Goal: Transaction & Acquisition: Purchase product/service

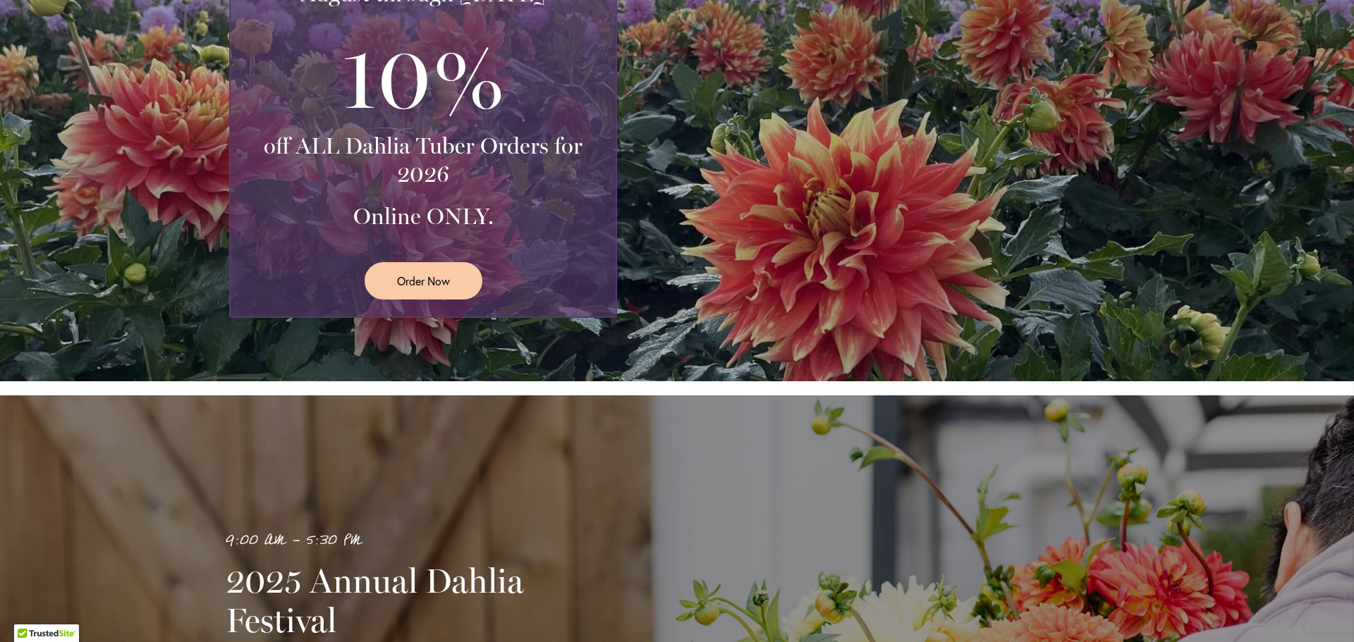
scroll to position [212, 0]
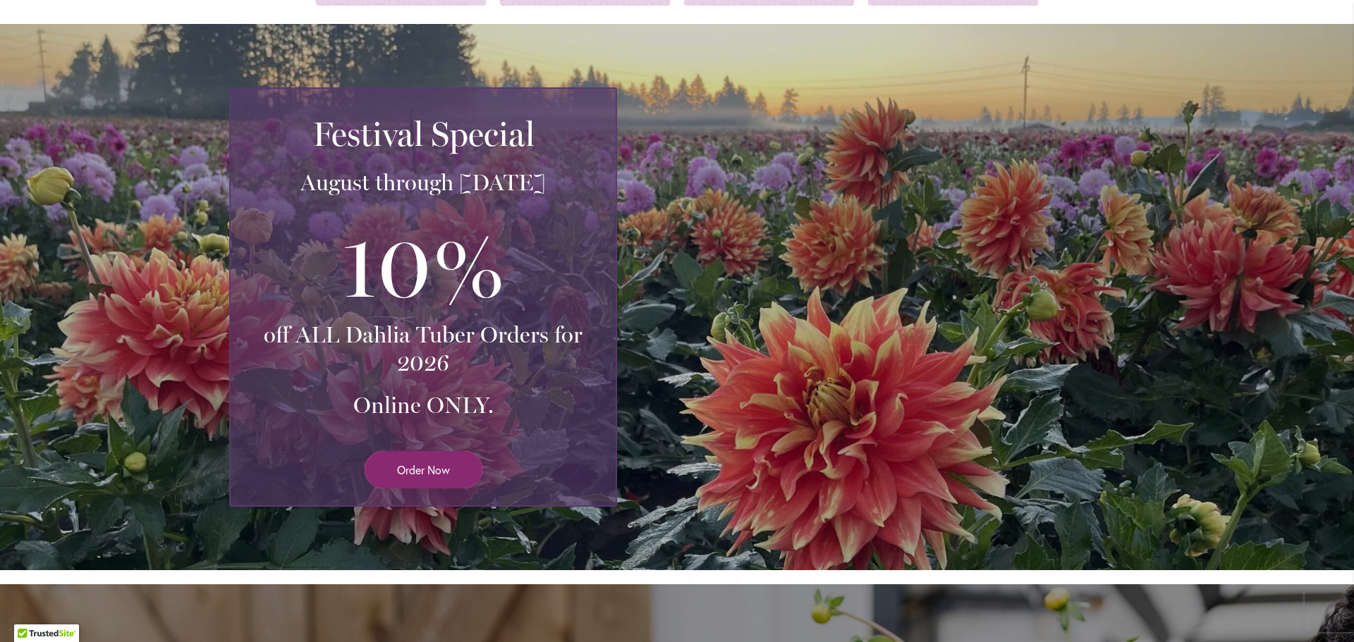
click at [428, 462] on span "Order Now" at bounding box center [423, 470] width 53 height 16
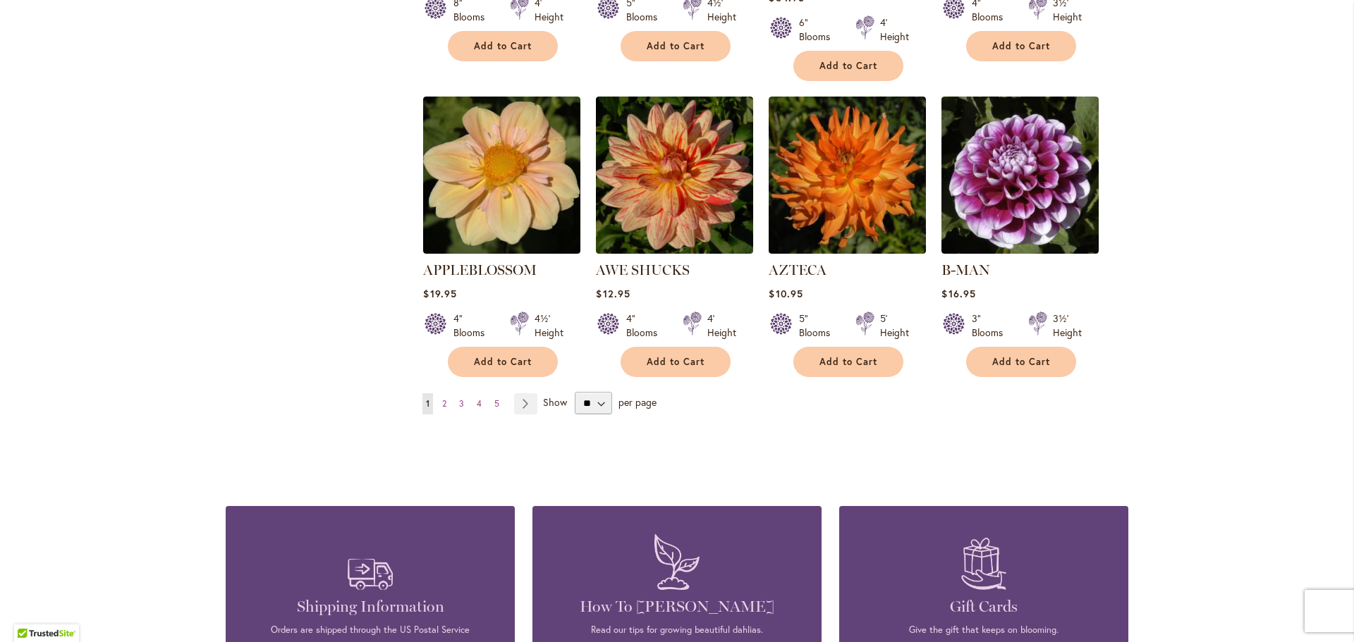
scroll to position [1199, 0]
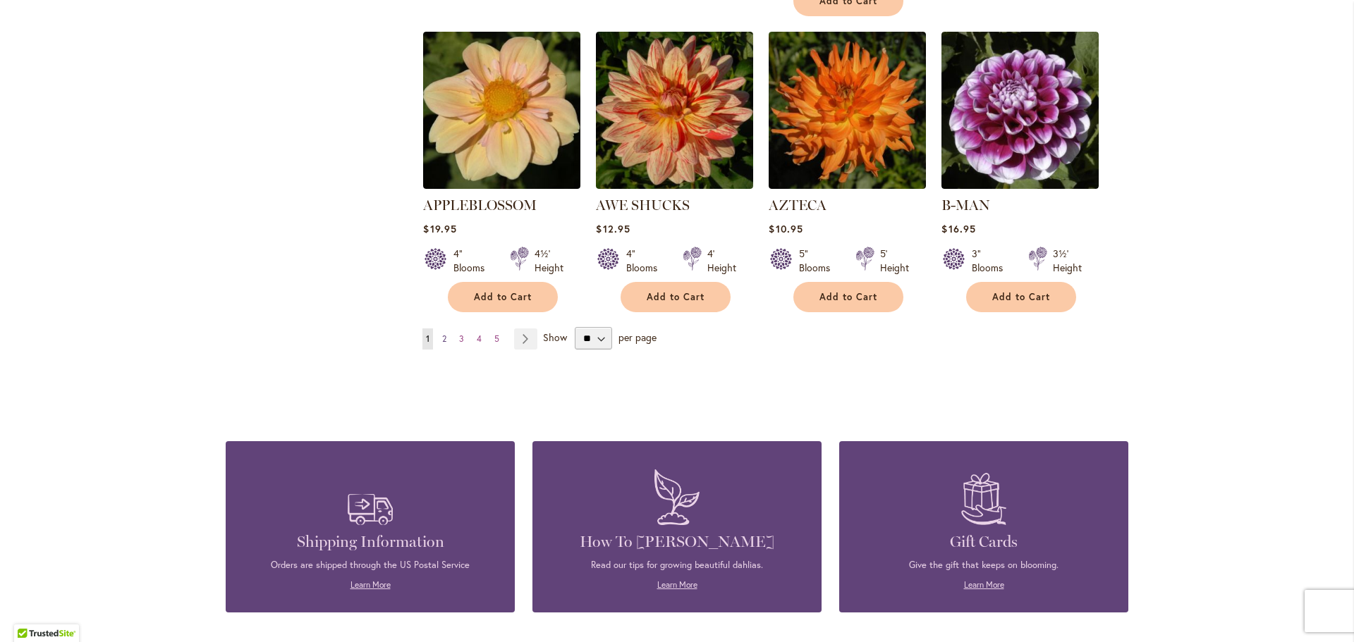
click at [442, 334] on span "2" at bounding box center [444, 339] width 4 height 11
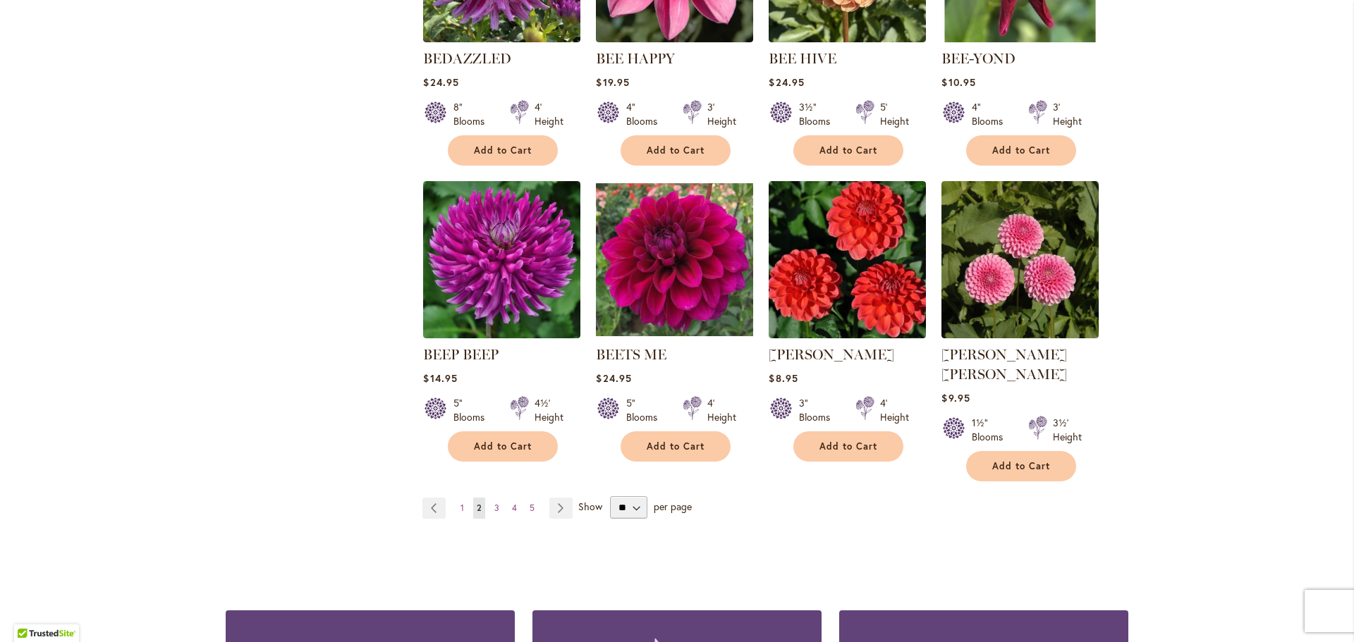
scroll to position [1058, 0]
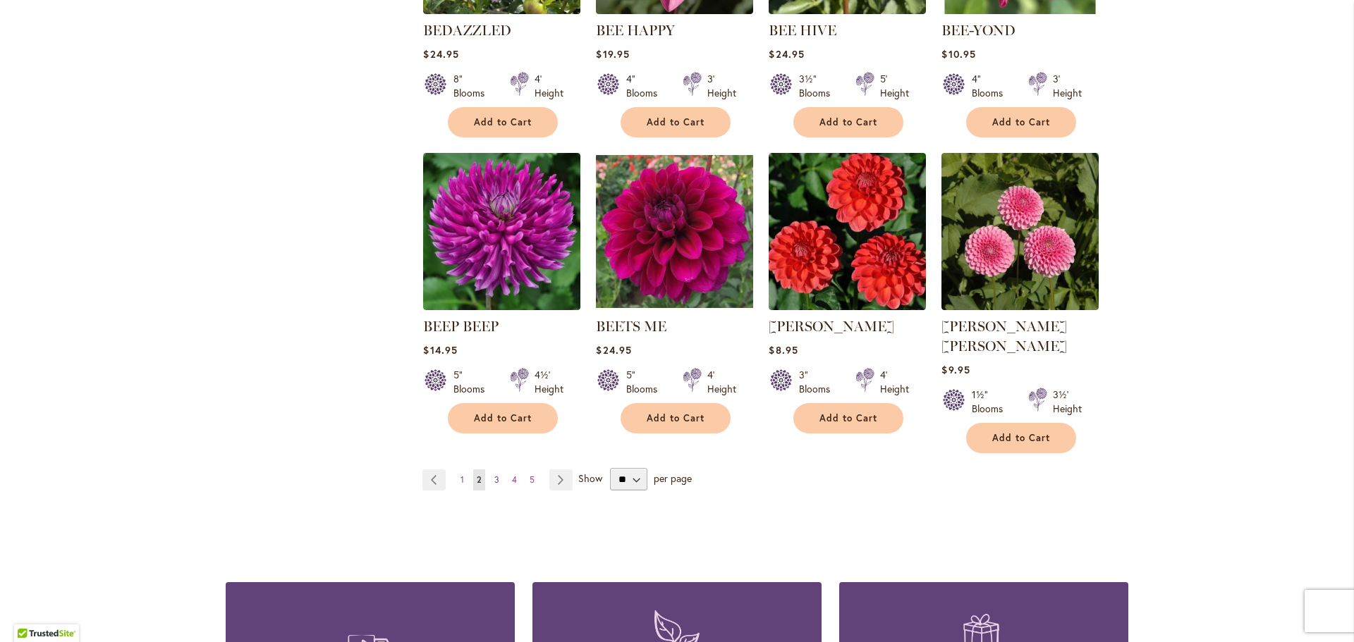
click at [494, 475] on span "3" at bounding box center [496, 480] width 5 height 11
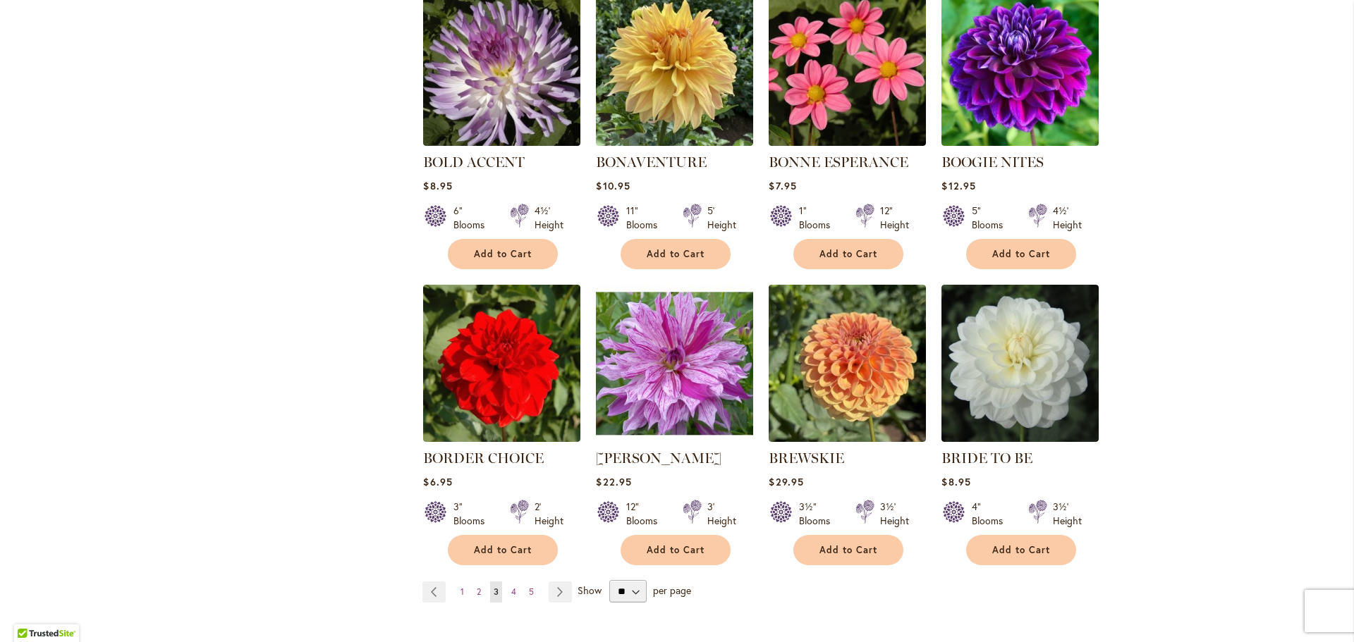
scroll to position [1058, 0]
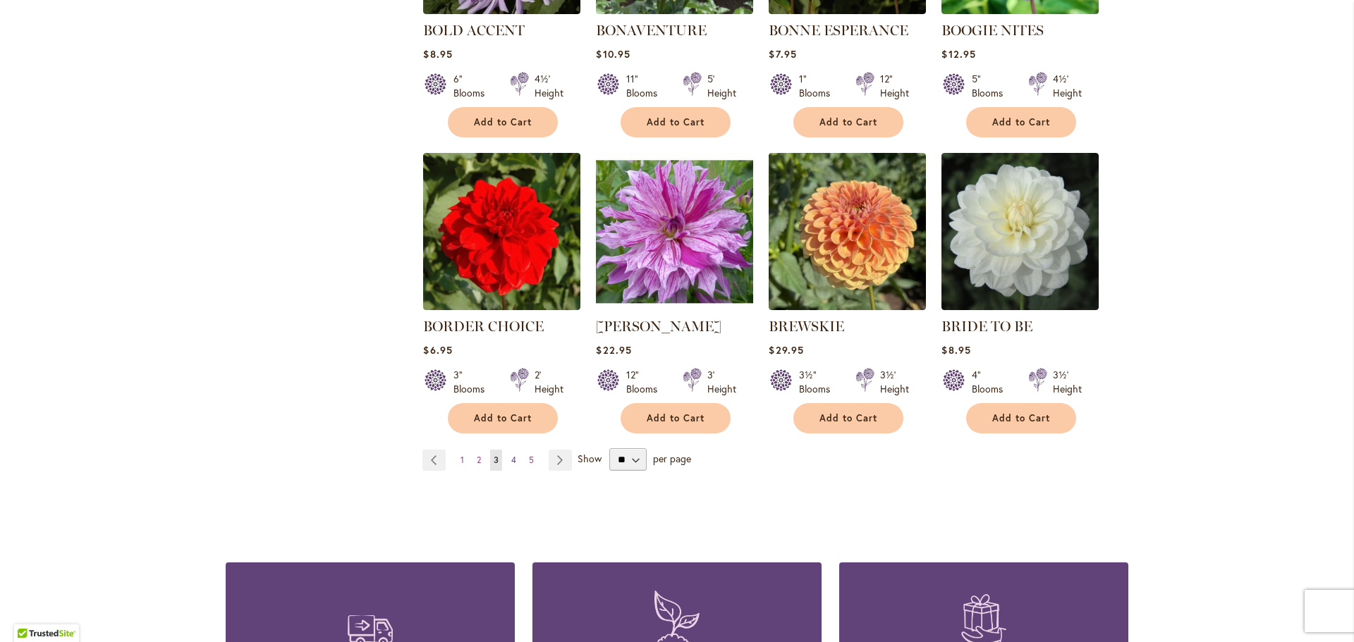
click at [512, 461] on link "Page 4" at bounding box center [514, 460] width 12 height 21
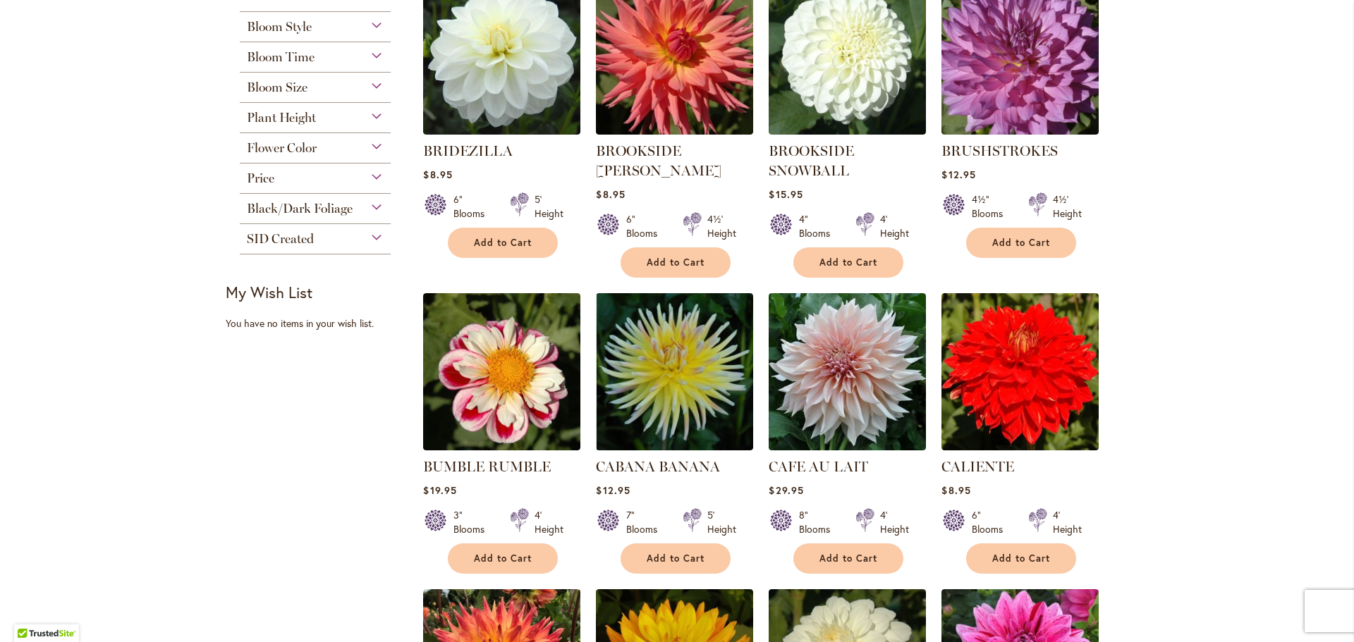
scroll to position [353, 0]
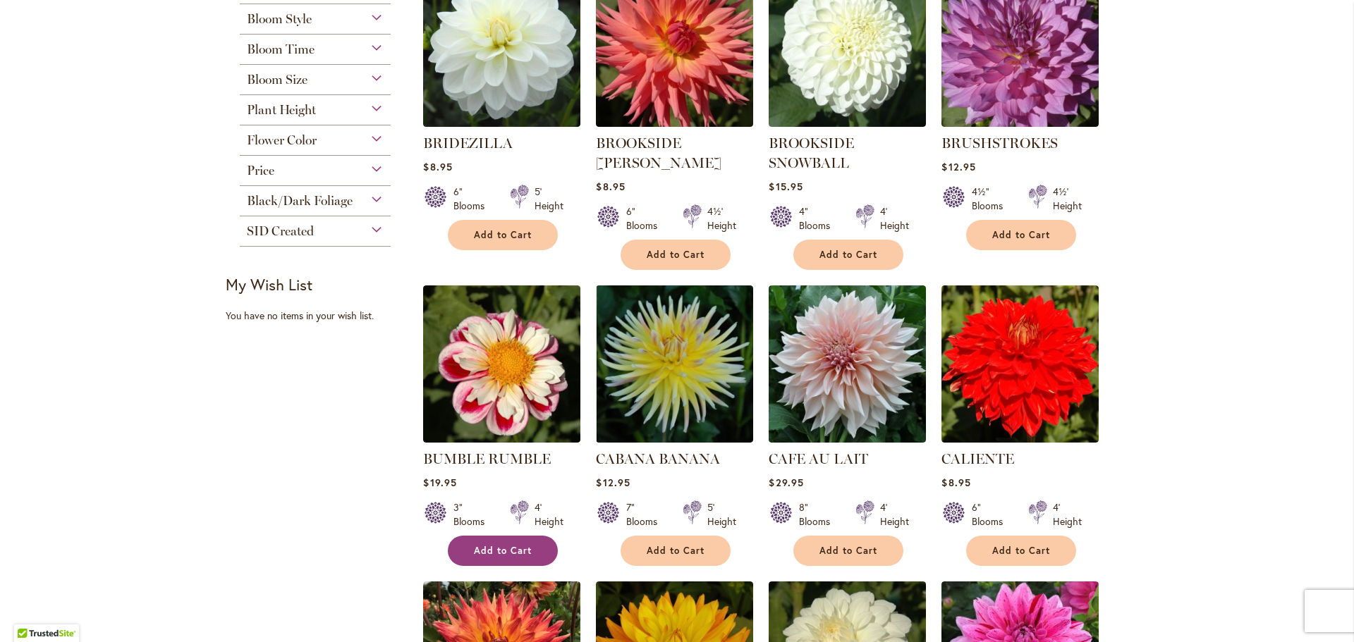
click at [488, 549] on span "Add to Cart" at bounding box center [503, 551] width 58 height 12
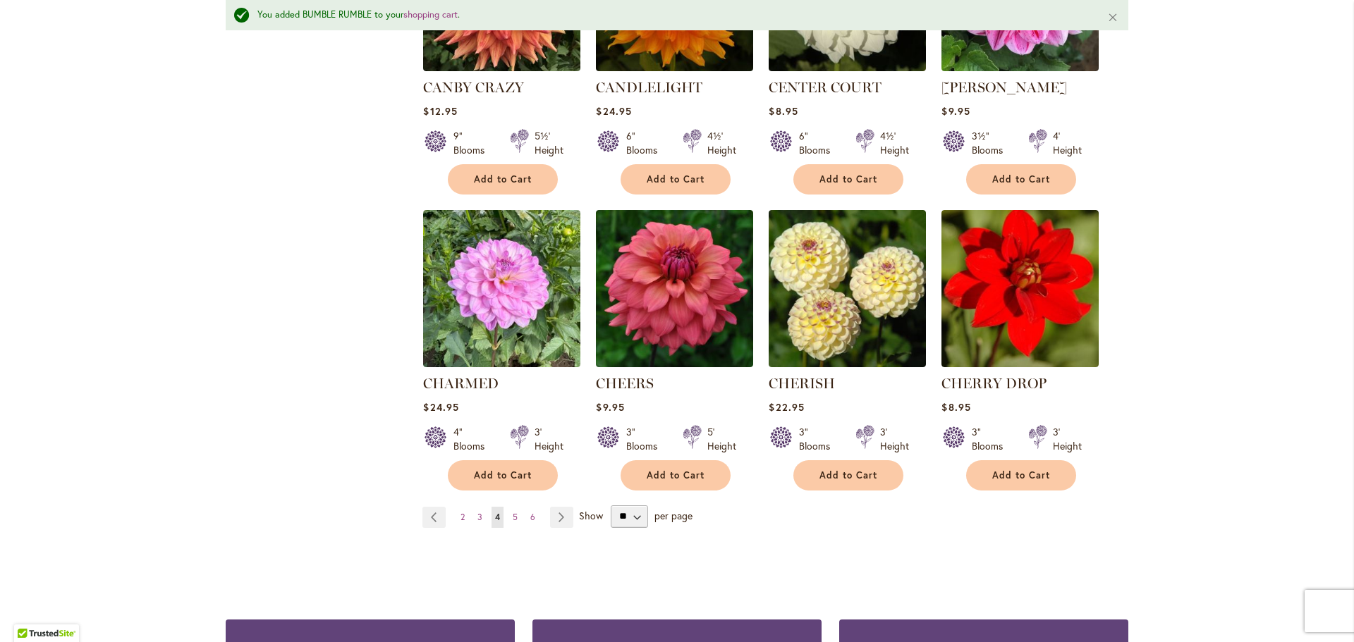
scroll to position [1095, 0]
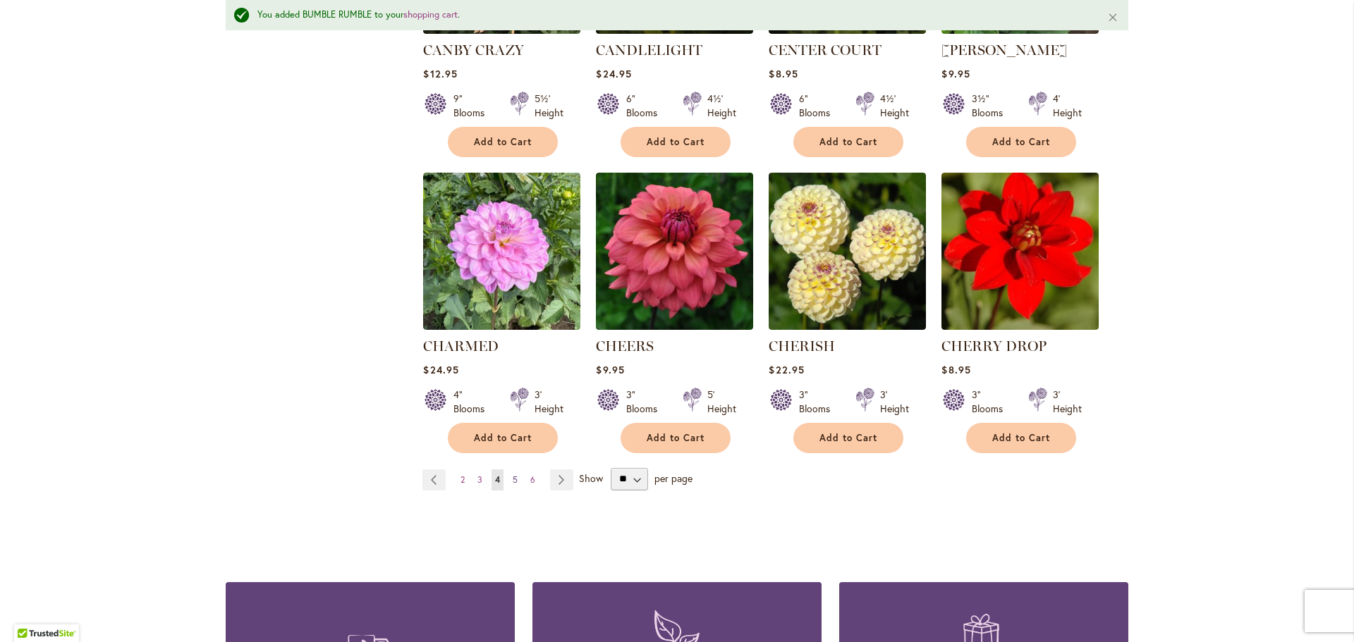
click at [513, 475] on span "5" at bounding box center [515, 480] width 5 height 11
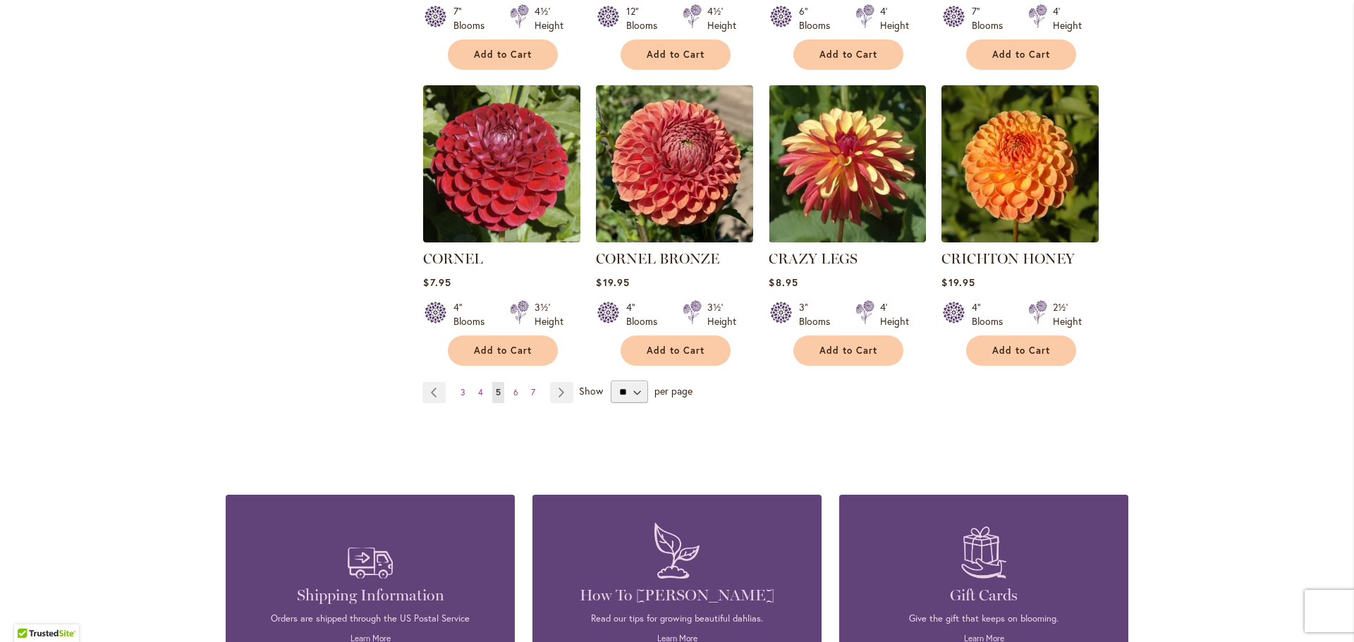
scroll to position [1199, 0]
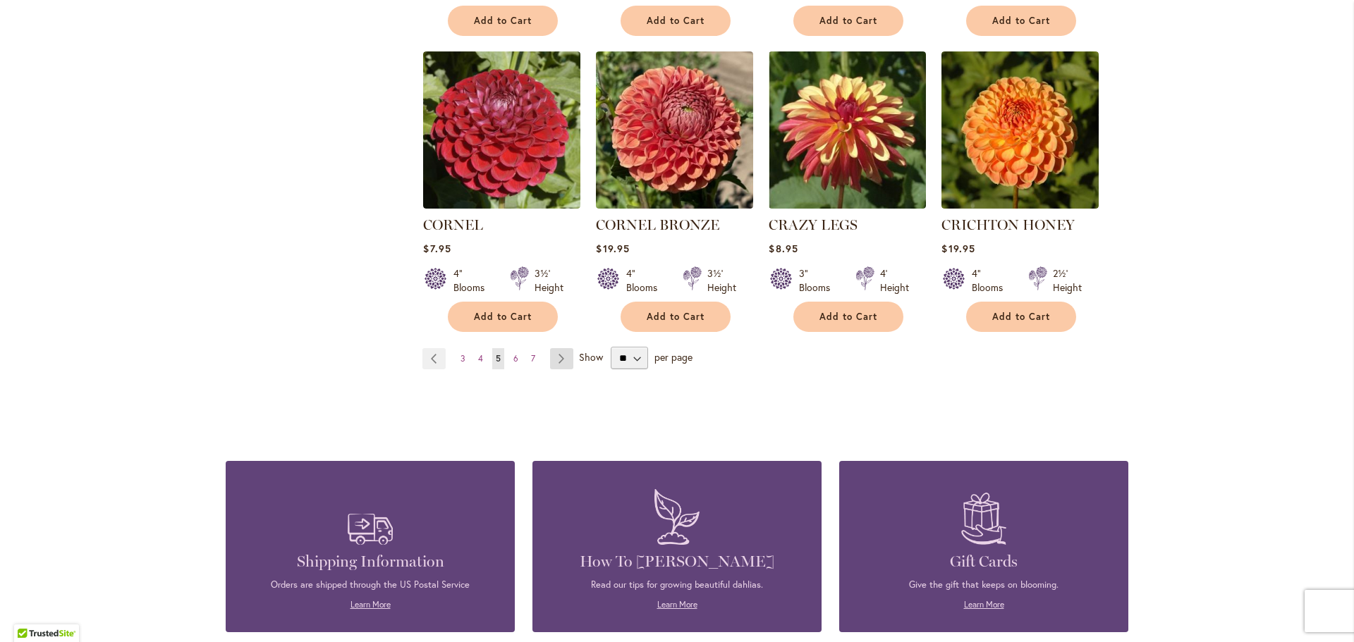
click at [554, 348] on link "Page Next" at bounding box center [561, 358] width 23 height 21
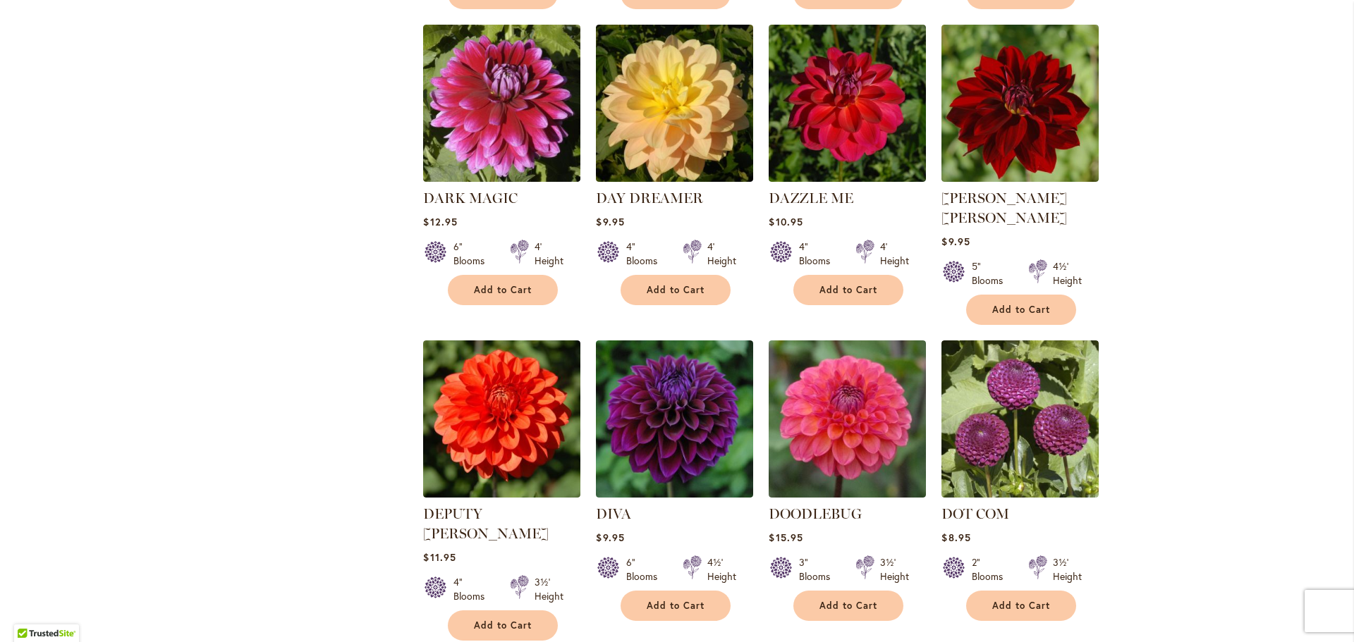
scroll to position [987, 0]
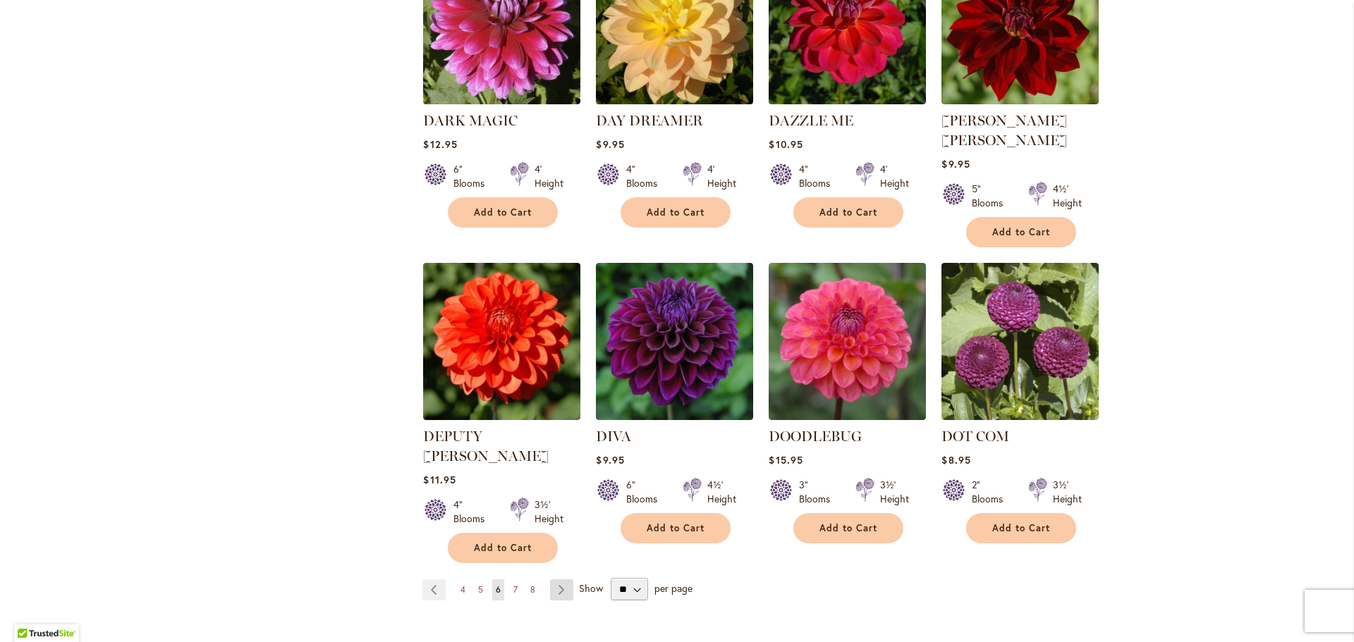
click at [554, 580] on link "Page Next" at bounding box center [561, 590] width 23 height 21
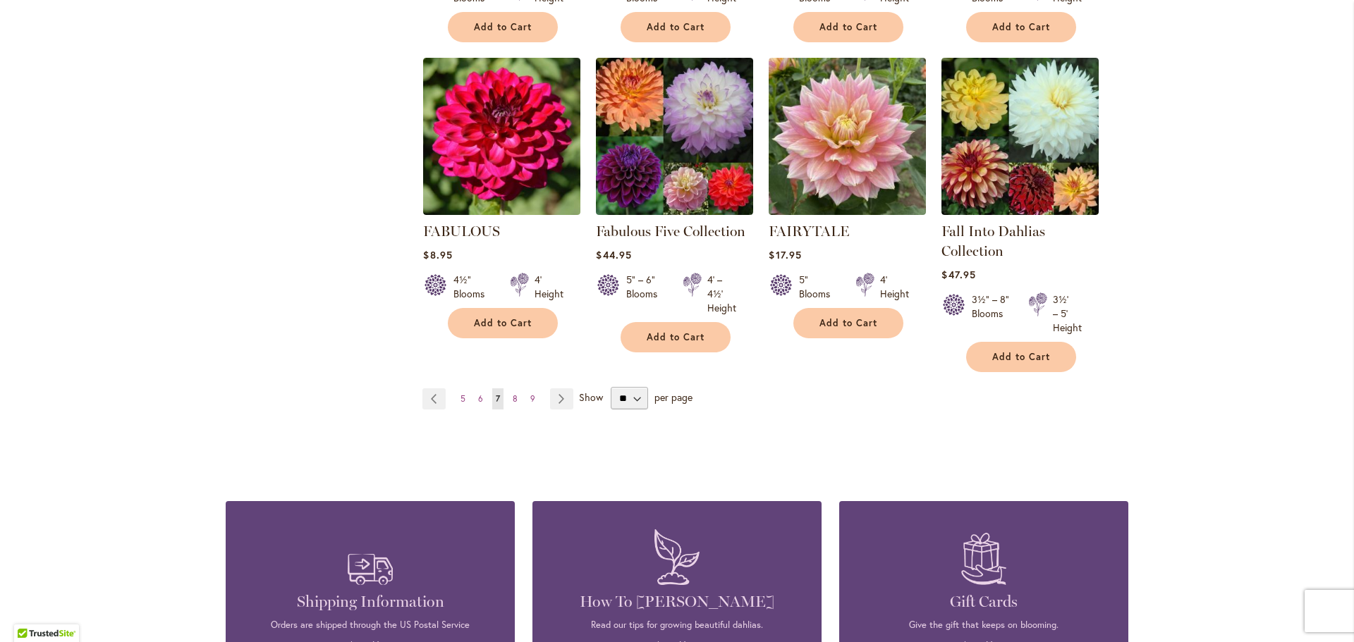
scroll to position [1199, 0]
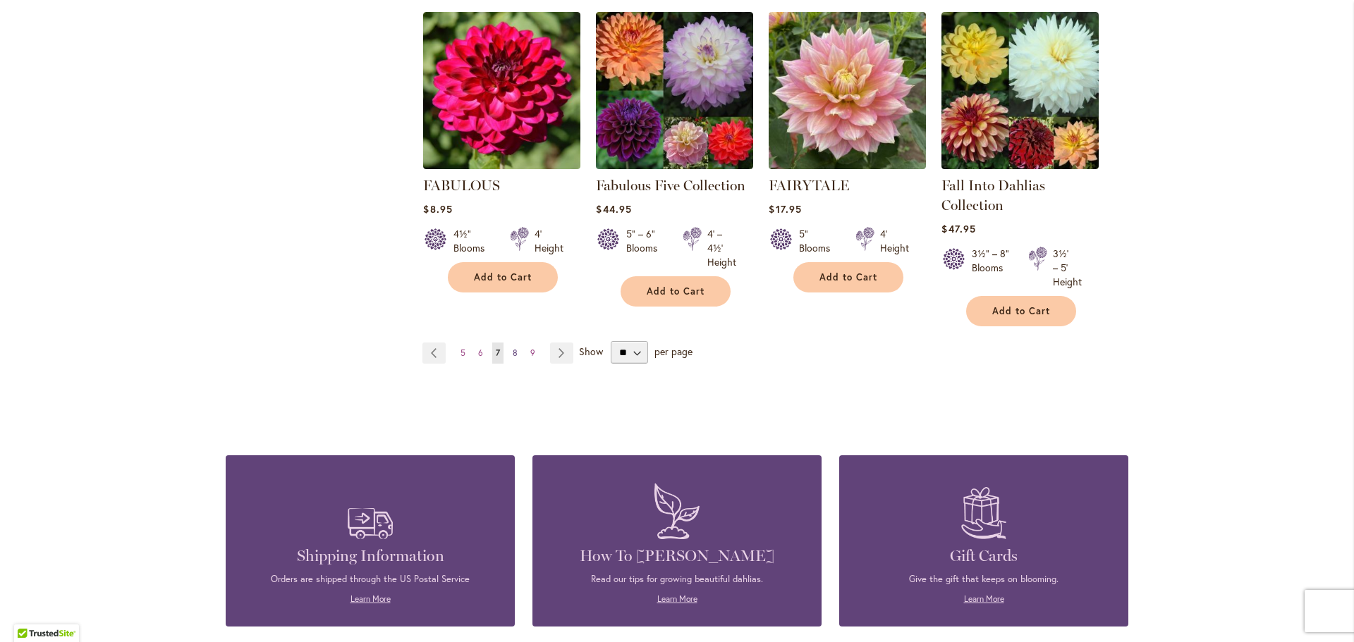
click at [513, 348] on link "Page 8" at bounding box center [515, 353] width 12 height 21
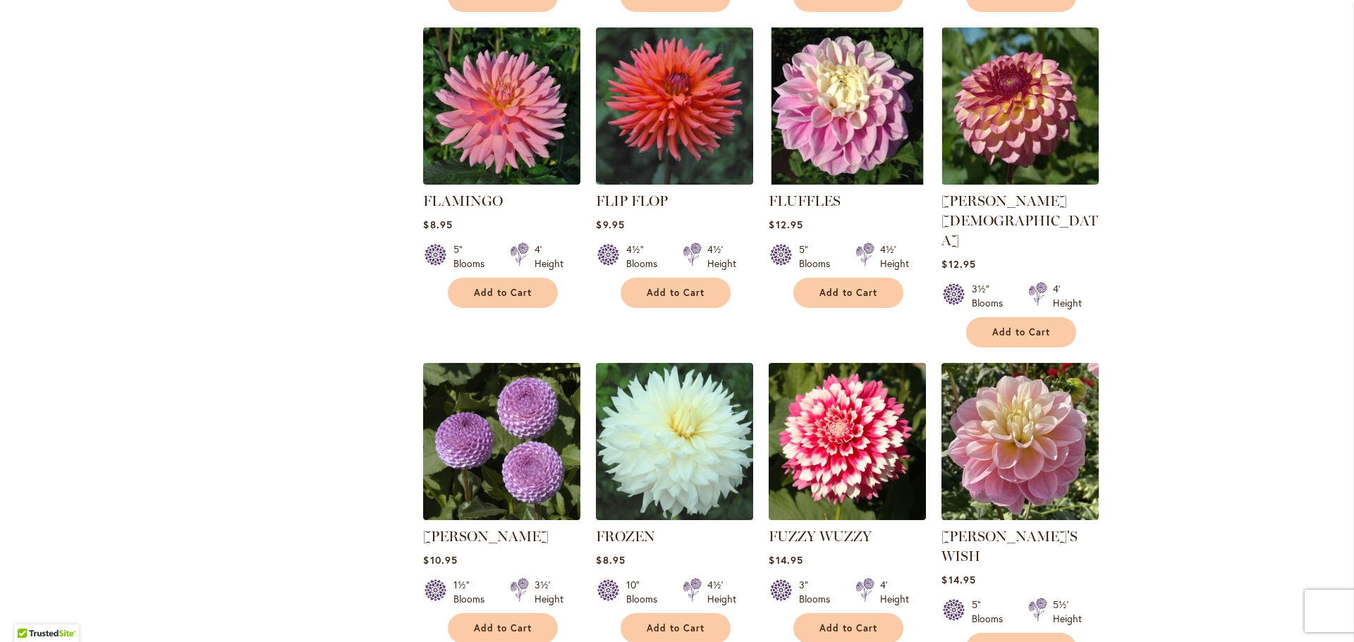
scroll to position [987, 0]
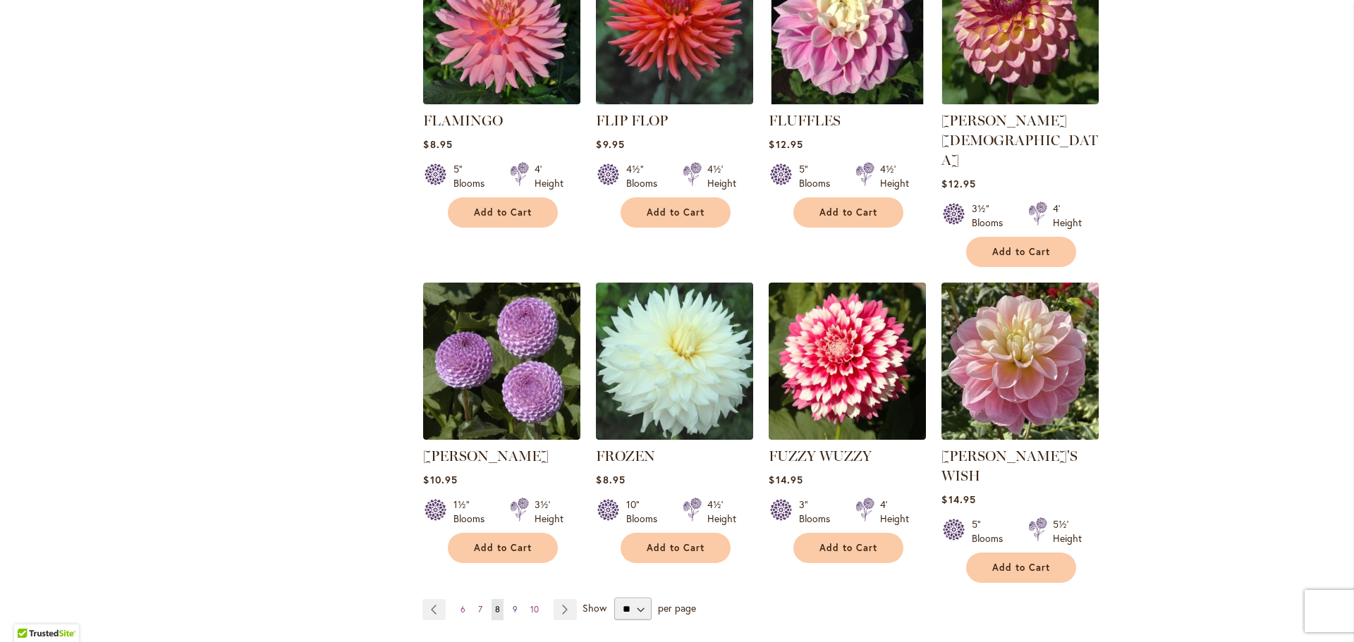
click at [513, 604] on span "9" at bounding box center [515, 609] width 5 height 11
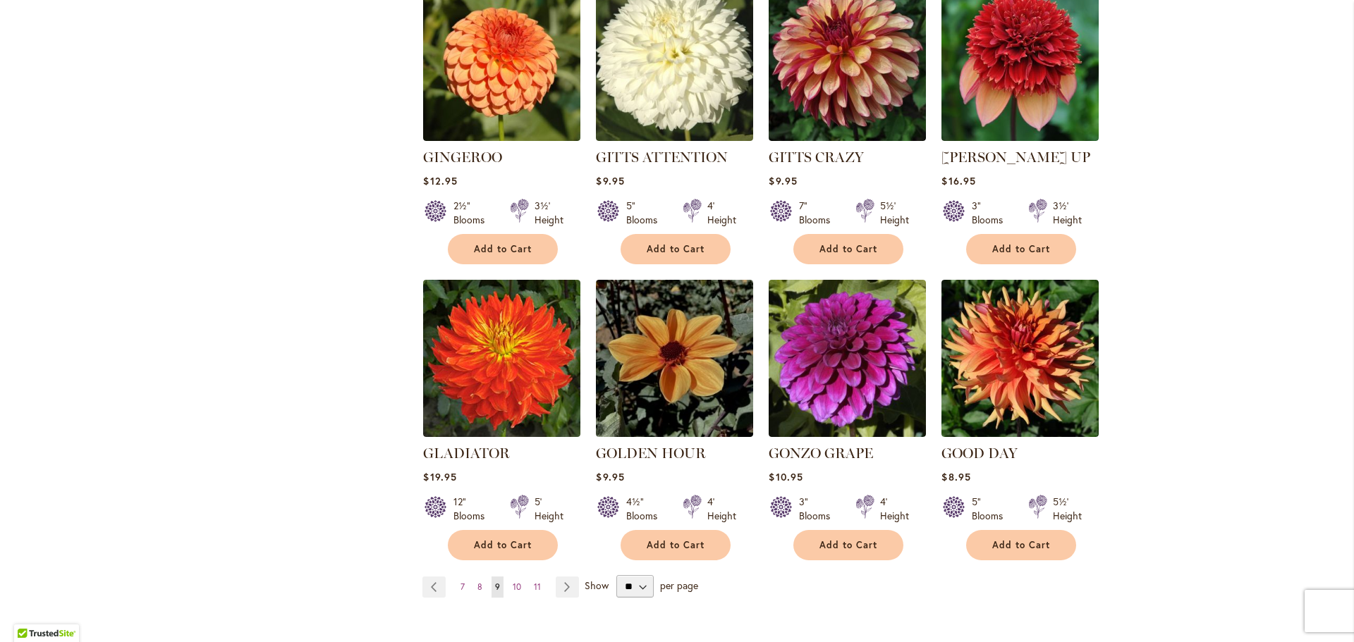
scroll to position [987, 0]
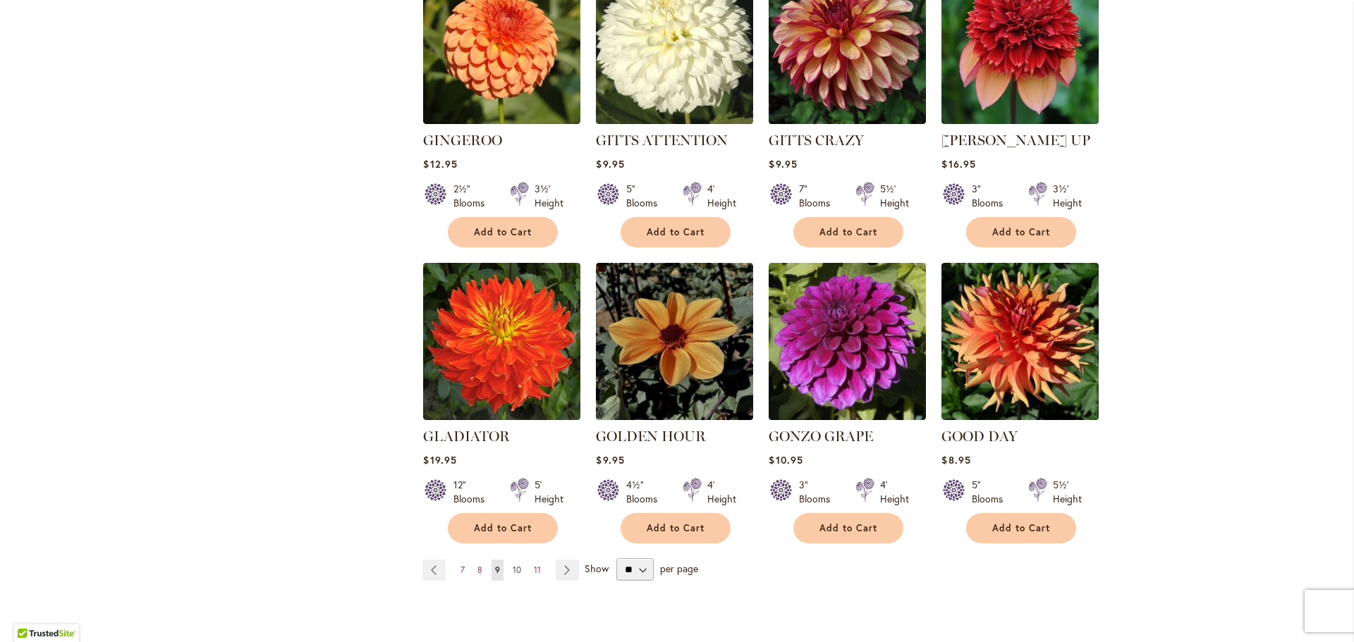
click at [513, 565] on span "10" at bounding box center [517, 570] width 8 height 11
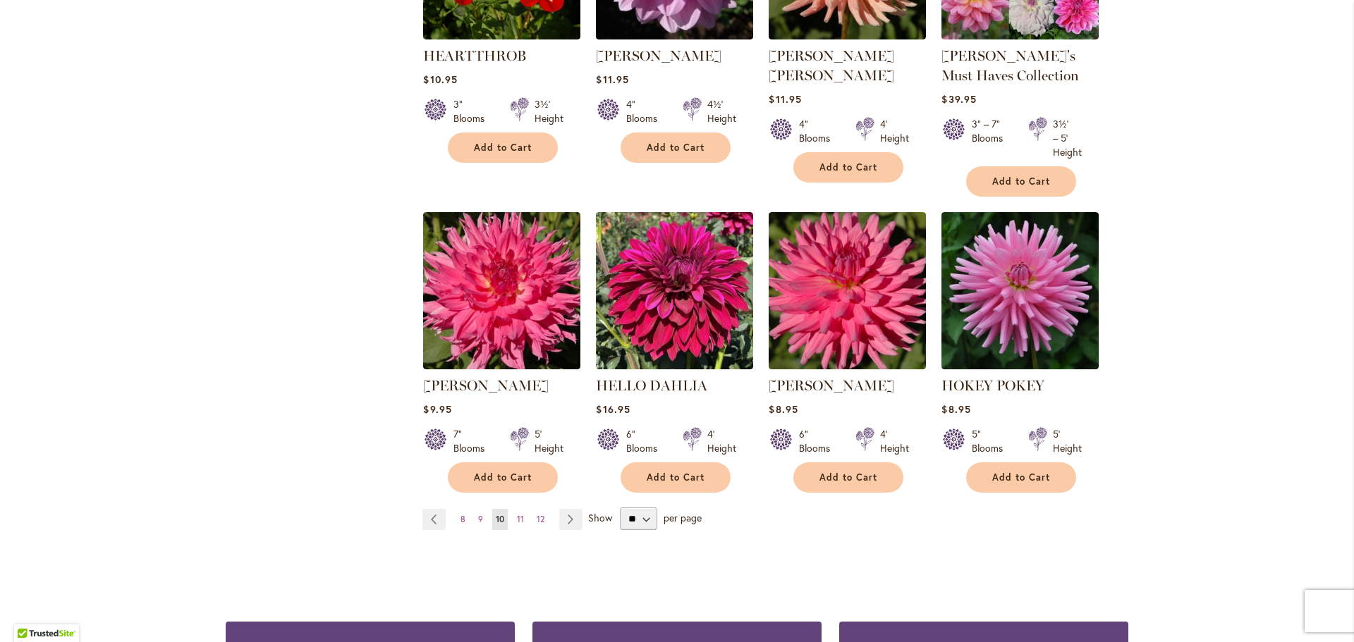
scroll to position [1128, 0]
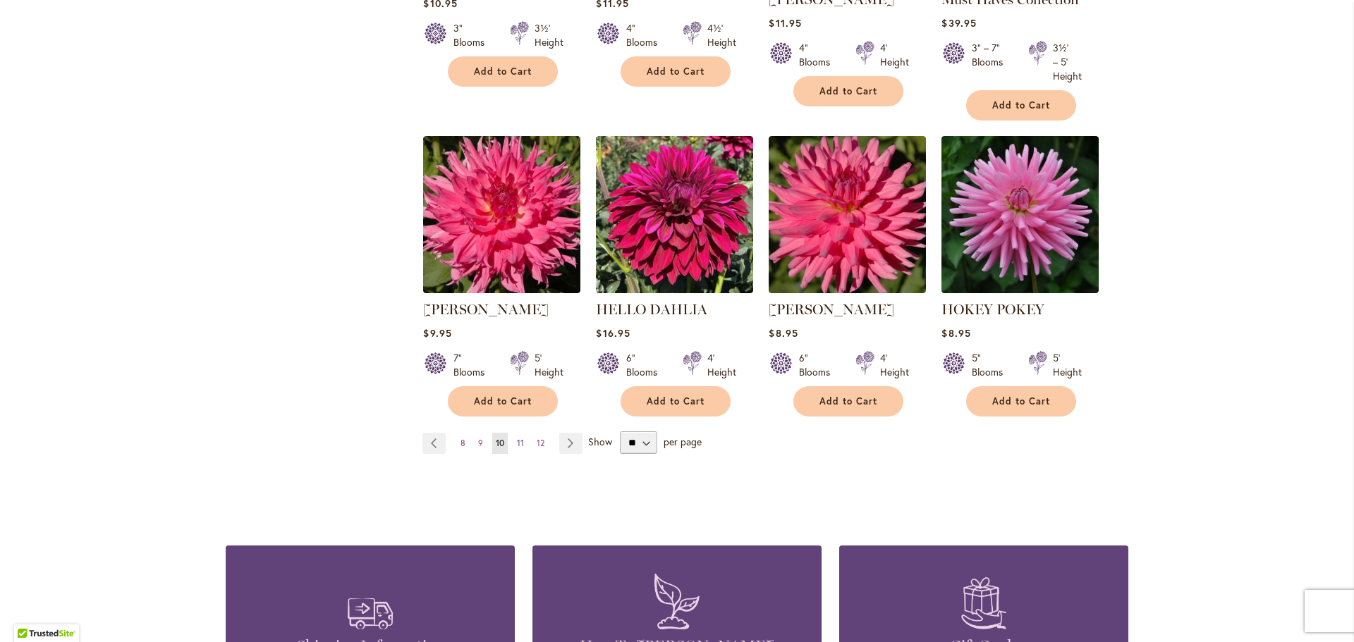
click at [517, 439] on span "11" at bounding box center [520, 443] width 7 height 11
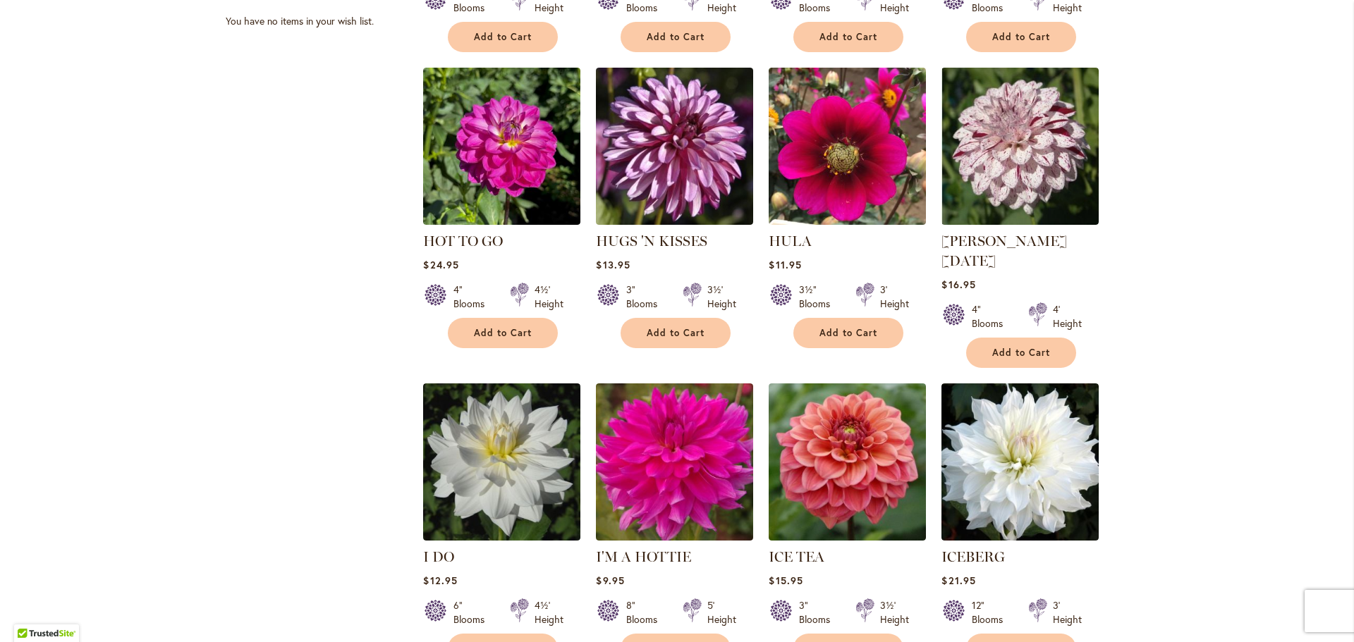
scroll to position [987, 0]
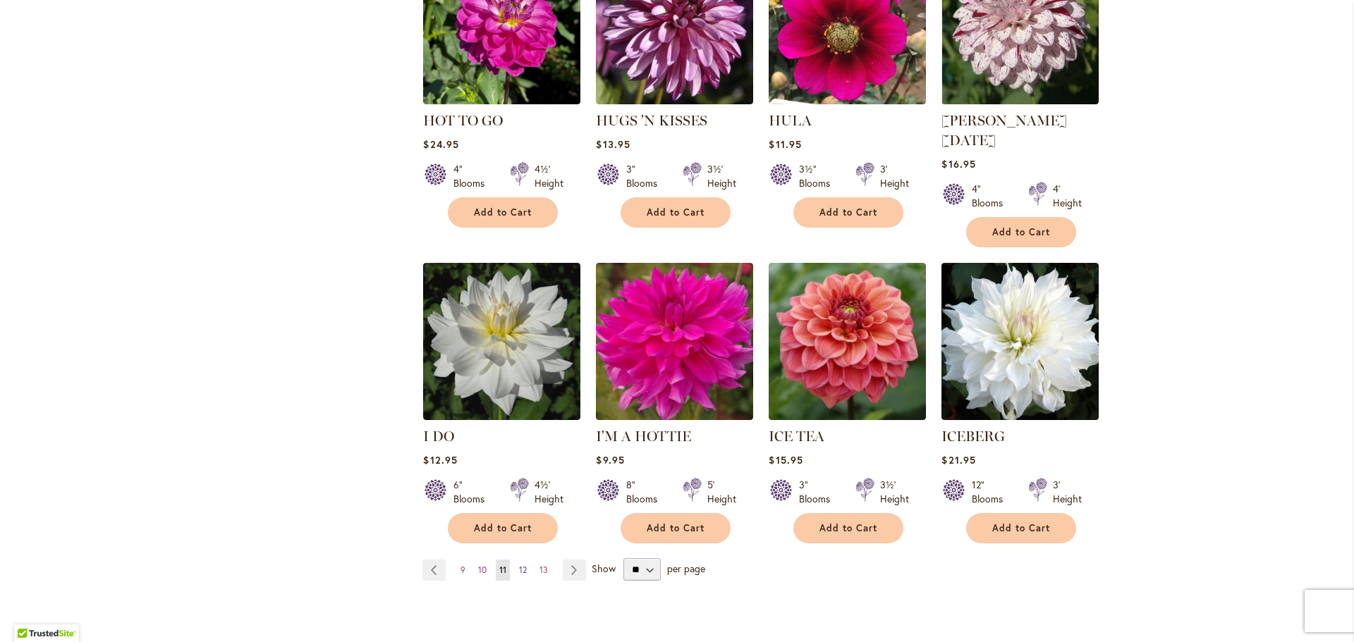
click at [519, 565] on span "12" at bounding box center [523, 570] width 8 height 11
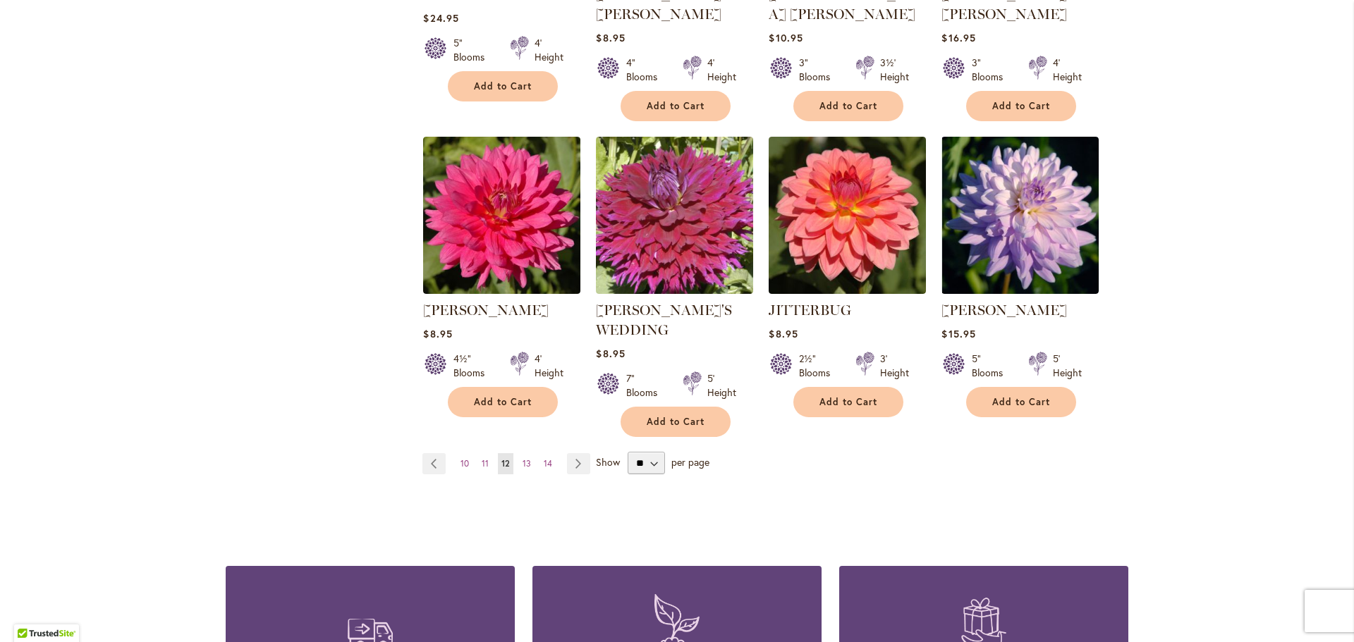
scroll to position [1128, 0]
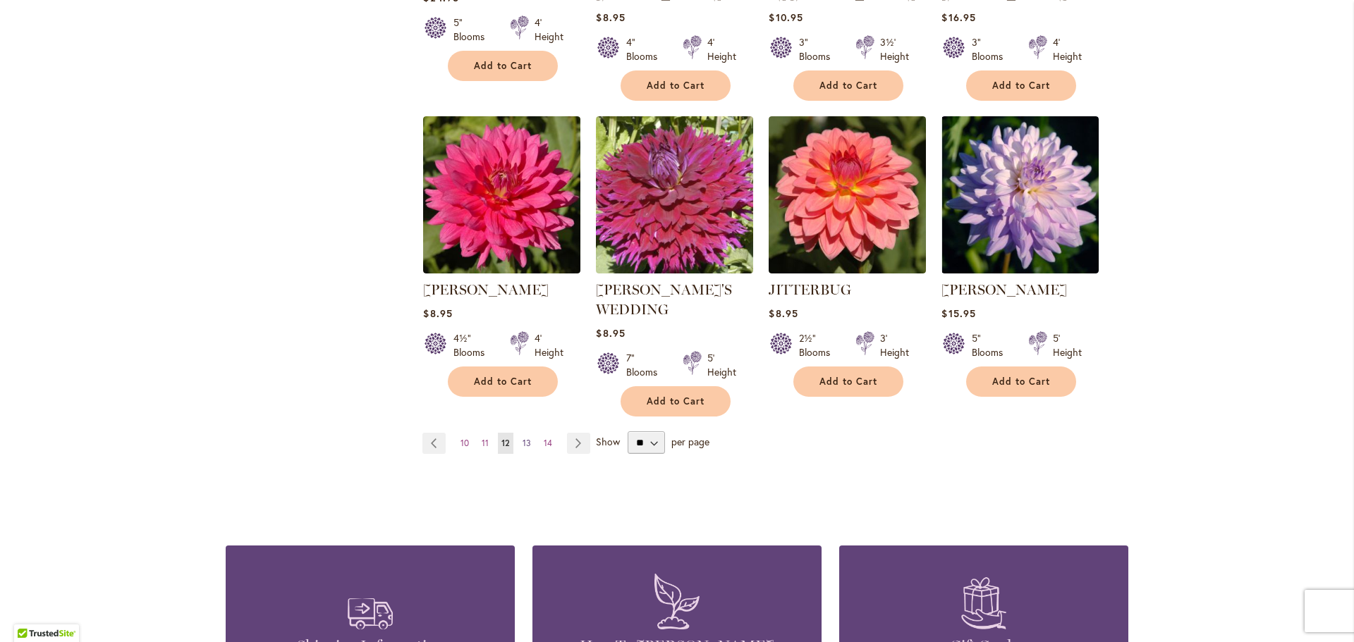
click at [524, 438] on span "13" at bounding box center [527, 443] width 8 height 11
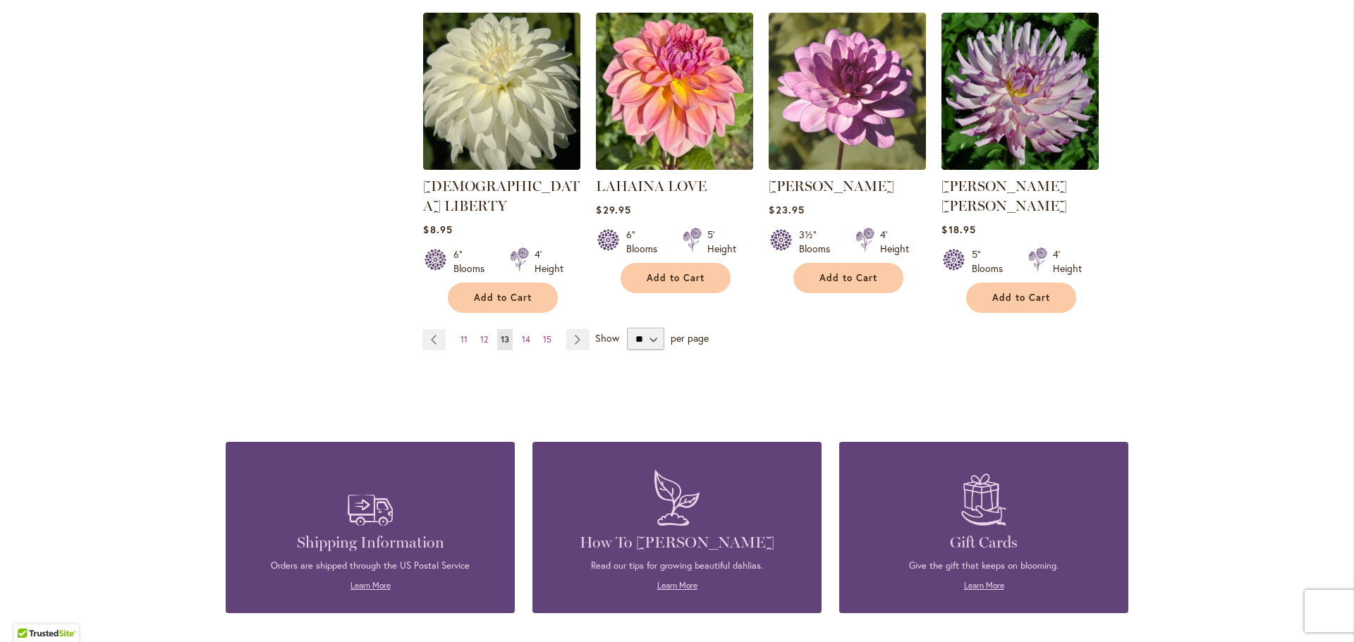
scroll to position [1199, 0]
click at [526, 329] on link "Page 14" at bounding box center [526, 339] width 16 height 21
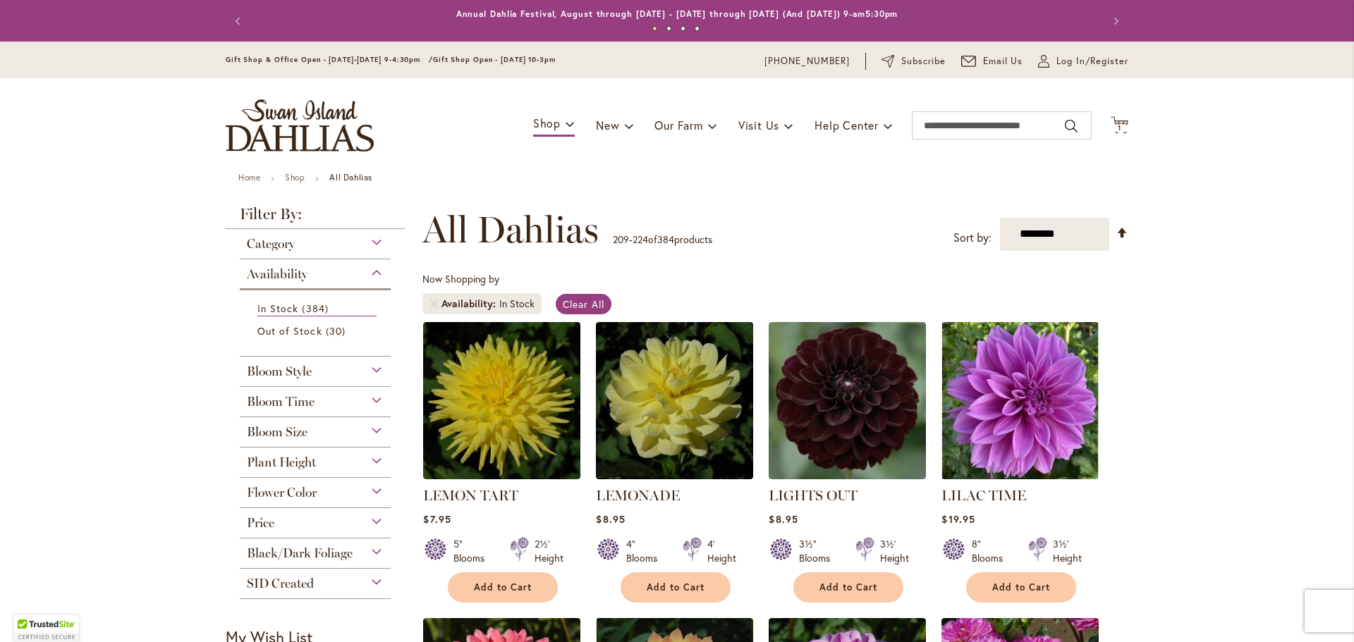
scroll to position [141, 0]
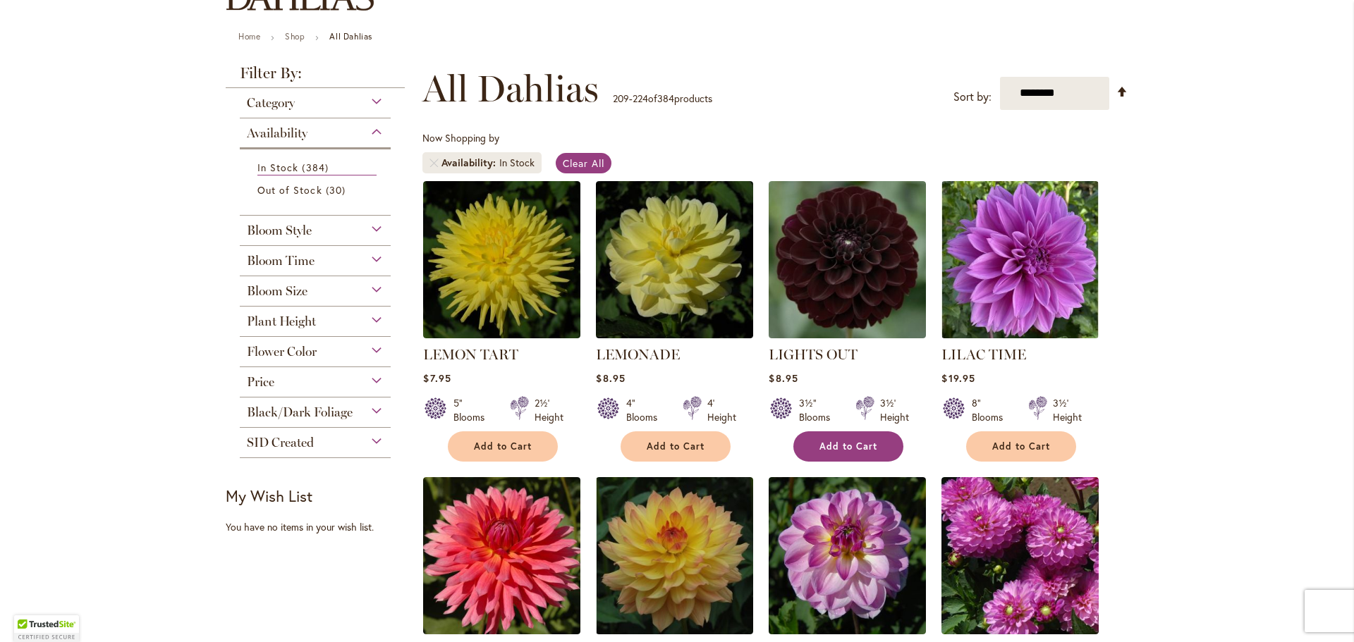
click at [848, 441] on span "Add to Cart" at bounding box center [848, 447] width 58 height 12
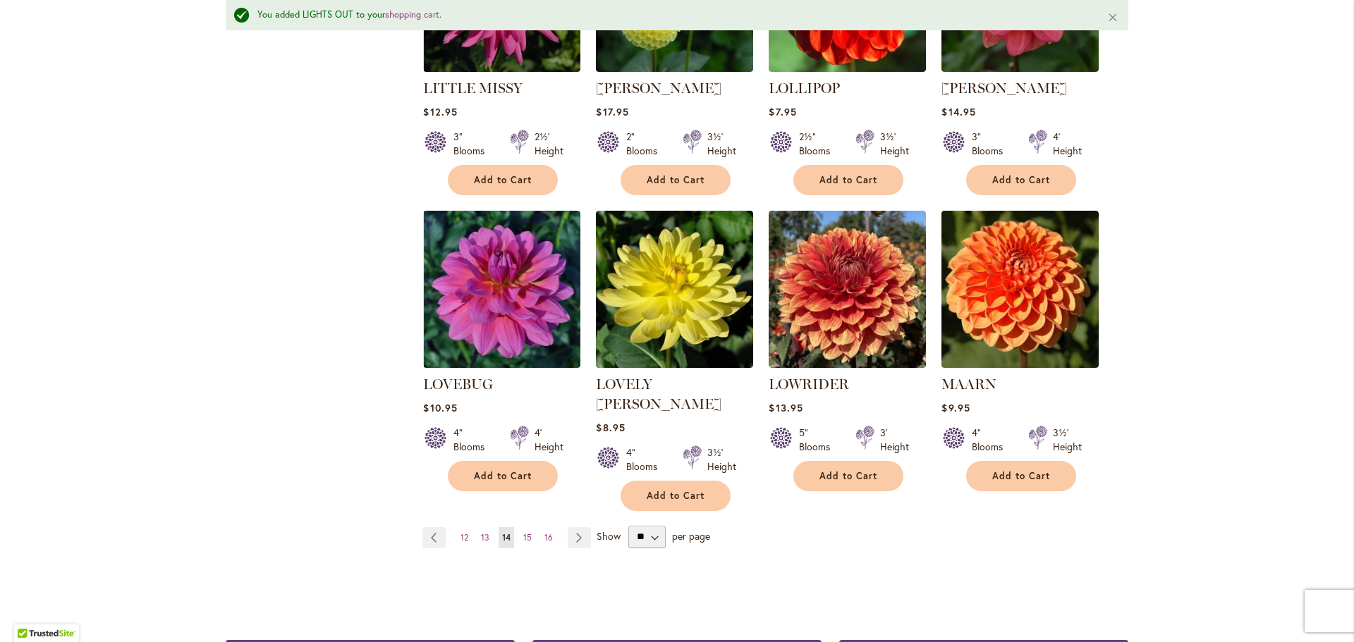
scroll to position [1058, 0]
click at [523, 532] on span "15" at bounding box center [527, 537] width 8 height 11
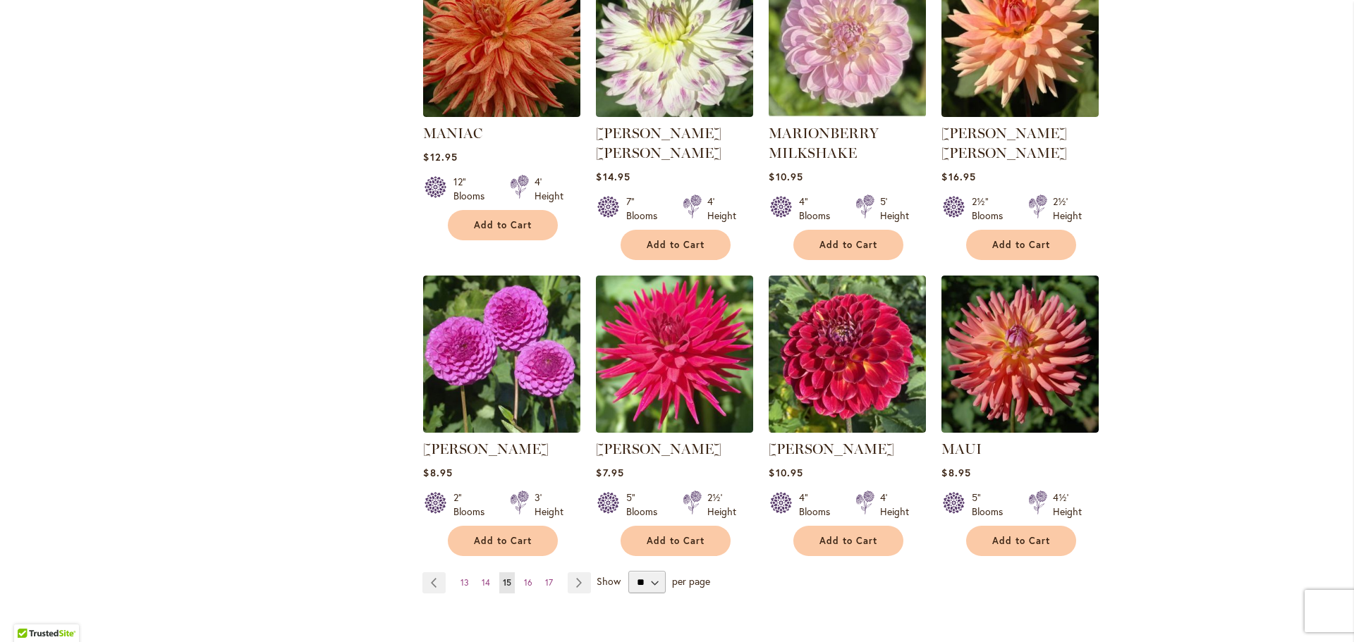
scroll to position [987, 0]
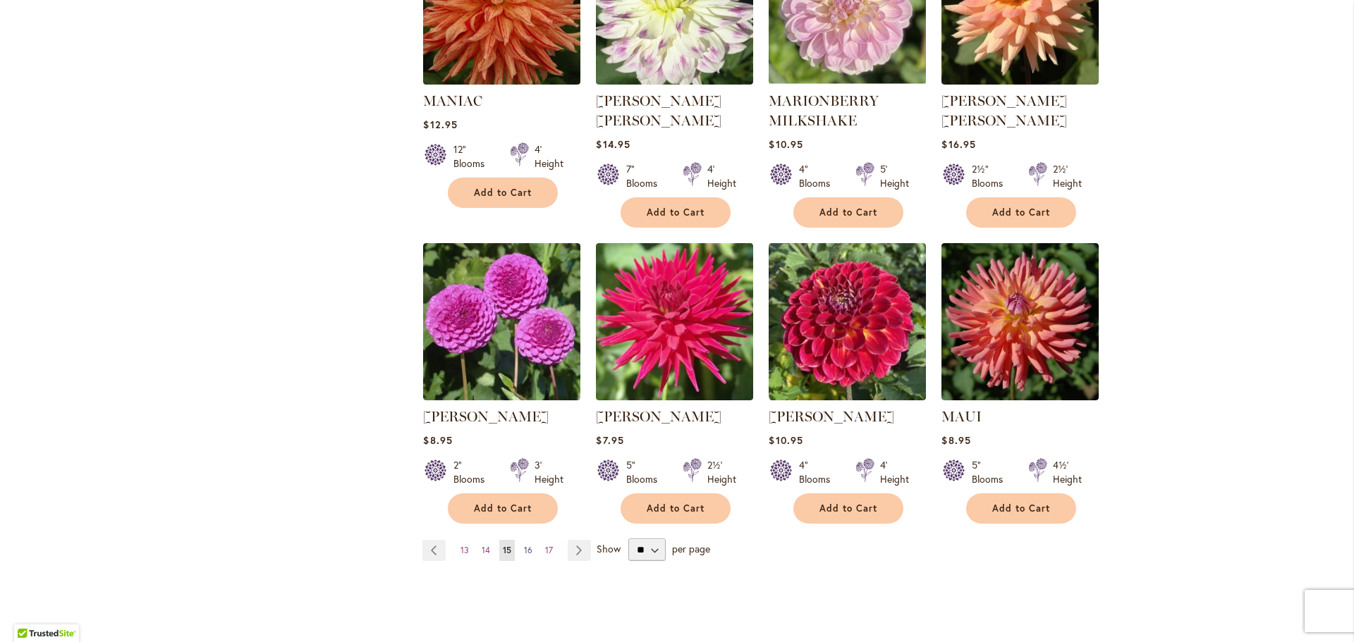
click at [524, 547] on span "16" at bounding box center [528, 550] width 8 height 11
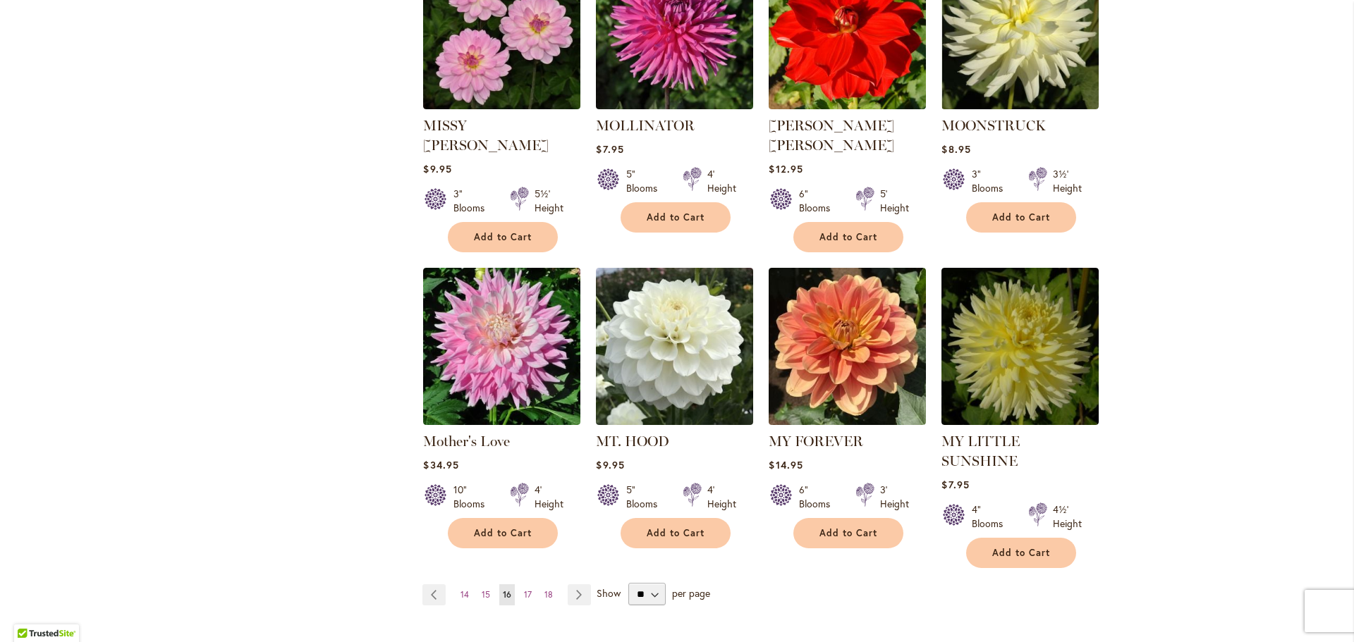
scroll to position [987, 0]
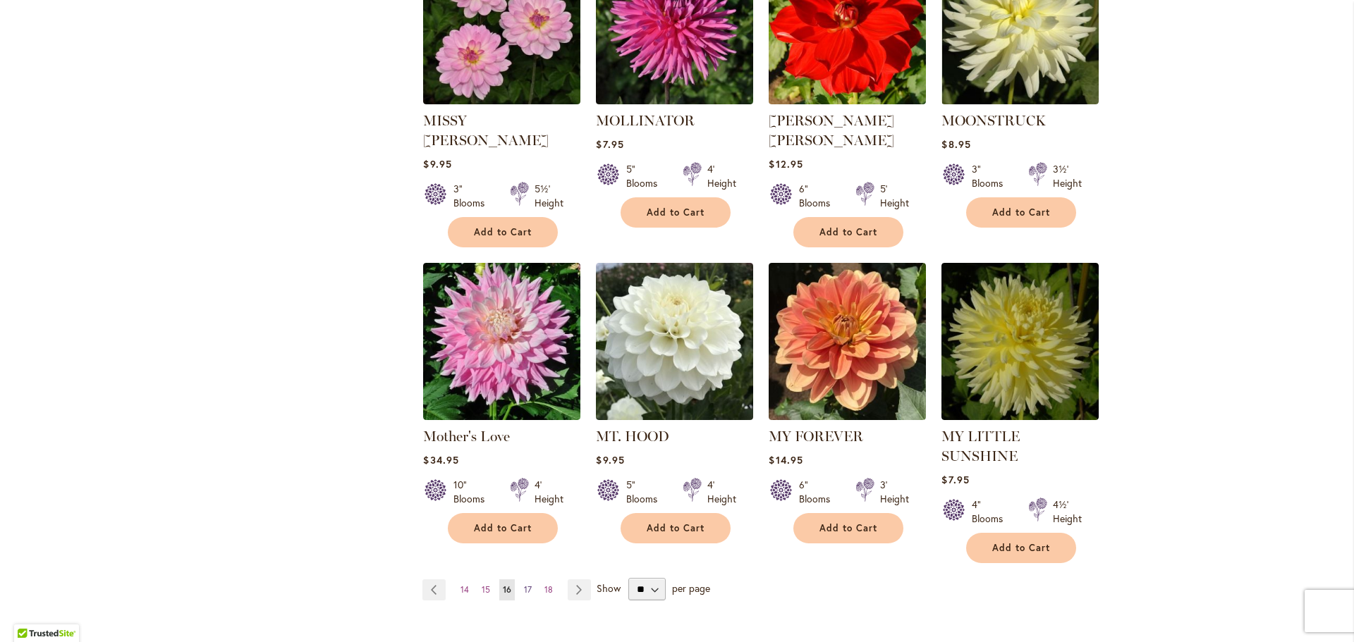
click at [524, 585] on span "17" at bounding box center [528, 590] width 8 height 11
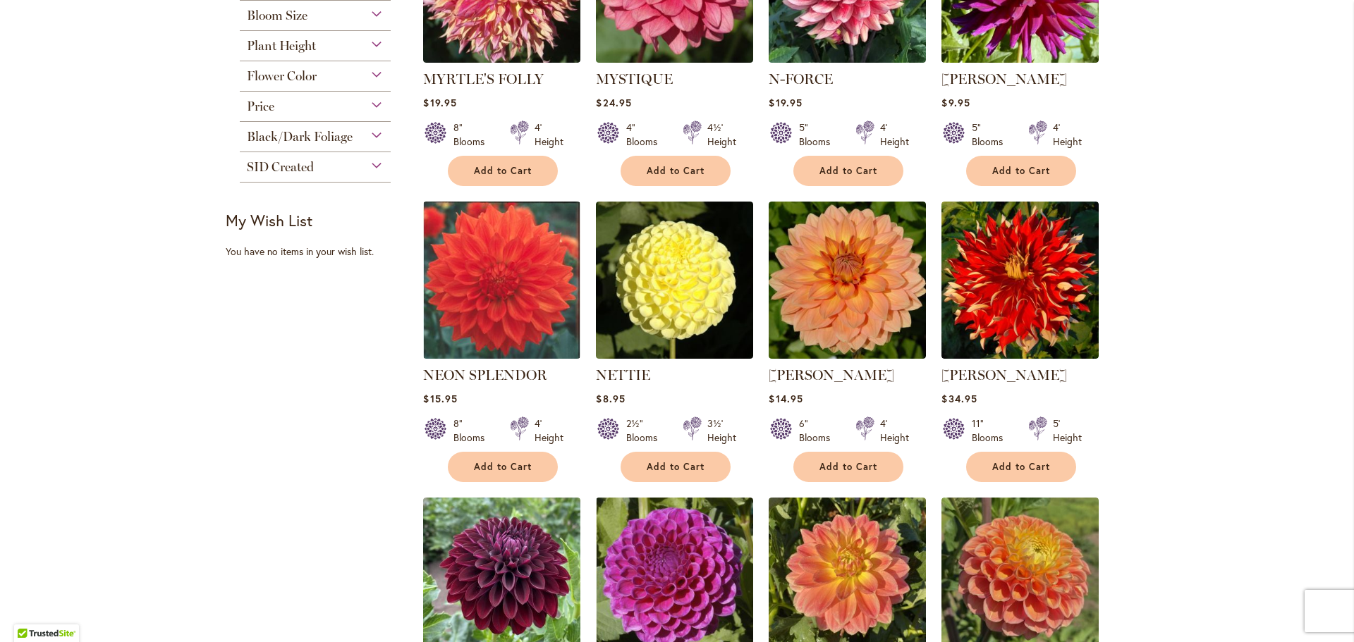
scroll to position [423, 0]
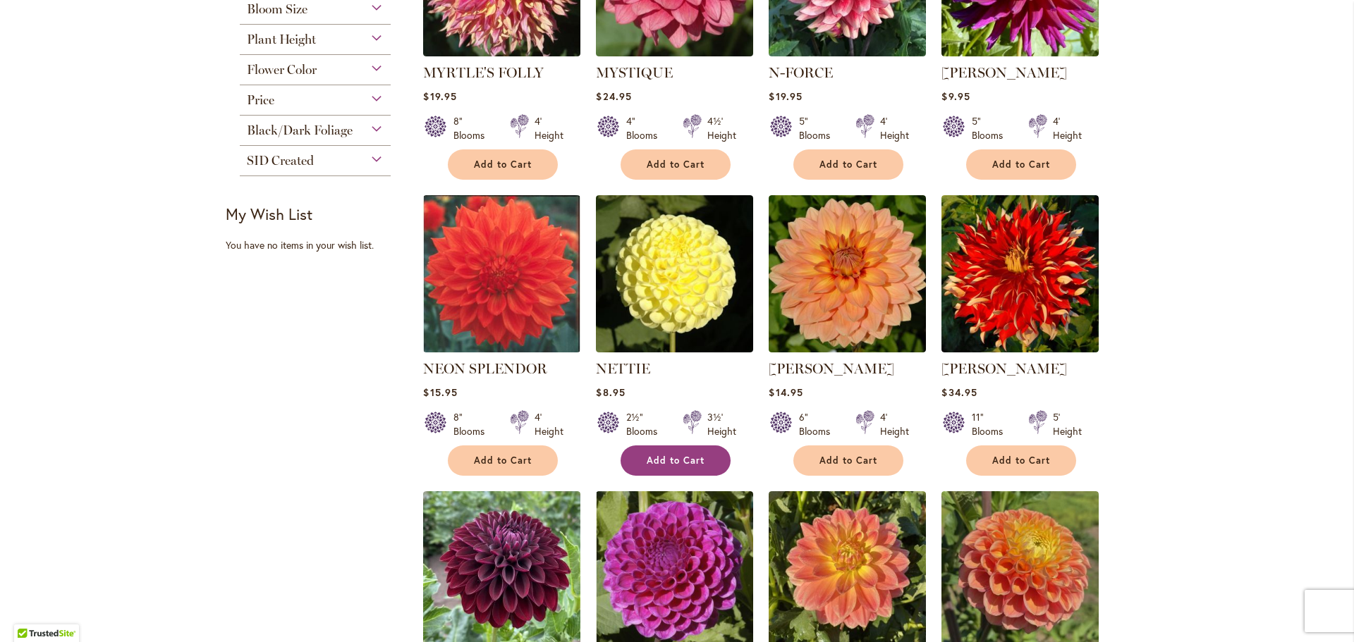
click at [667, 461] on span "Add to Cart" at bounding box center [676, 461] width 58 height 12
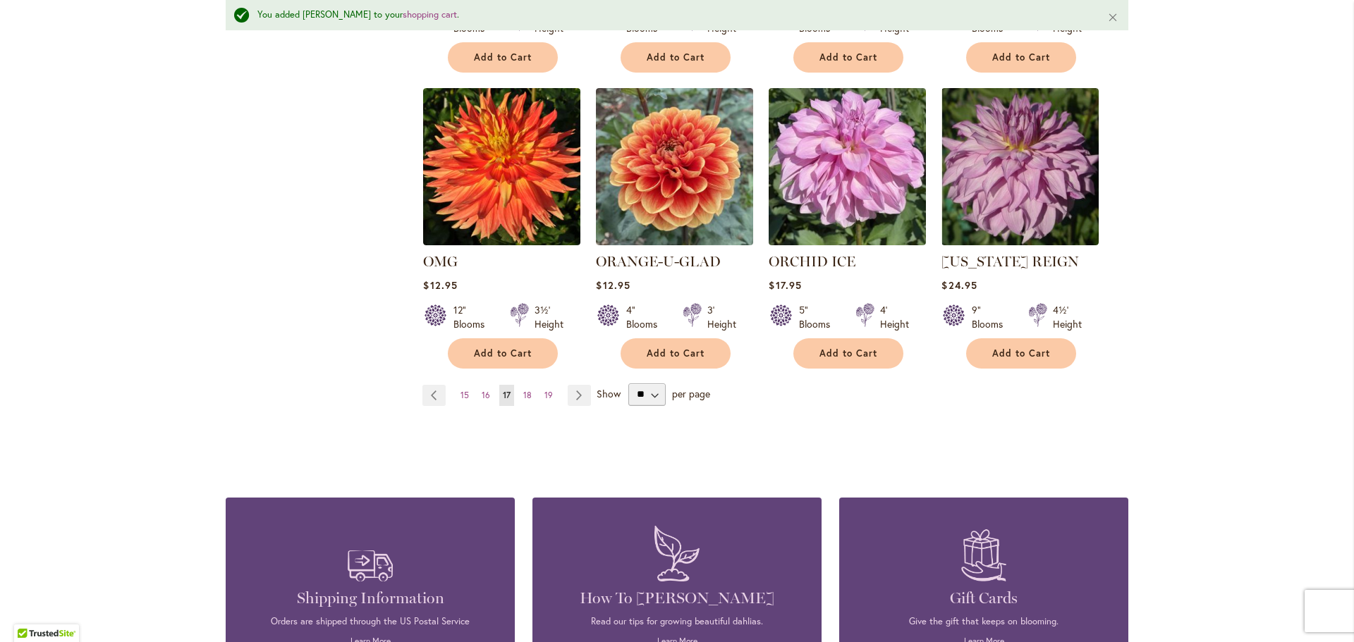
scroll to position [1166, 0]
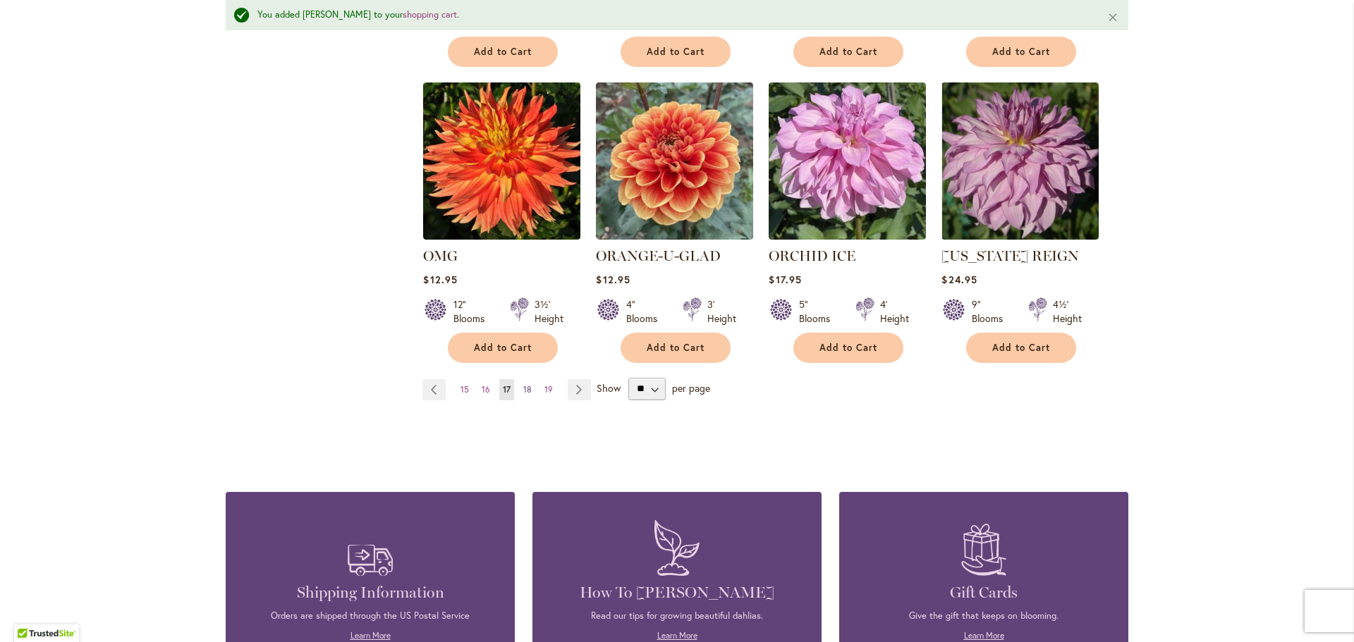
click at [523, 384] on span "18" at bounding box center [527, 389] width 8 height 11
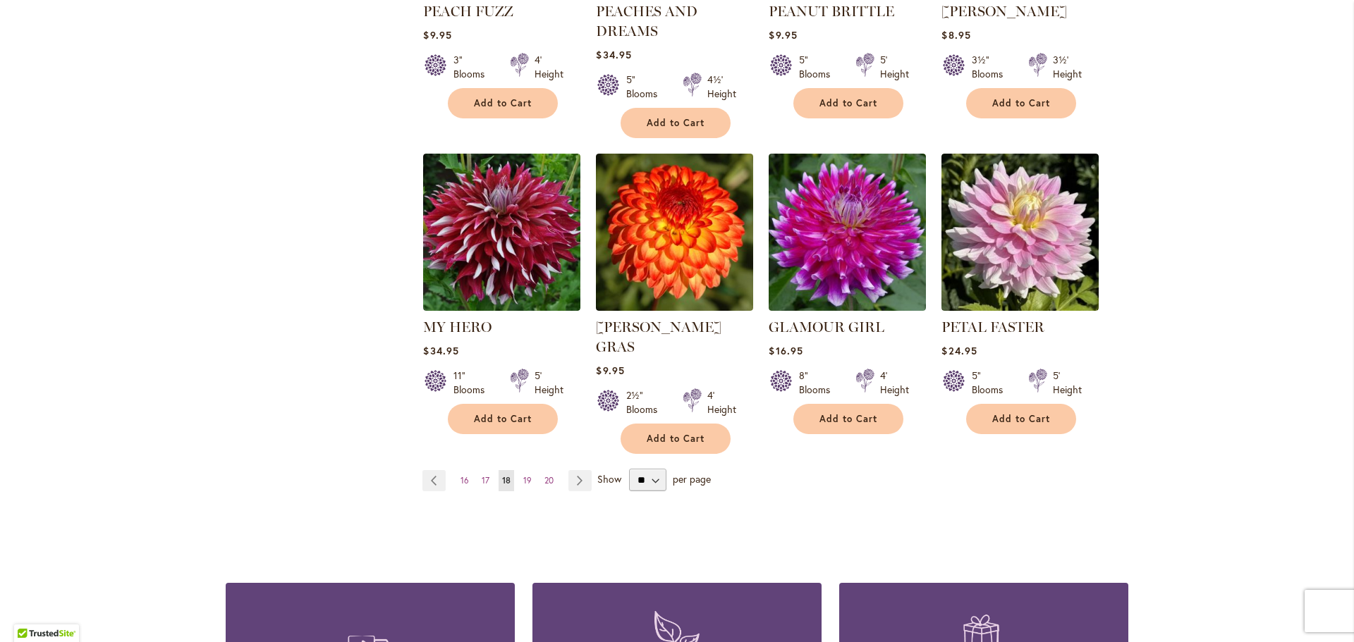
scroll to position [1199, 0]
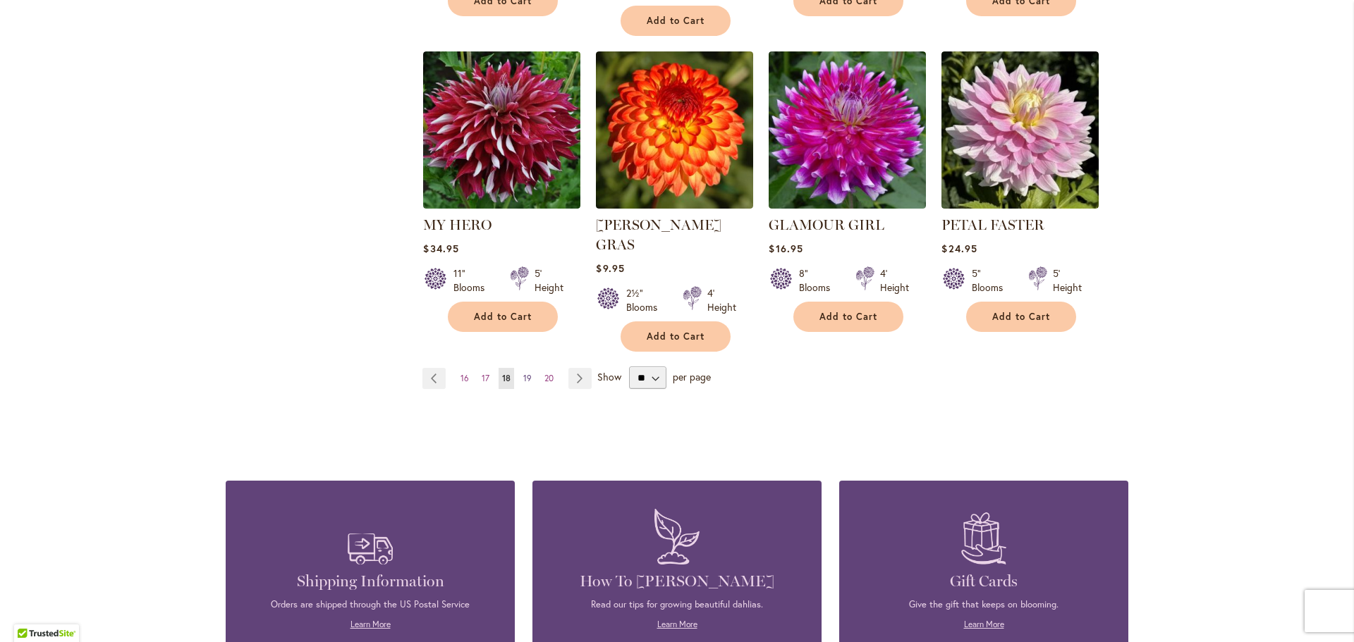
click at [523, 373] on span "19" at bounding box center [527, 378] width 8 height 11
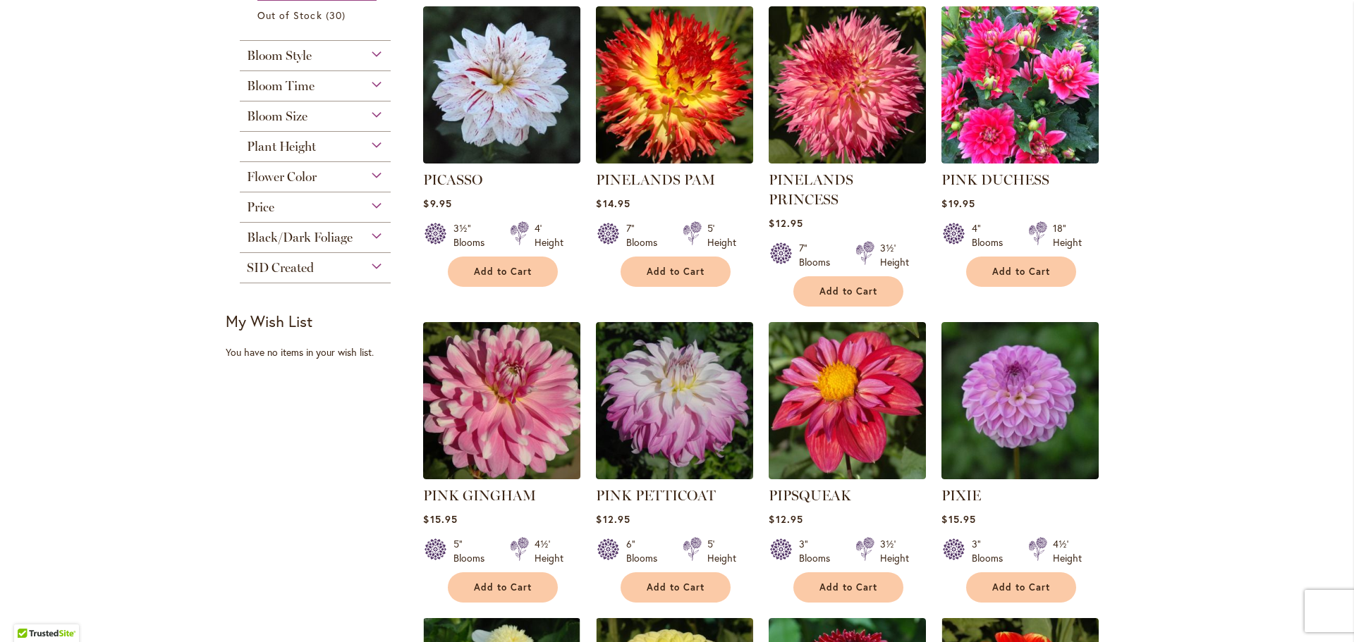
scroll to position [353, 0]
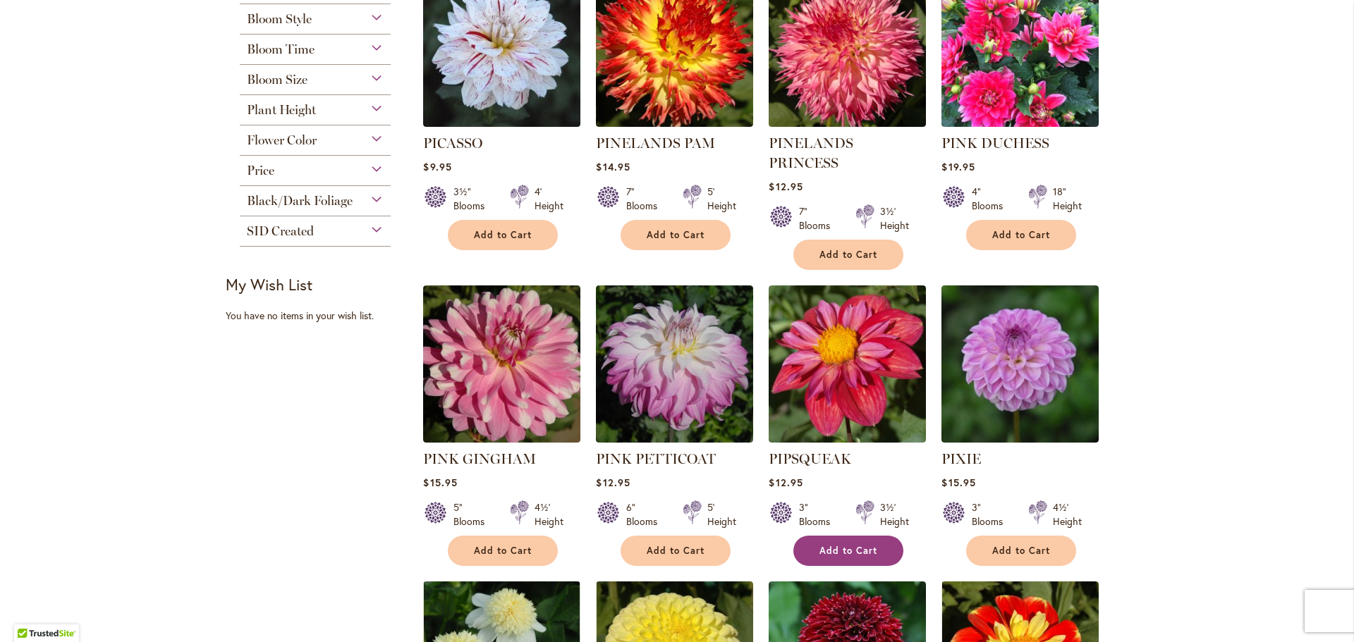
click at [853, 545] on span "Add to Cart" at bounding box center [848, 551] width 58 height 12
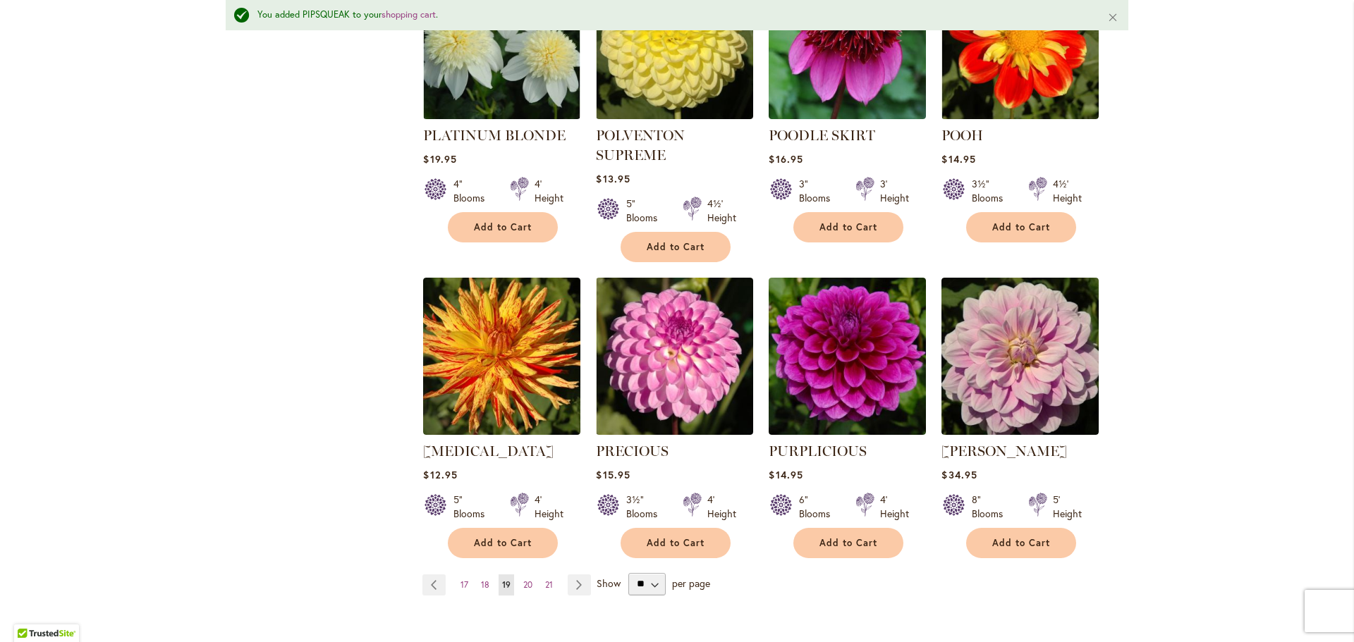
scroll to position [1095, 0]
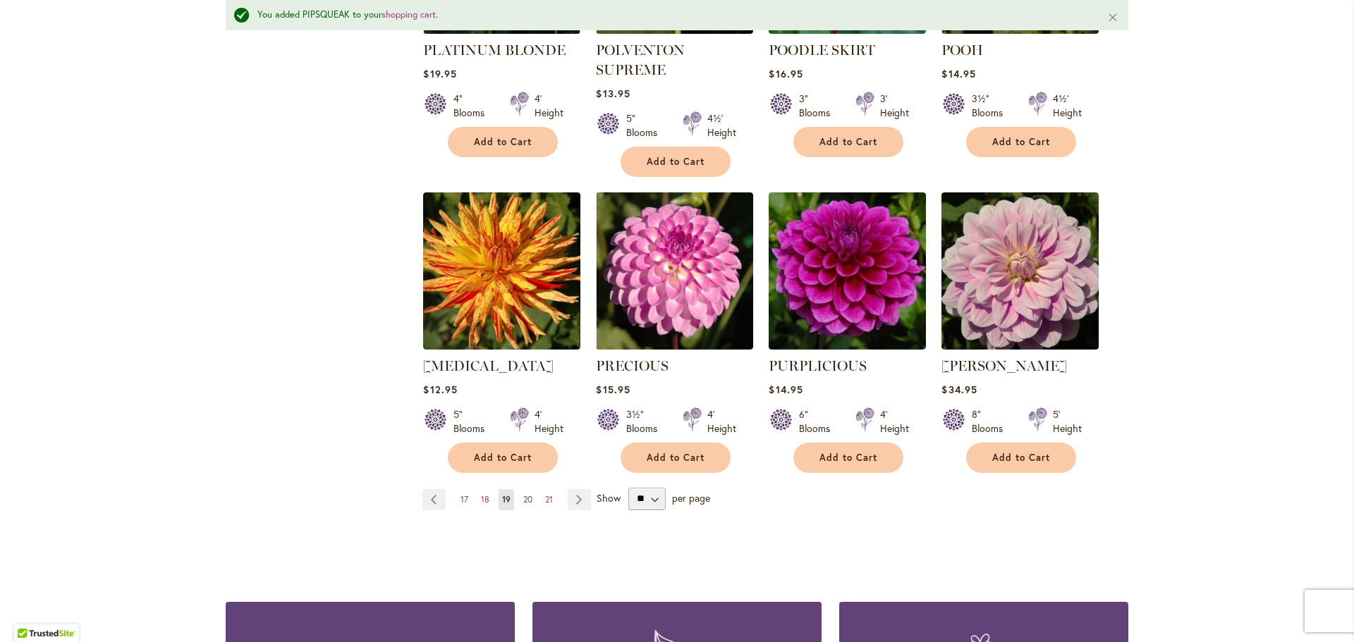
click at [523, 494] on span "20" at bounding box center [527, 499] width 9 height 11
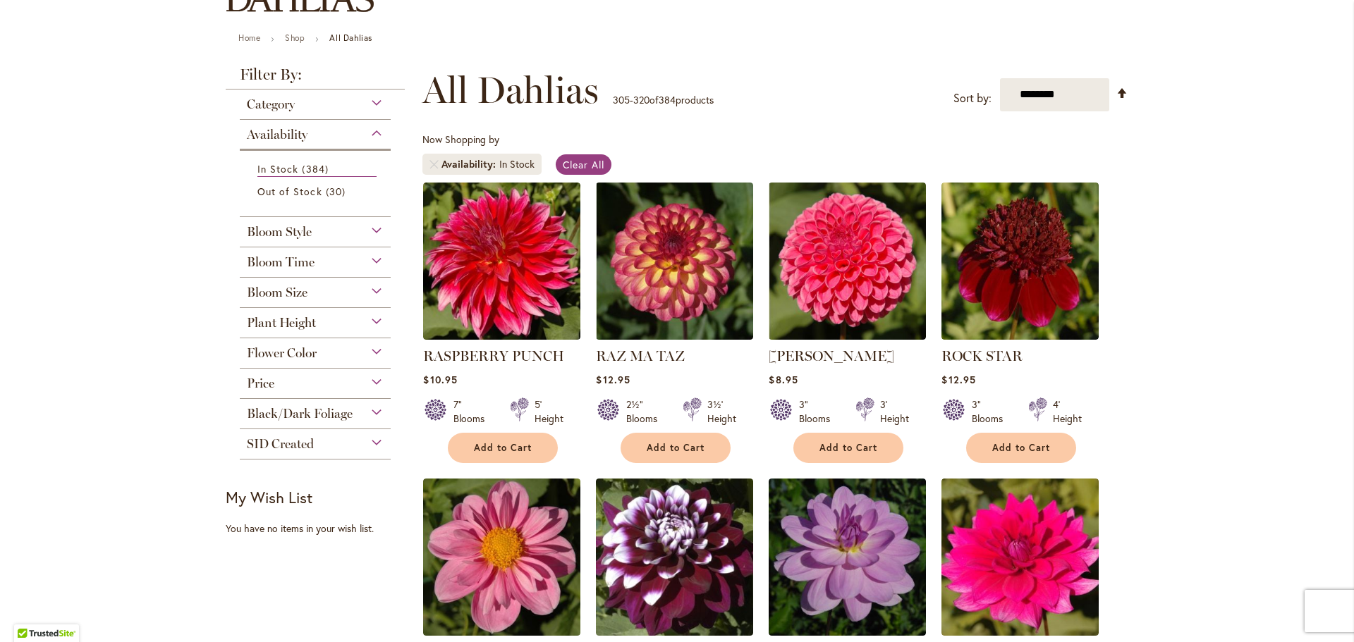
scroll to position [141, 0]
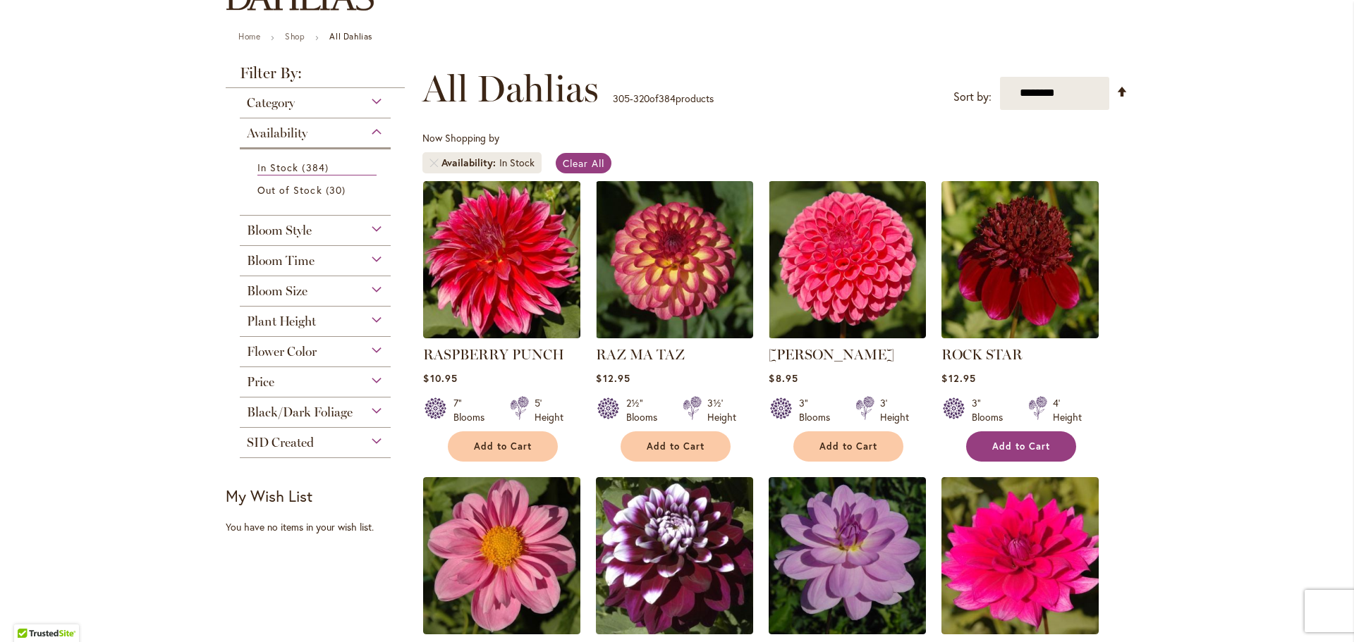
click at [1010, 448] on span "Add to Cart" at bounding box center [1021, 447] width 58 height 12
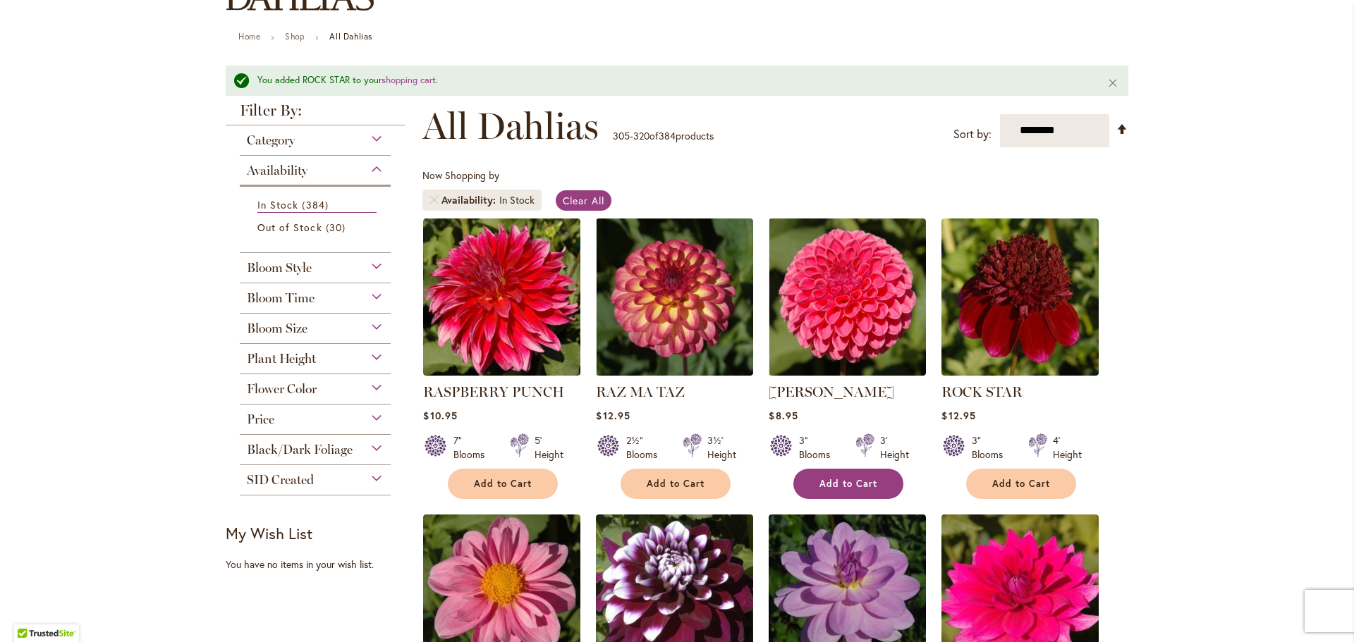
click at [833, 485] on span "Add to Cart" at bounding box center [848, 484] width 58 height 12
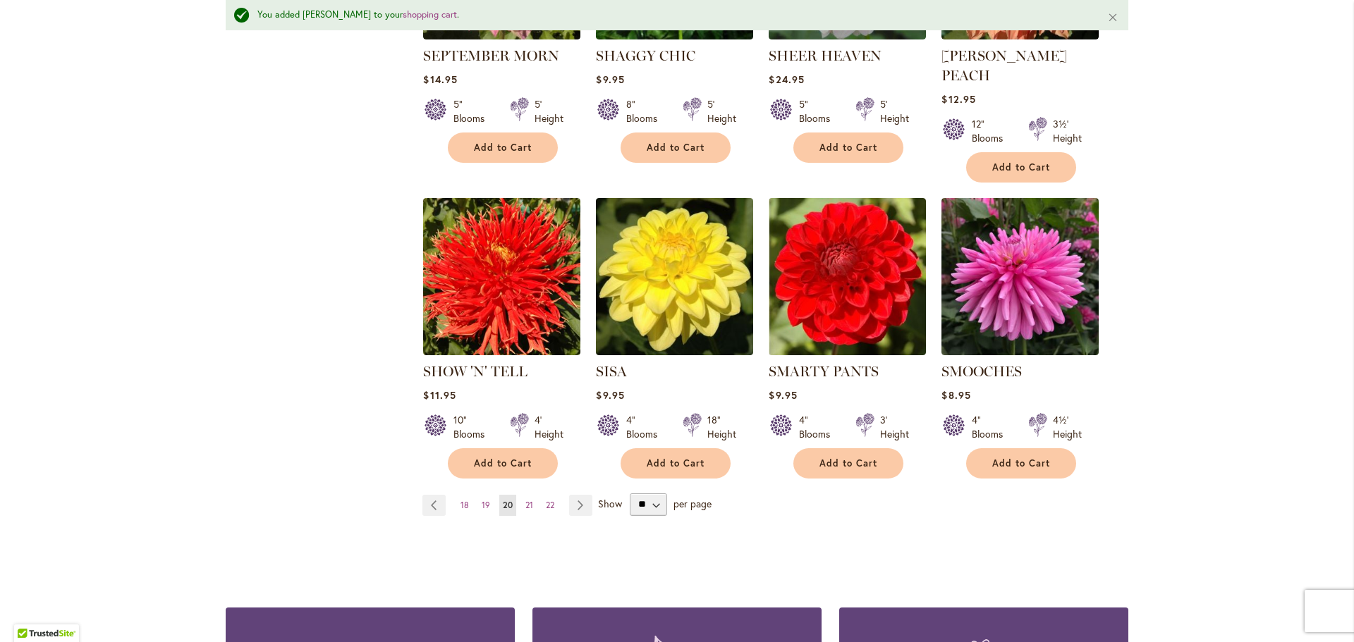
scroll to position [1199, 0]
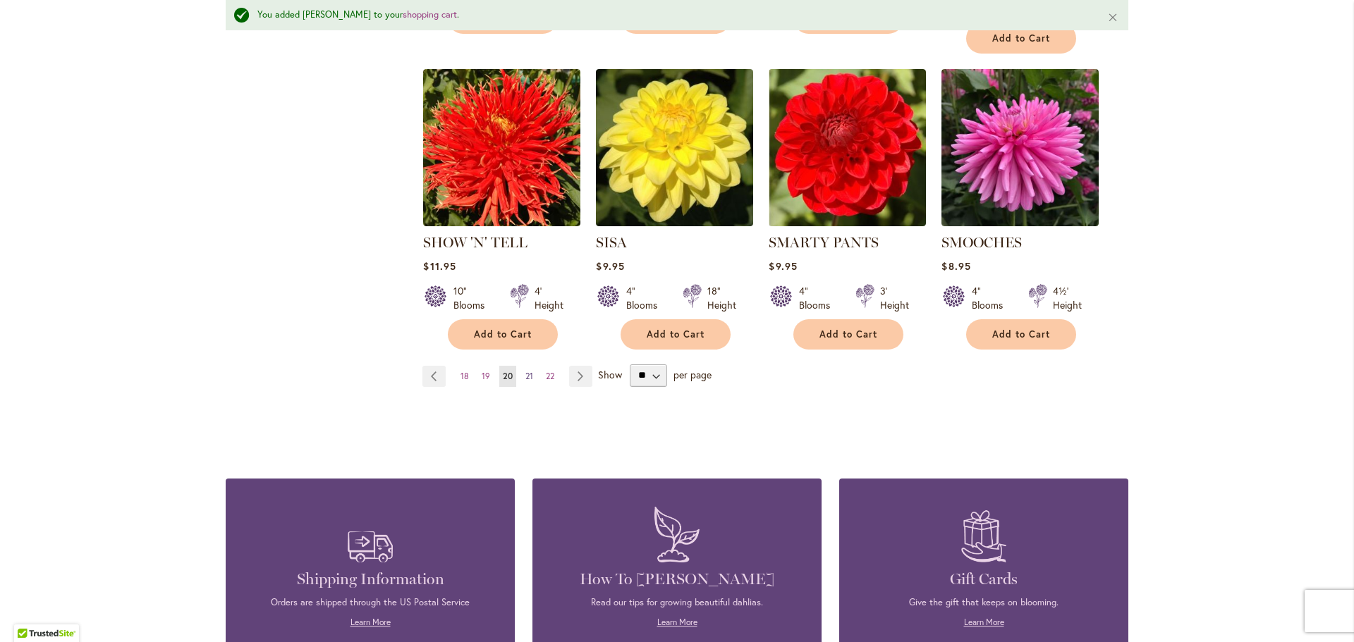
click at [525, 371] on span "21" at bounding box center [529, 376] width 8 height 11
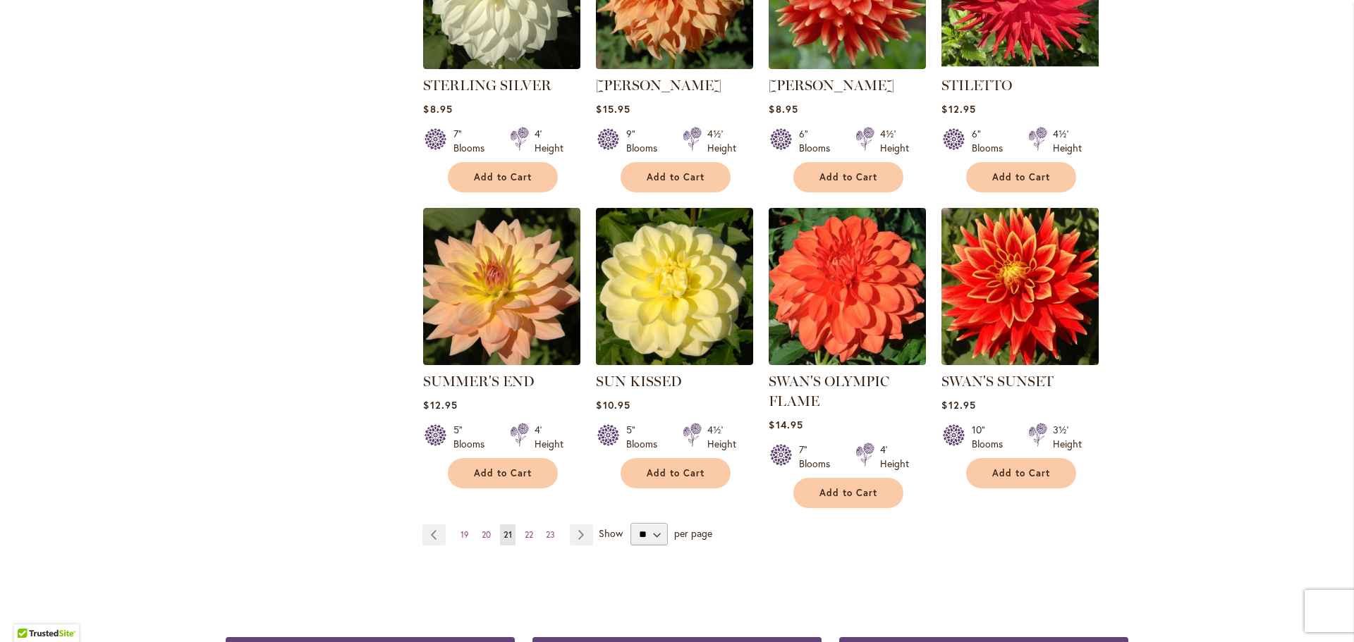
scroll to position [1058, 0]
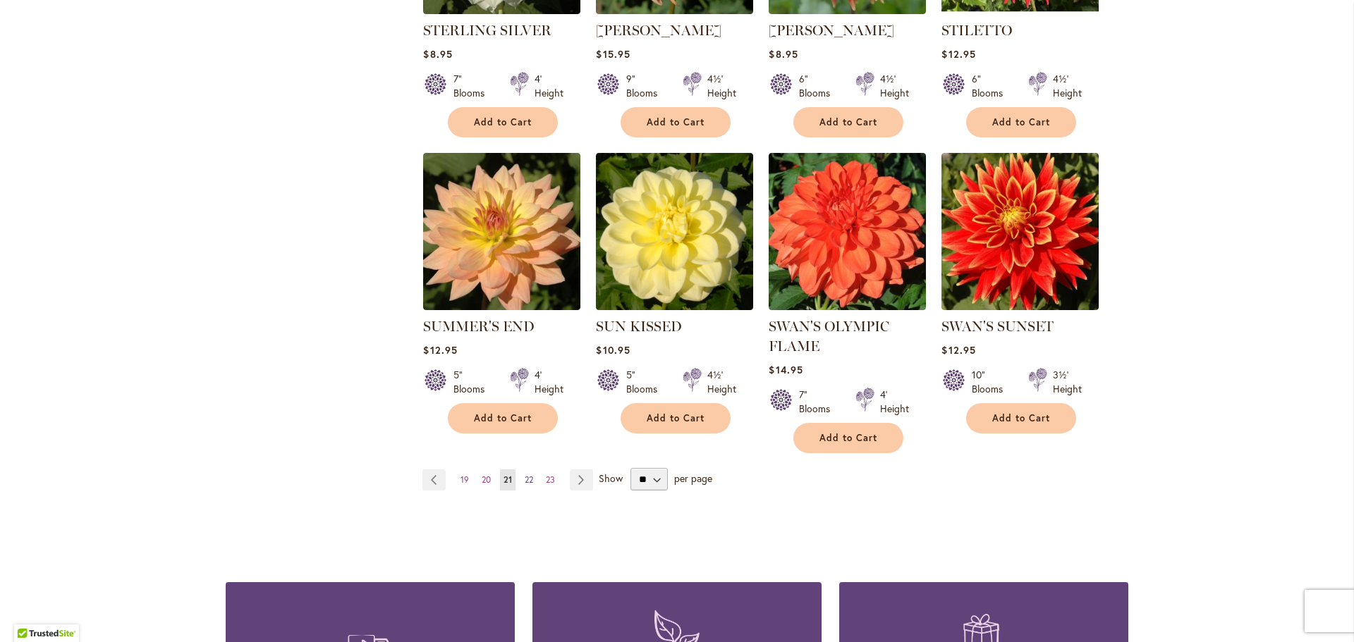
click at [525, 475] on span "22" at bounding box center [529, 480] width 8 height 11
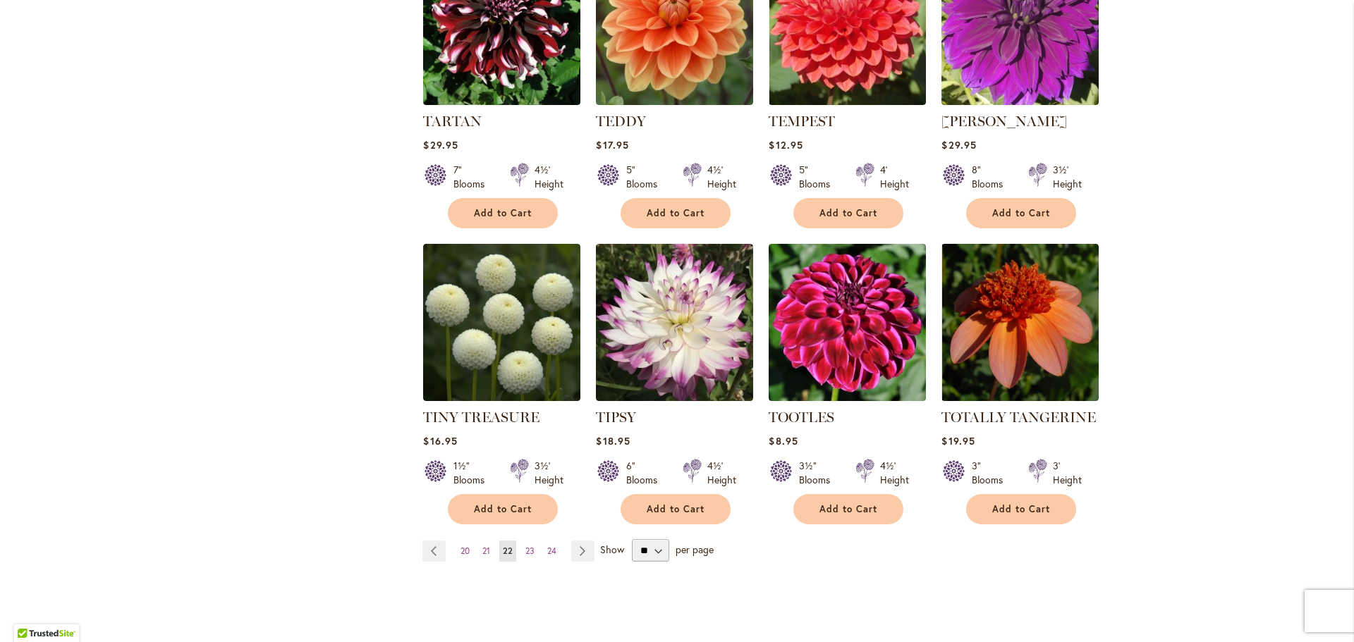
scroll to position [987, 0]
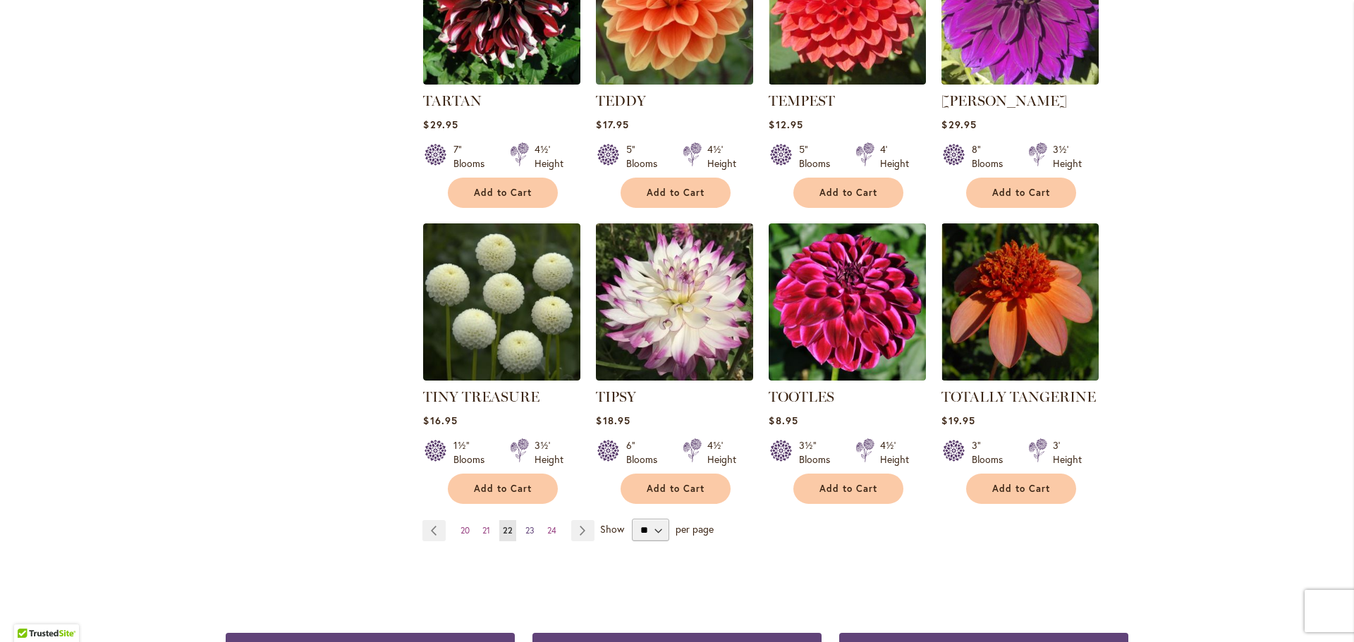
click at [525, 525] on span "23" at bounding box center [529, 530] width 9 height 11
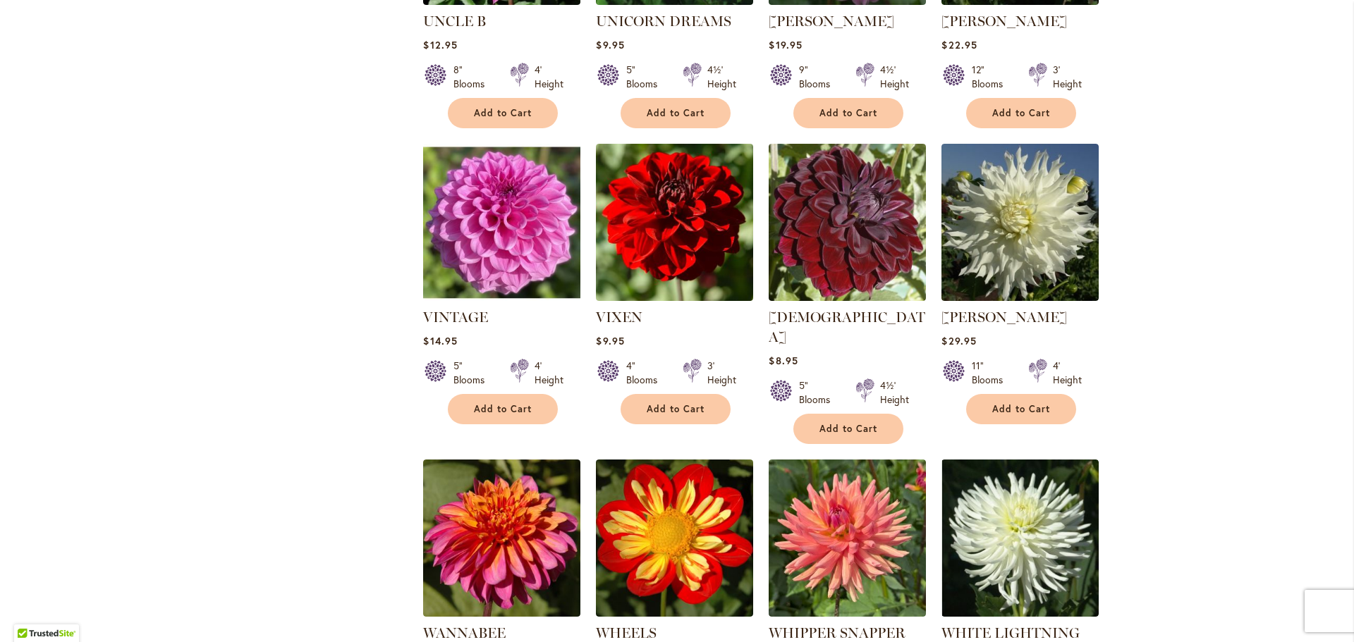
scroll to position [776, 0]
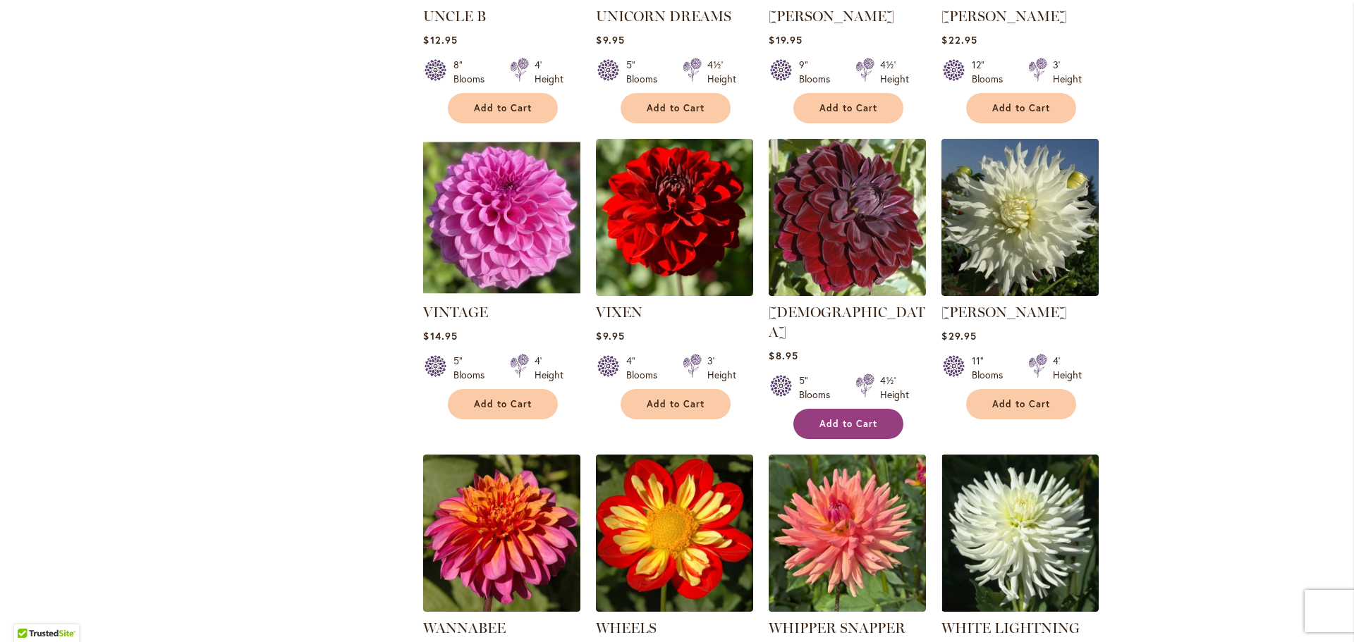
click at [823, 418] on span "Add to Cart" at bounding box center [848, 424] width 58 height 12
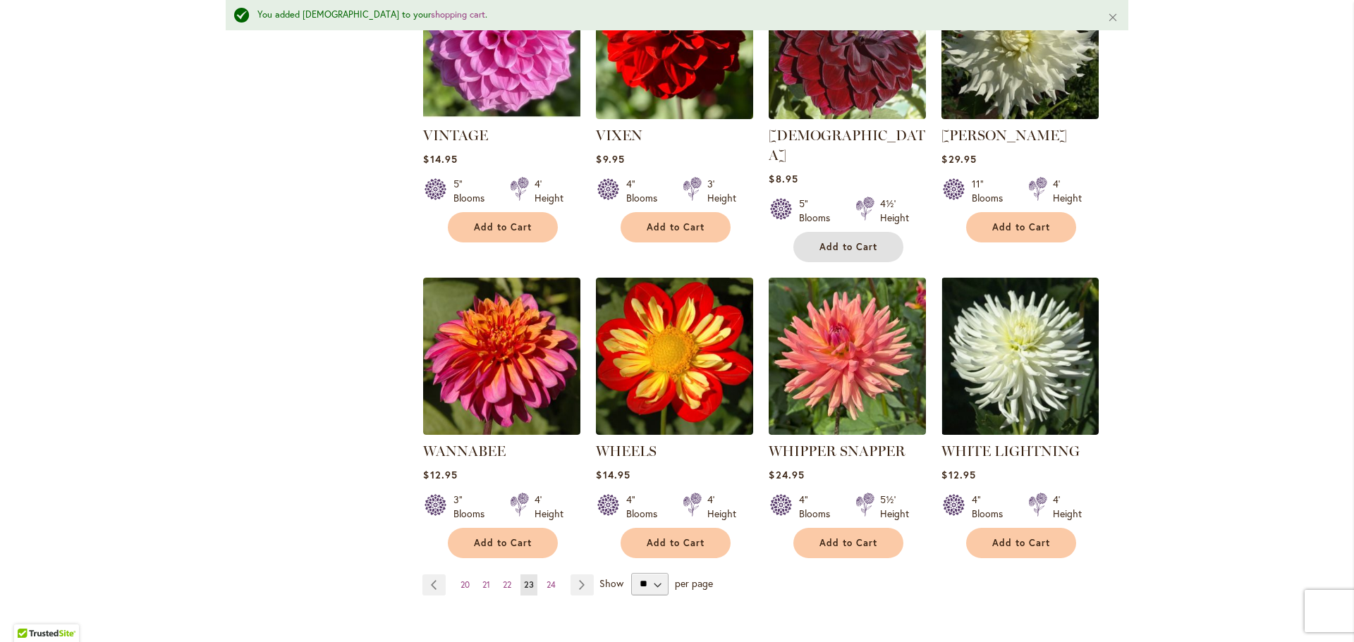
scroll to position [1025, 0]
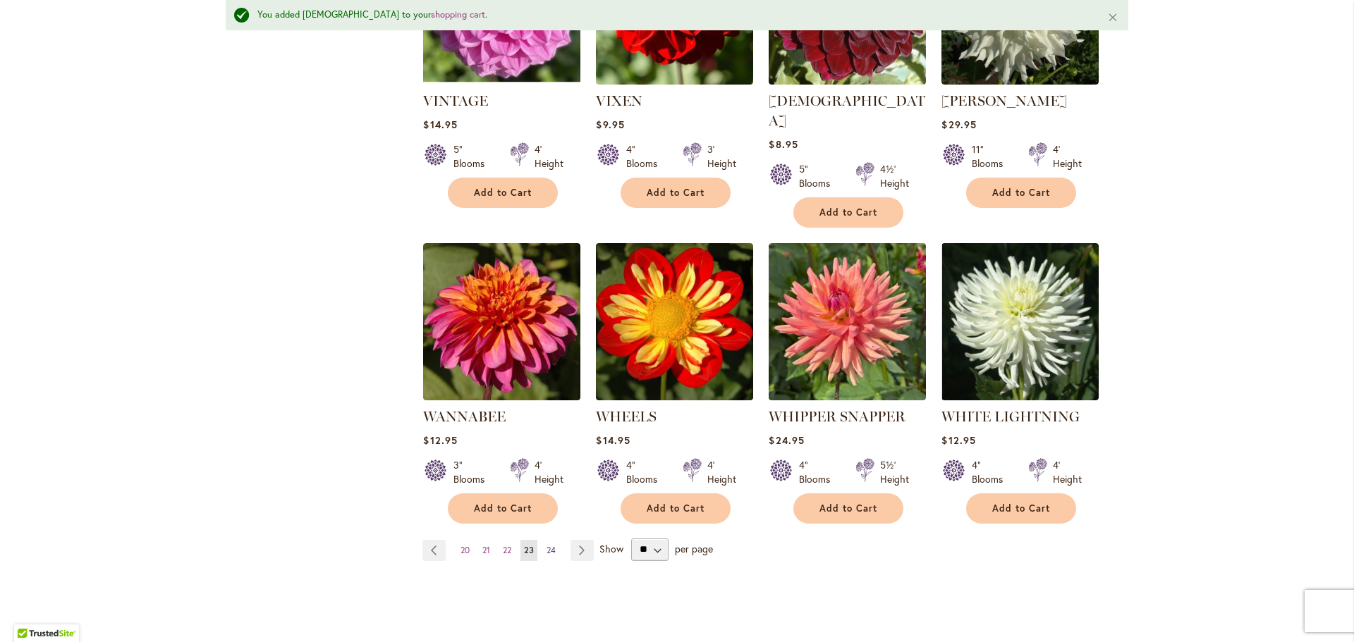
click at [547, 545] on span "24" at bounding box center [551, 550] width 9 height 11
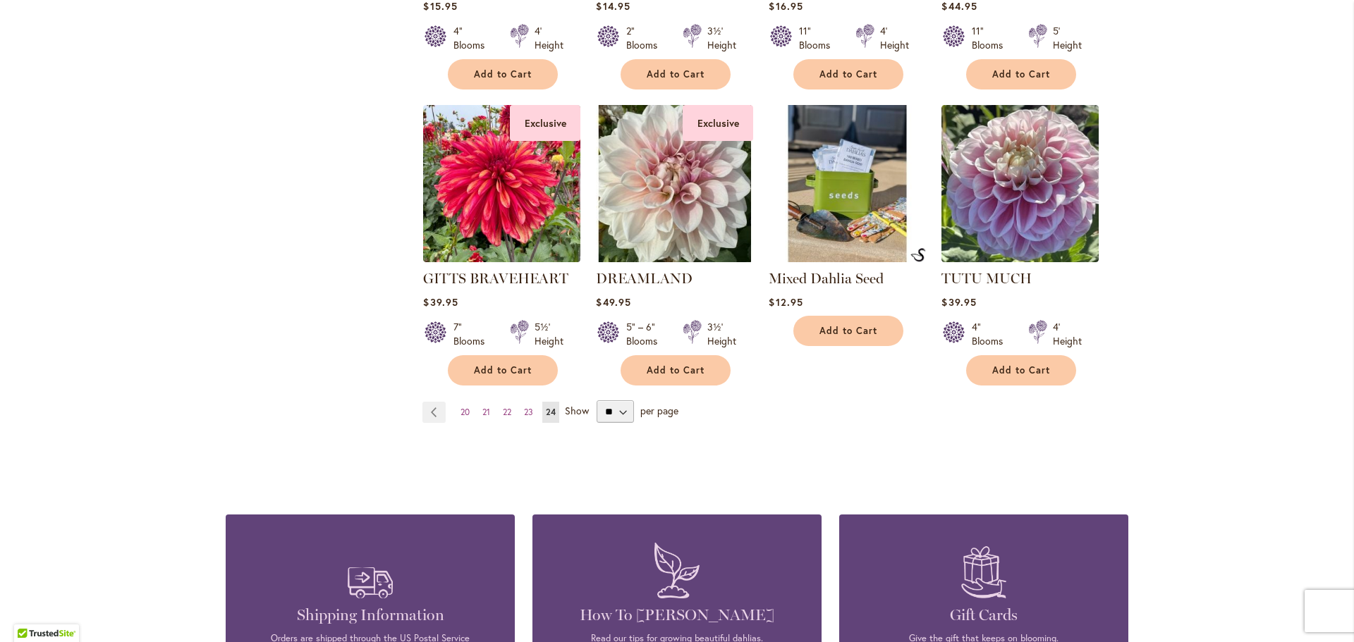
scroll to position [1128, 0]
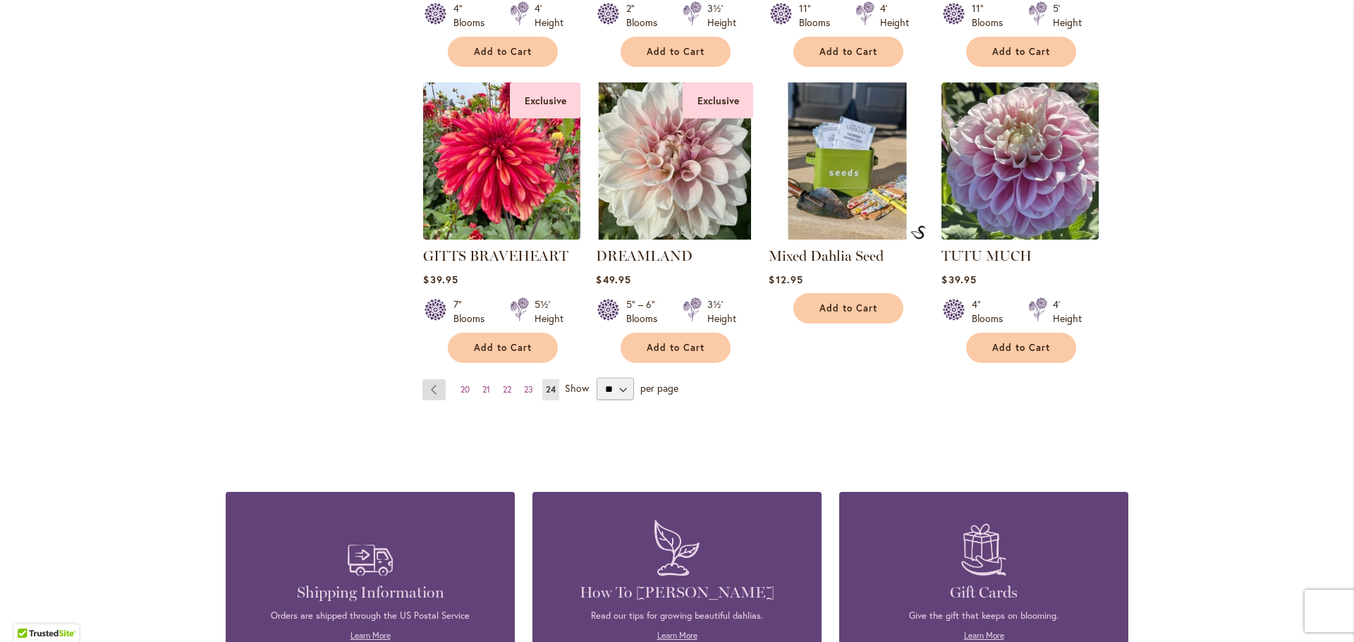
click at [423, 383] on link "Page Previous" at bounding box center [433, 389] width 23 height 21
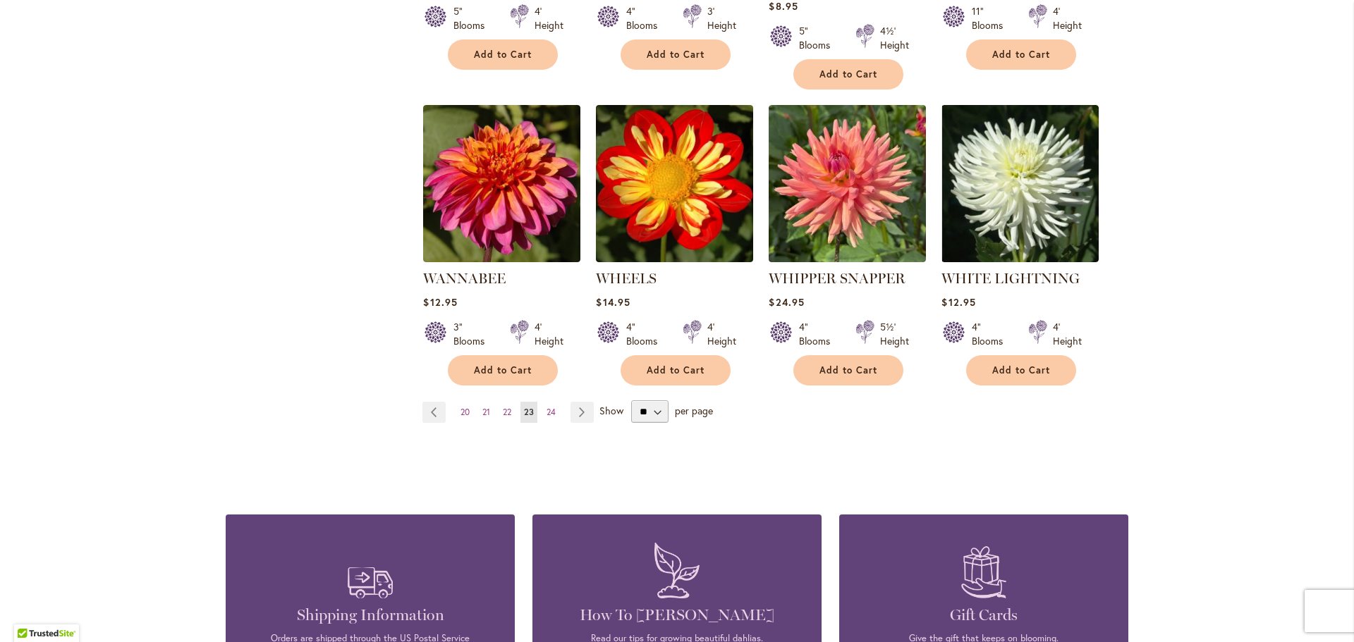
scroll to position [1128, 0]
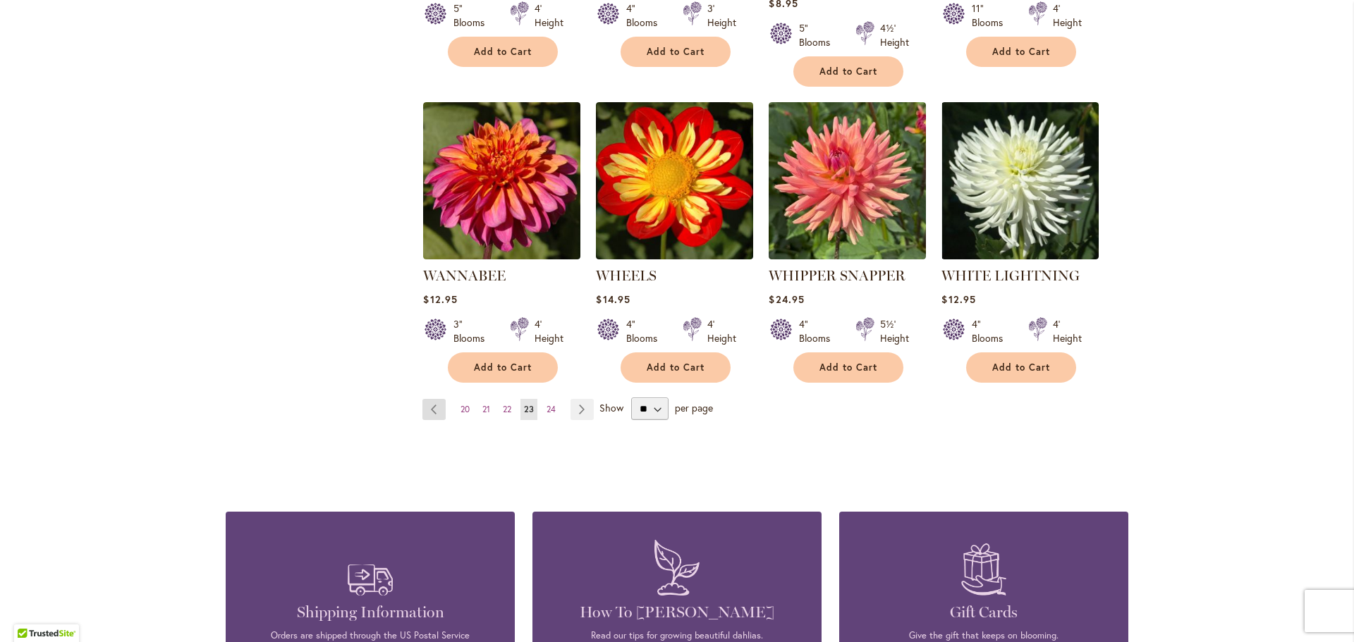
click at [432, 399] on link "Page Previous" at bounding box center [433, 409] width 23 height 21
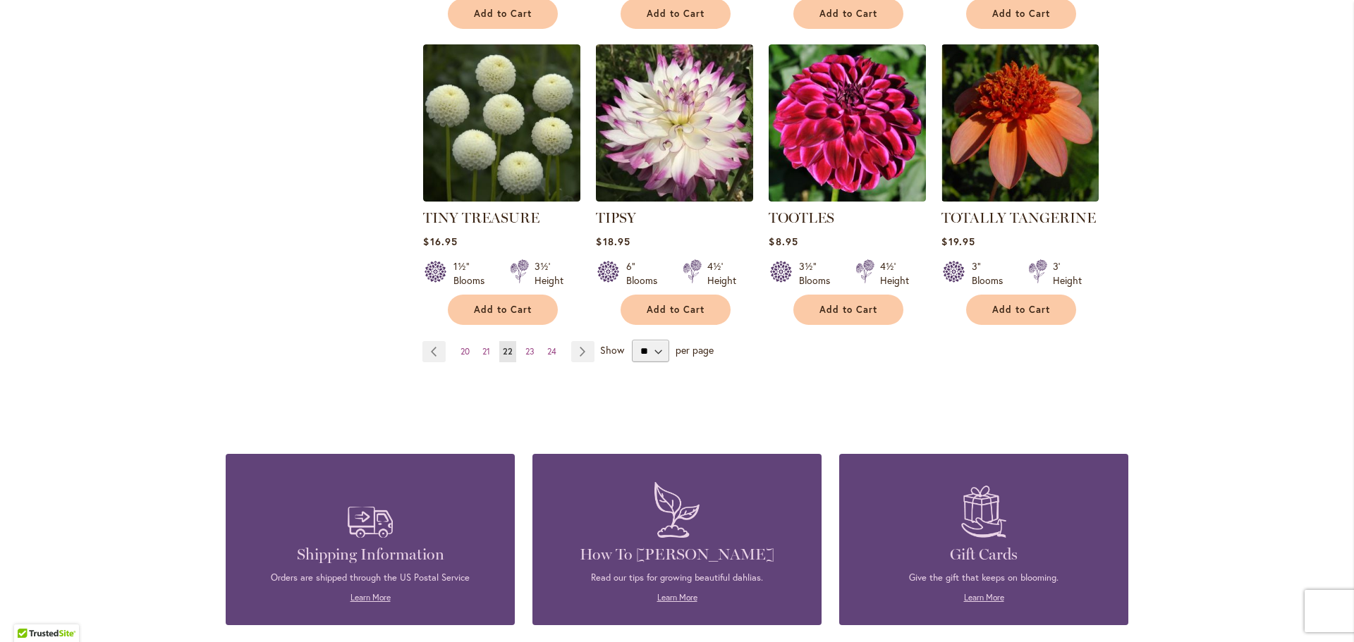
scroll to position [1199, 0]
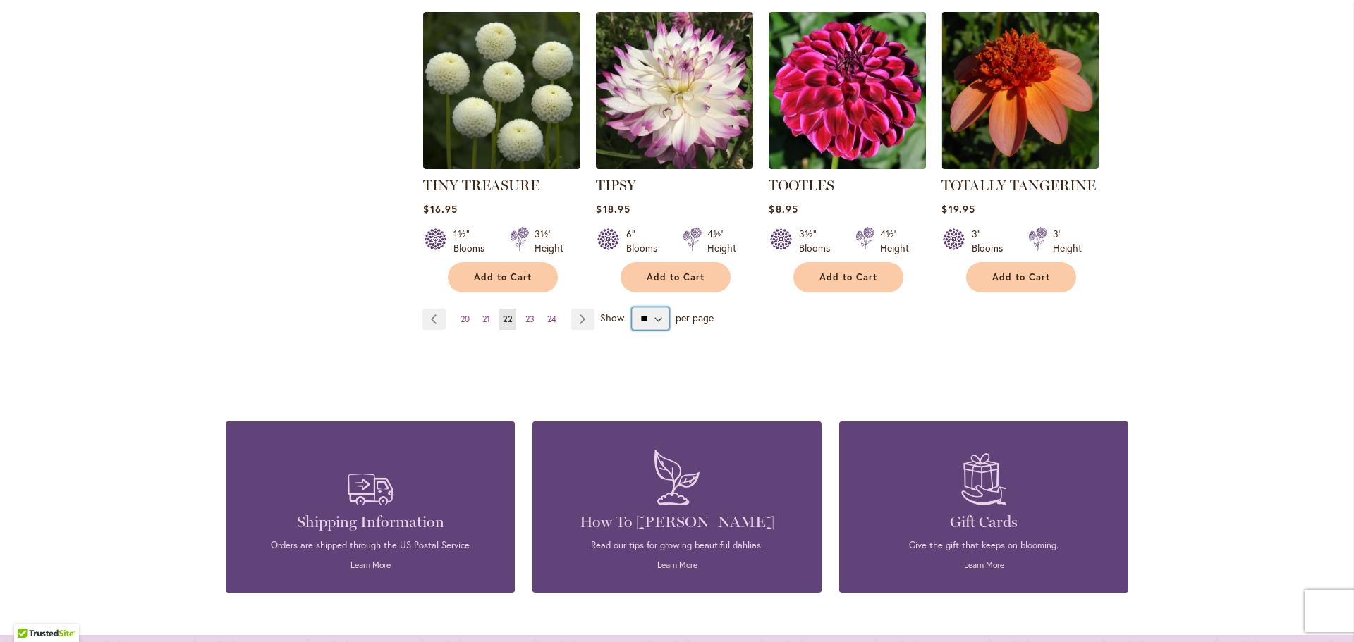
click at [657, 319] on select "** ** ** **" at bounding box center [650, 318] width 37 height 23
select select "**"
click at [632, 307] on select "** ** ** **" at bounding box center [650, 318] width 37 height 23
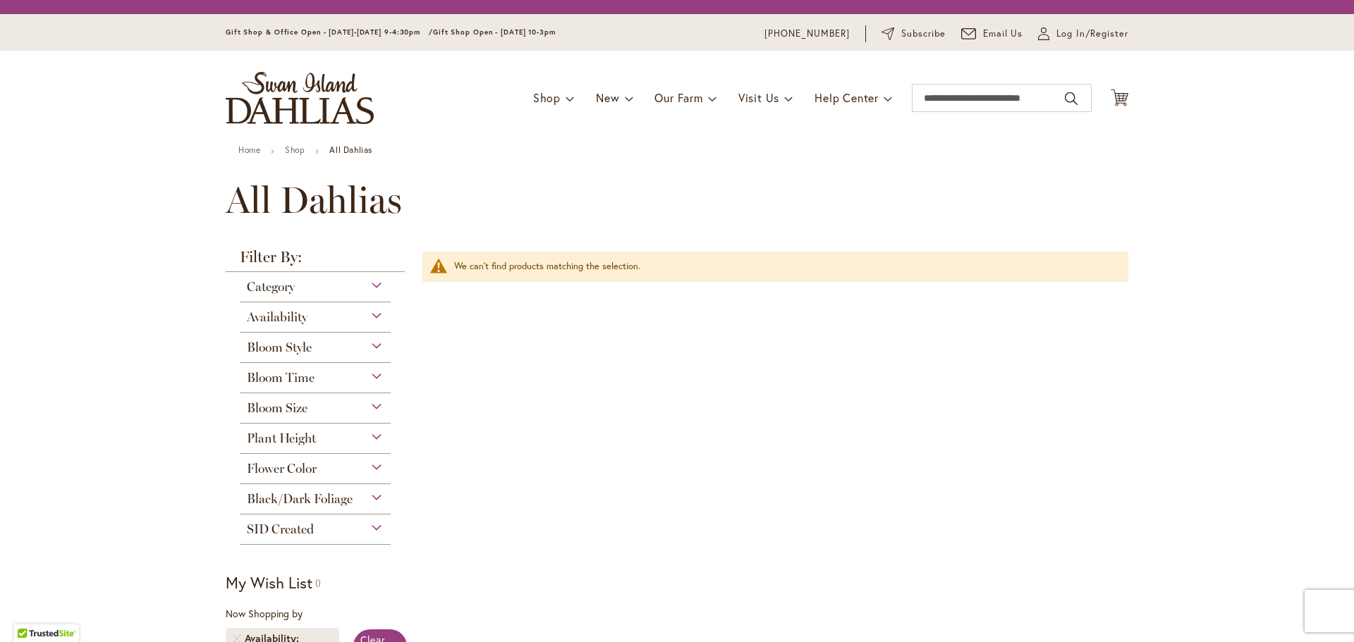
click at [568, 97] on li "Shop Dahlia Tubers Collections Fresh Cut Dahlias Gardening Supplies Gift Cards …" at bounding box center [554, 98] width 42 height 27
click at [548, 97] on span "Shop" at bounding box center [547, 97] width 28 height 15
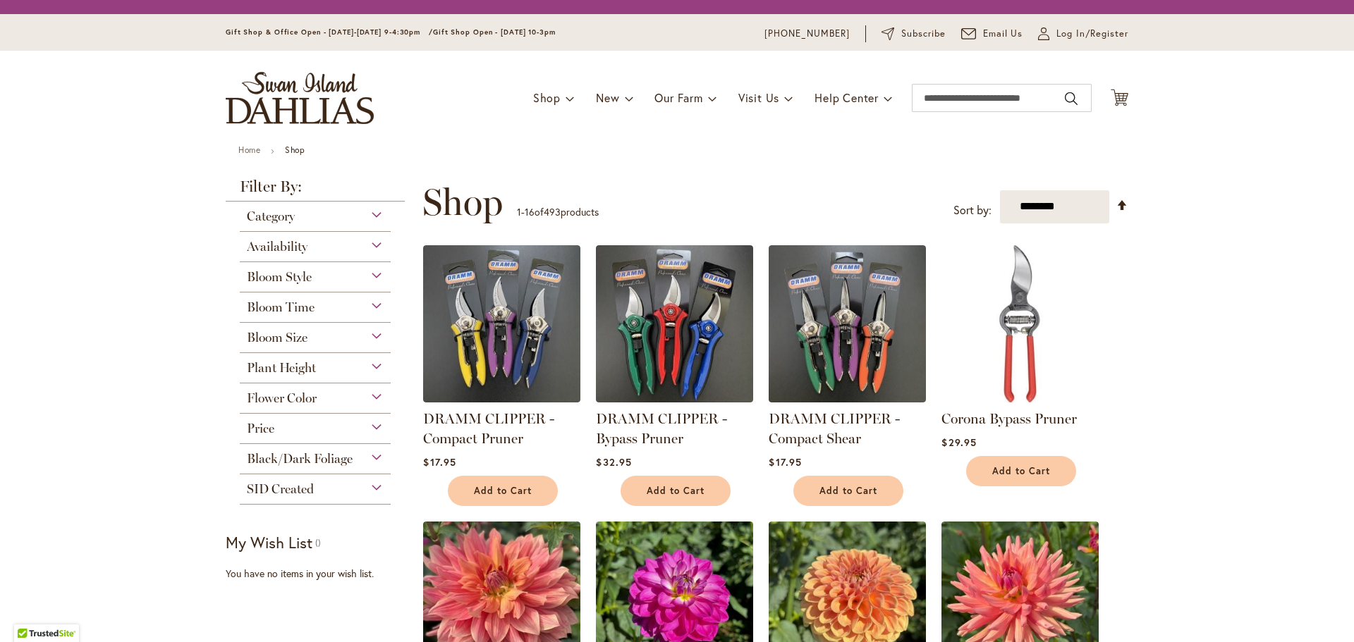
click at [566, 98] on span at bounding box center [570, 98] width 9 height 23
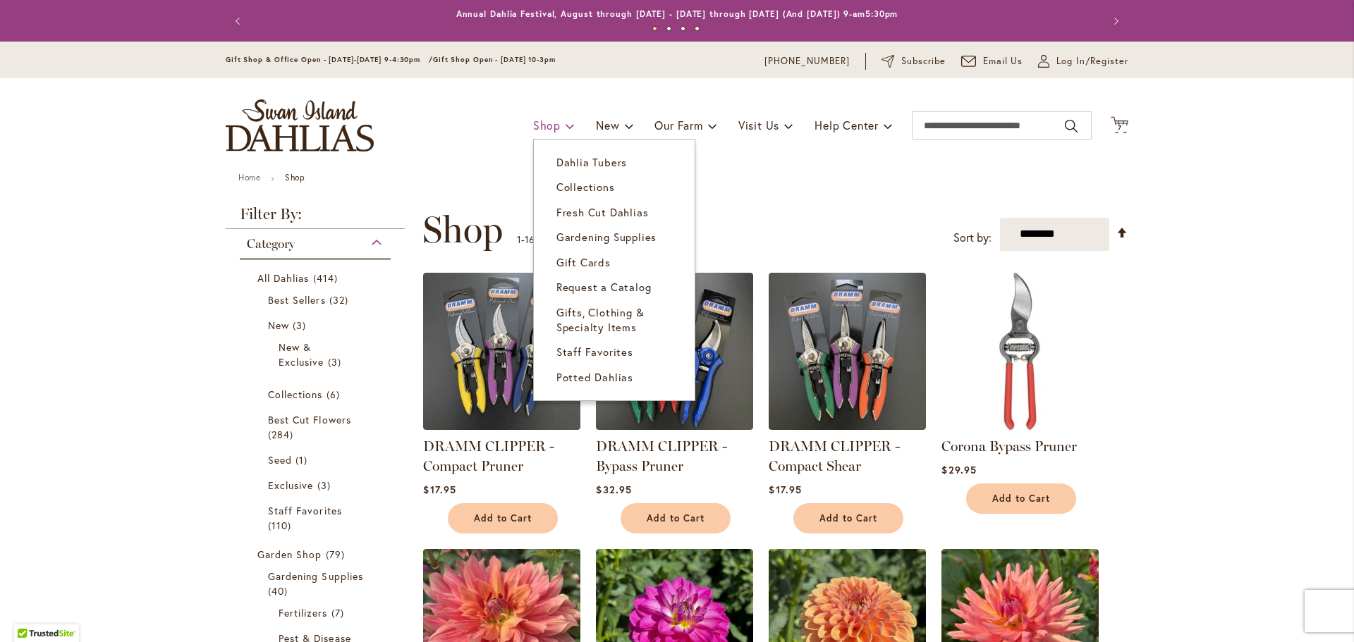
click at [566, 118] on span at bounding box center [570, 125] width 9 height 23
click at [566, 128] on span at bounding box center [570, 125] width 9 height 23
click at [572, 164] on span "Dahlia Tubers" at bounding box center [591, 162] width 71 height 14
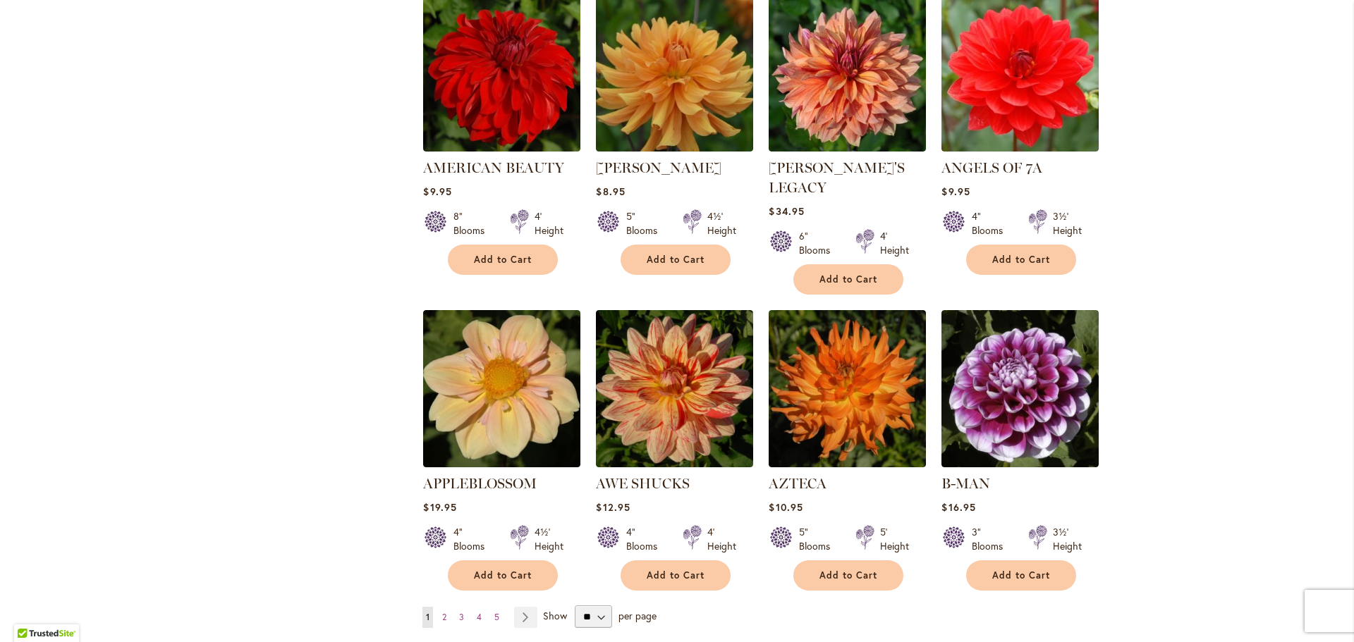
scroll to position [987, 0]
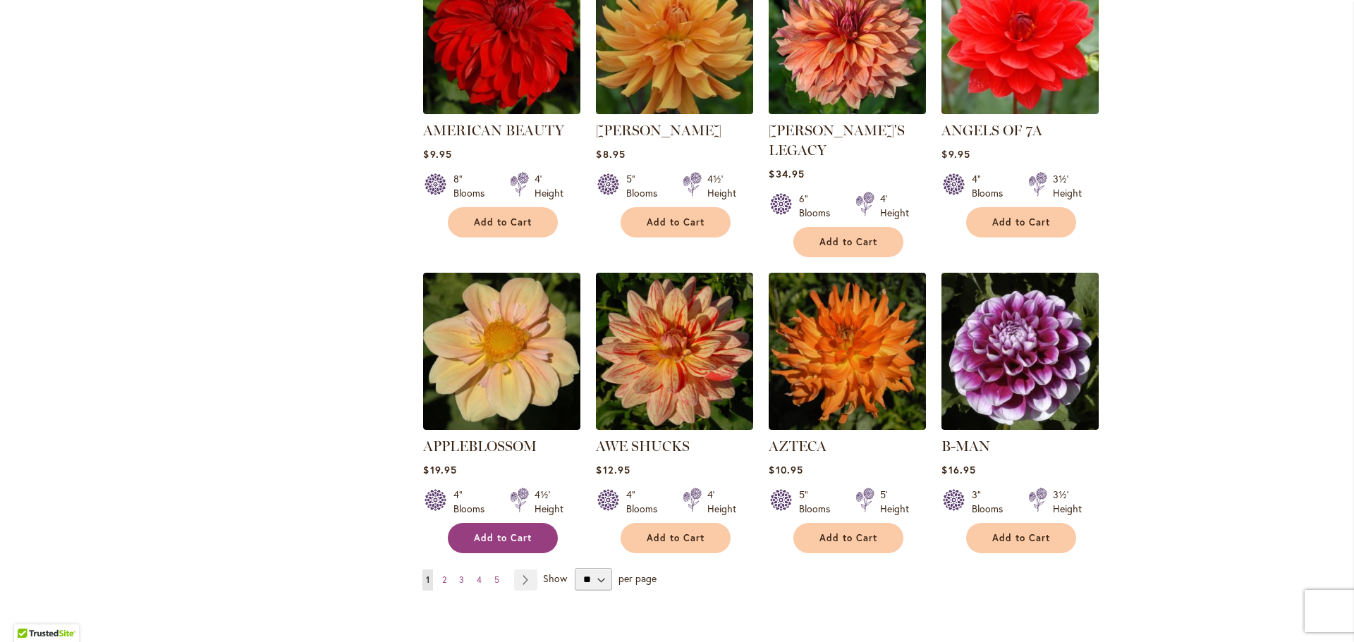
click at [476, 532] on span "Add to Cart" at bounding box center [503, 538] width 58 height 12
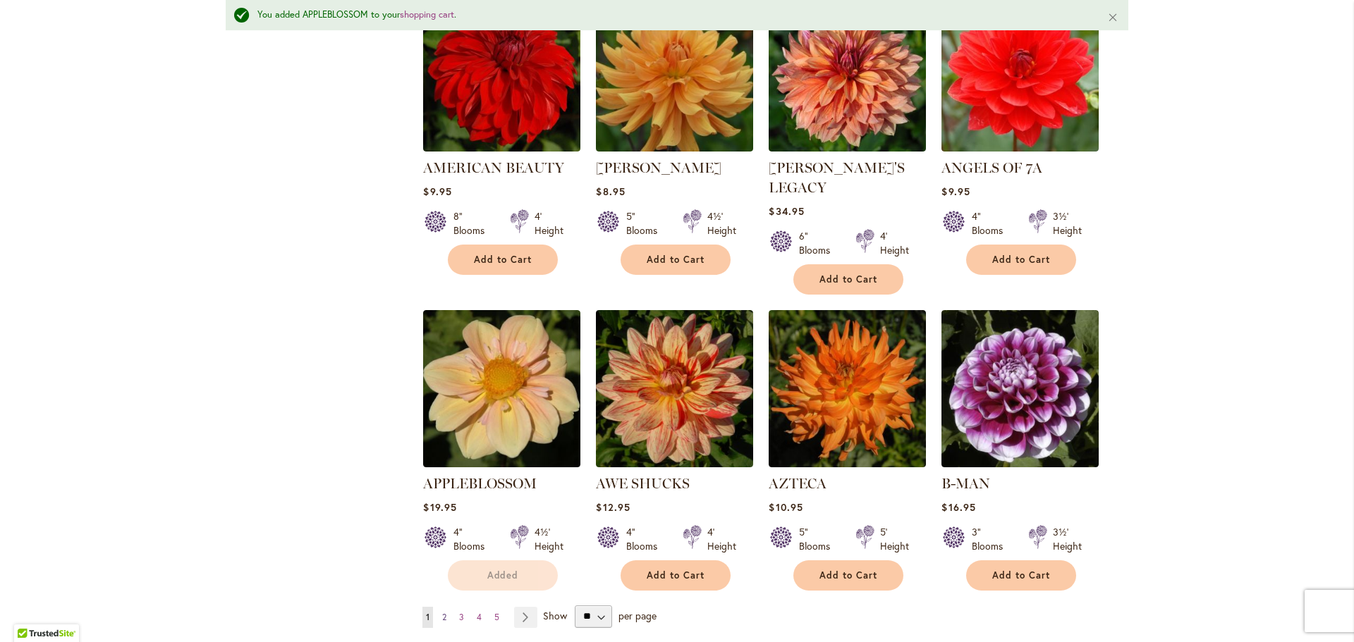
scroll to position [1025, 0]
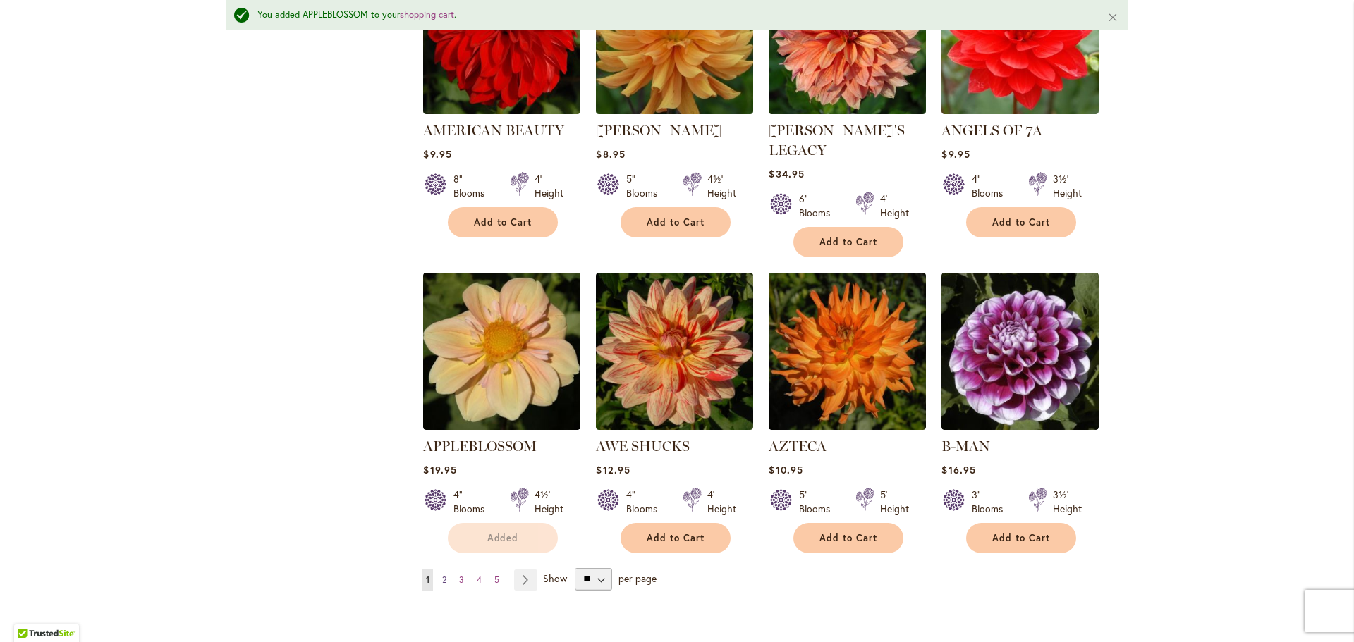
click at [442, 575] on span "2" at bounding box center [444, 580] width 4 height 11
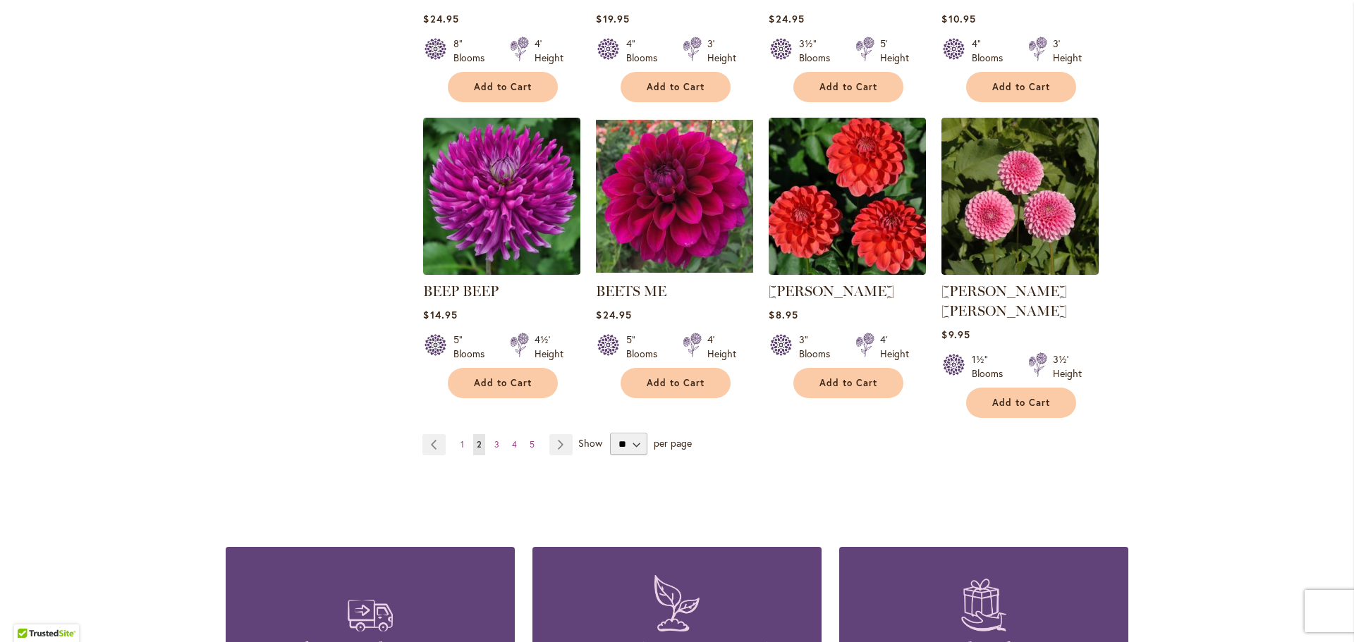
scroll to position [1199, 0]
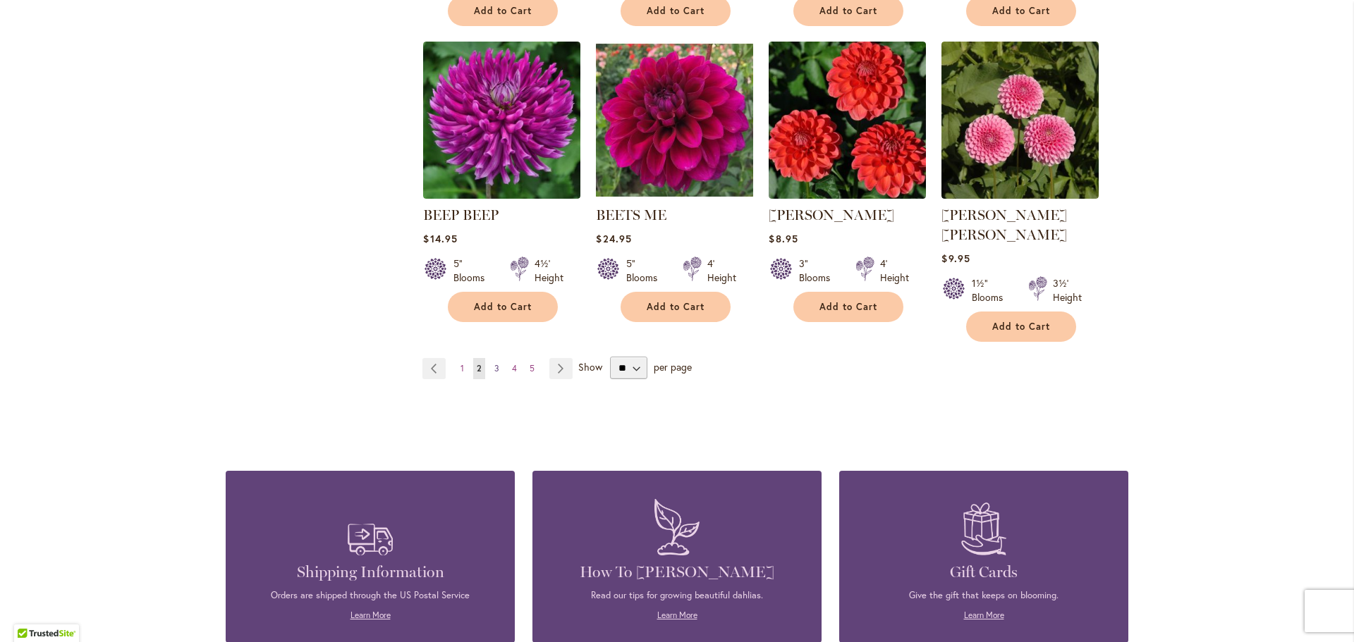
click at [494, 363] on span "3" at bounding box center [496, 368] width 5 height 11
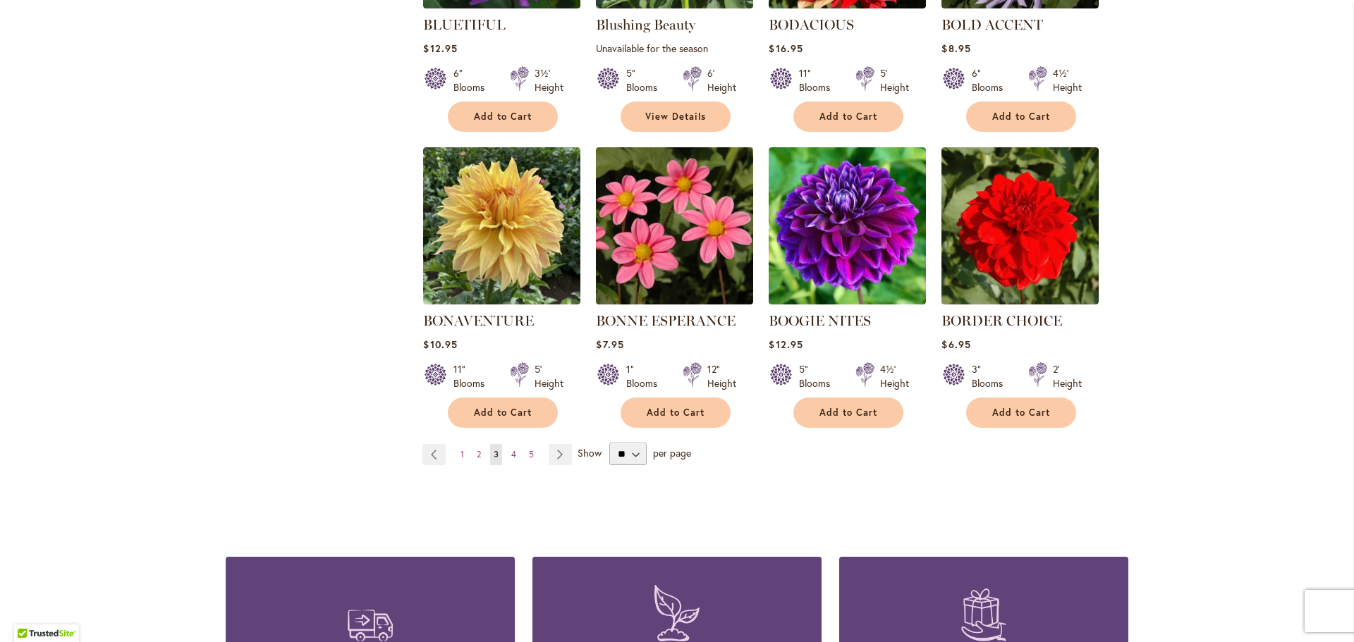
scroll to position [1128, 0]
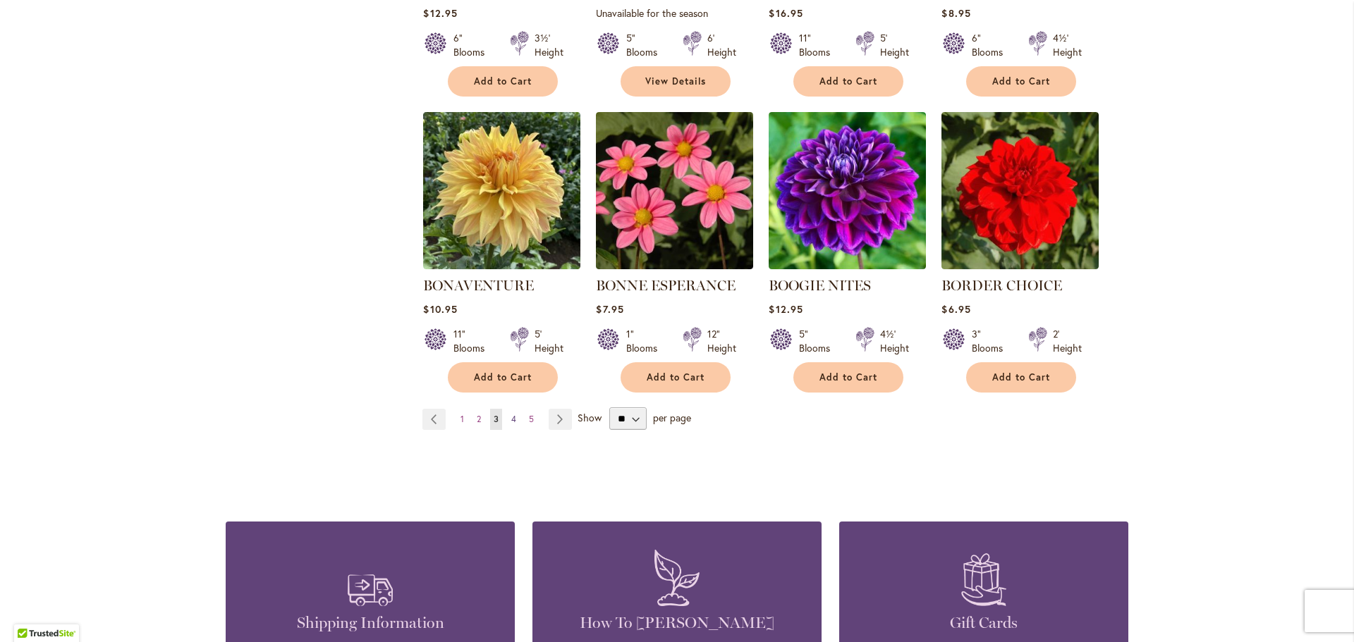
click at [511, 415] on span "4" at bounding box center [513, 419] width 5 height 11
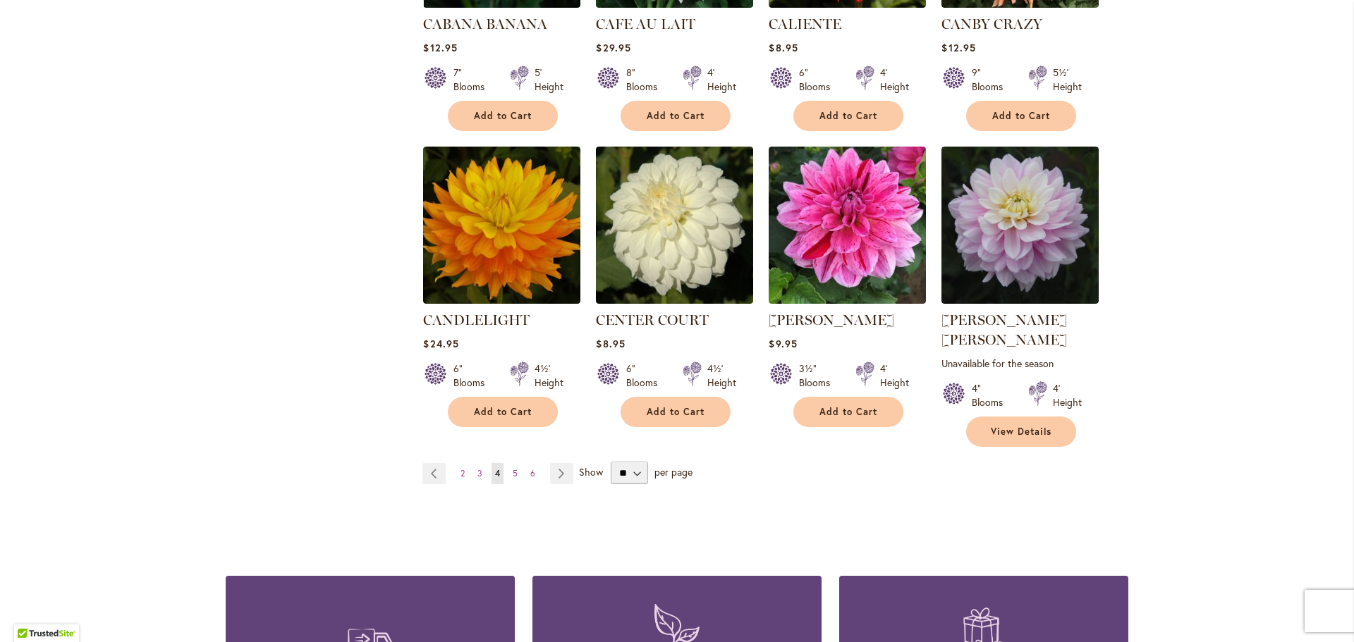
scroll to position [1128, 0]
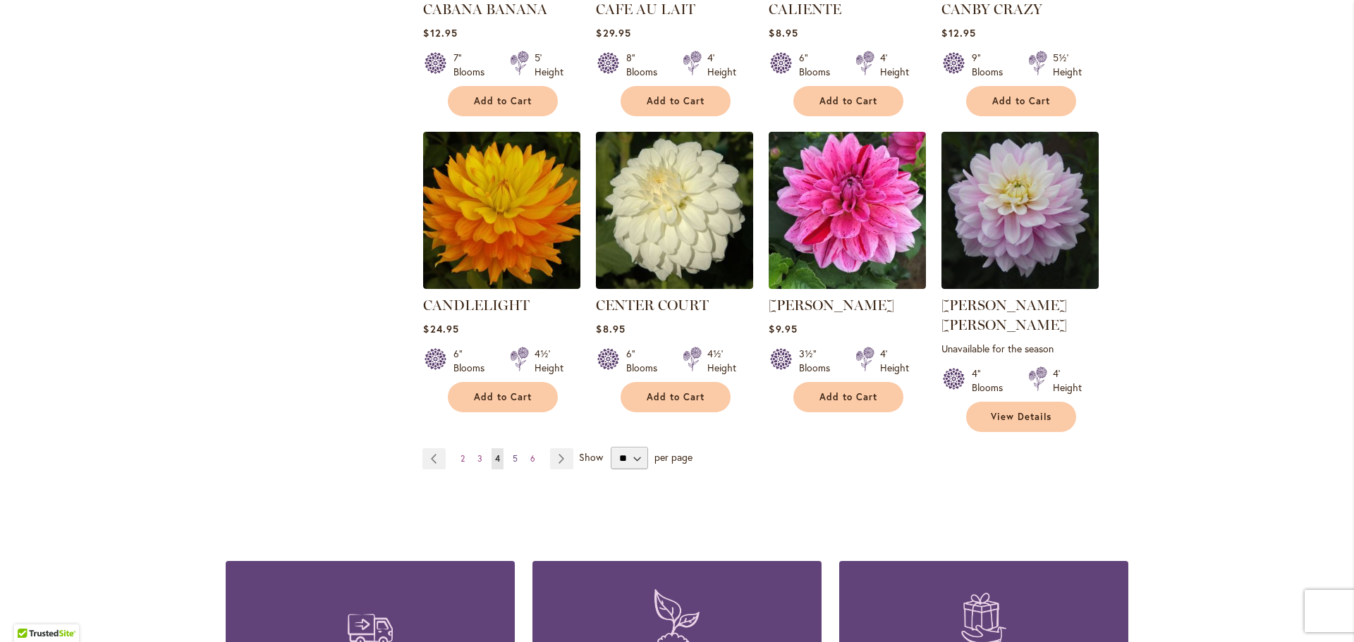
click at [513, 449] on link "Page 5" at bounding box center [515, 459] width 12 height 21
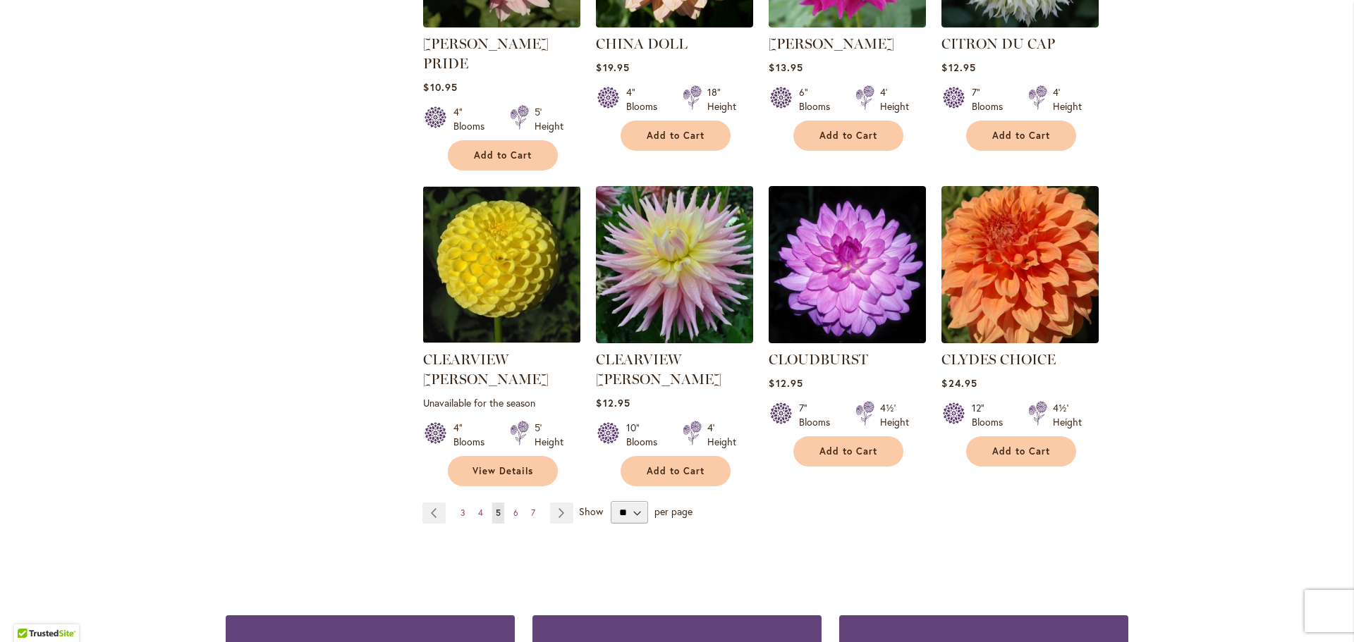
scroll to position [1128, 0]
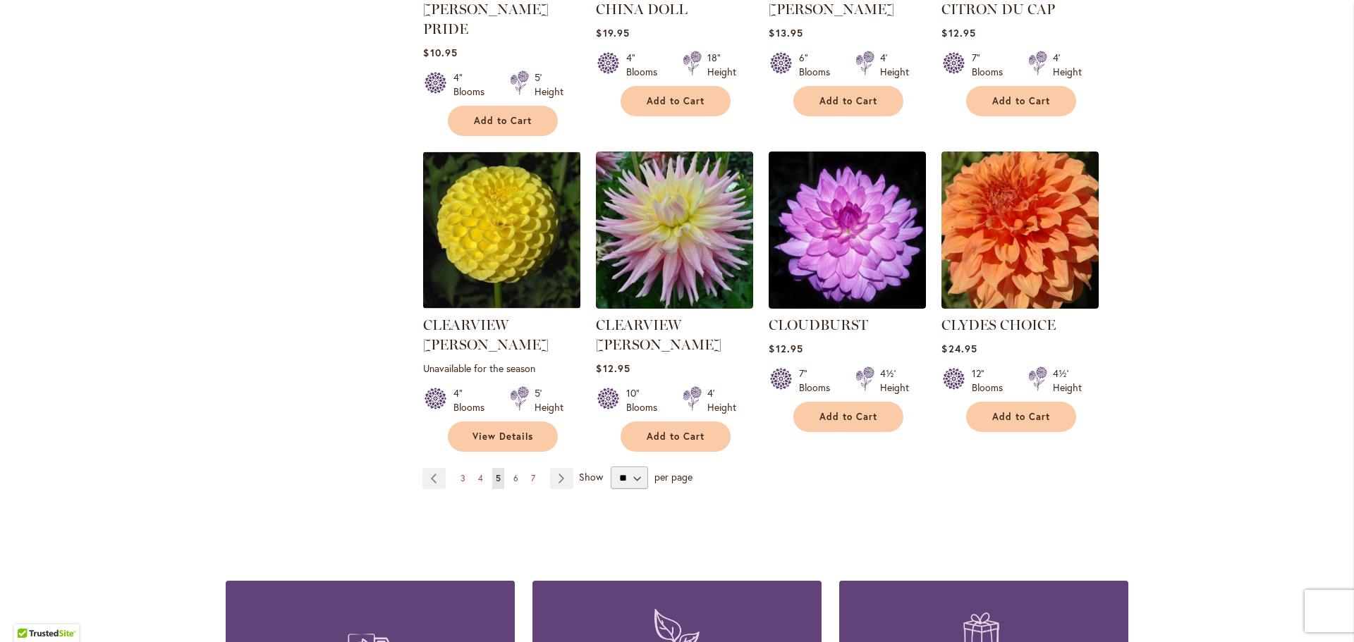
click at [513, 468] on link "Page 6" at bounding box center [516, 478] width 12 height 21
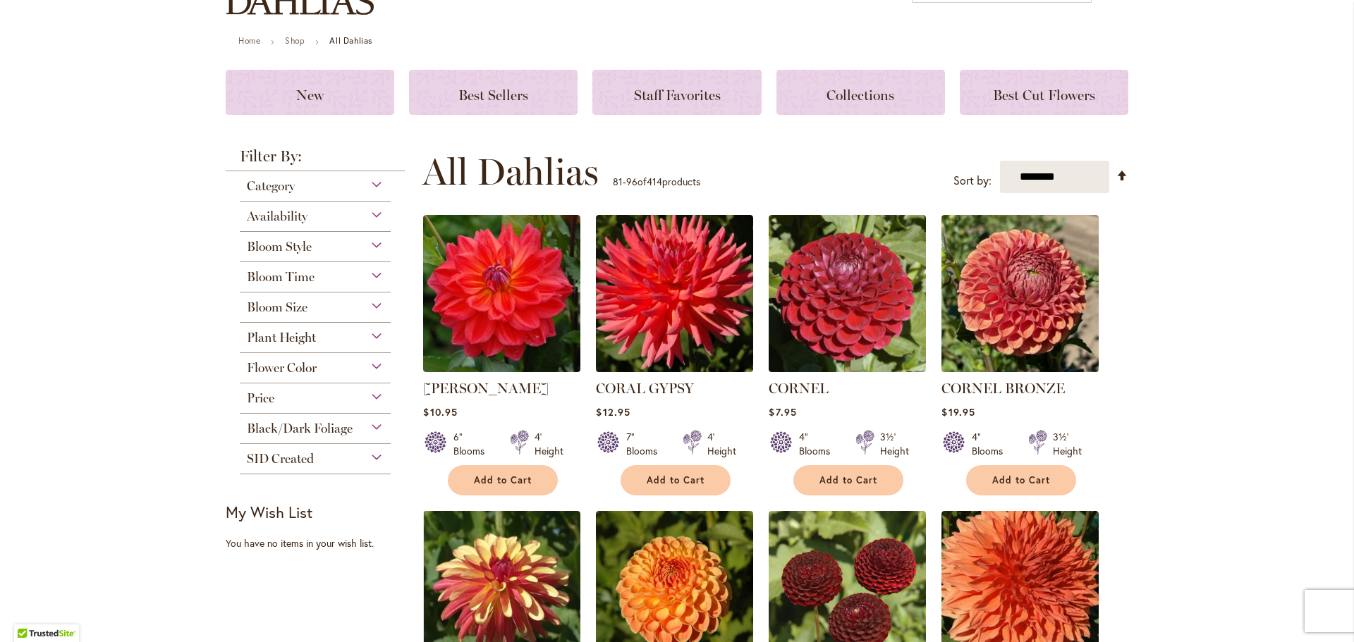
scroll to position [141, 0]
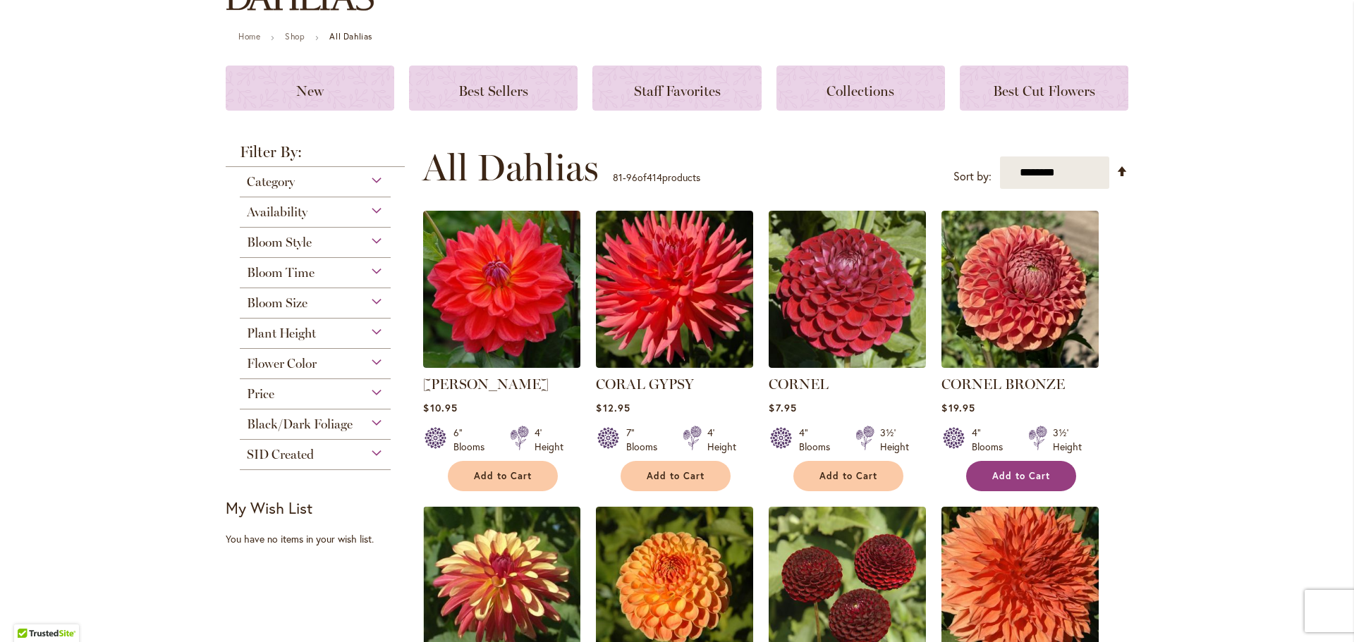
click at [1029, 475] on span "Add to Cart" at bounding box center [1021, 476] width 58 height 12
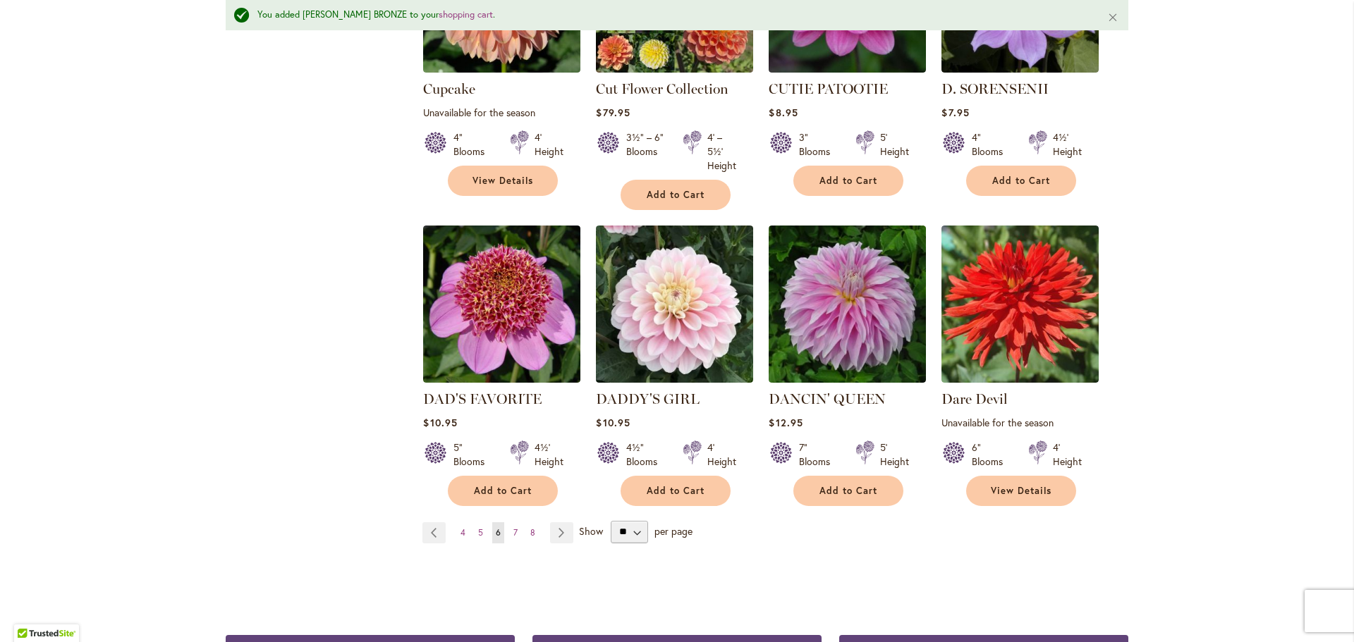
scroll to position [1128, 0]
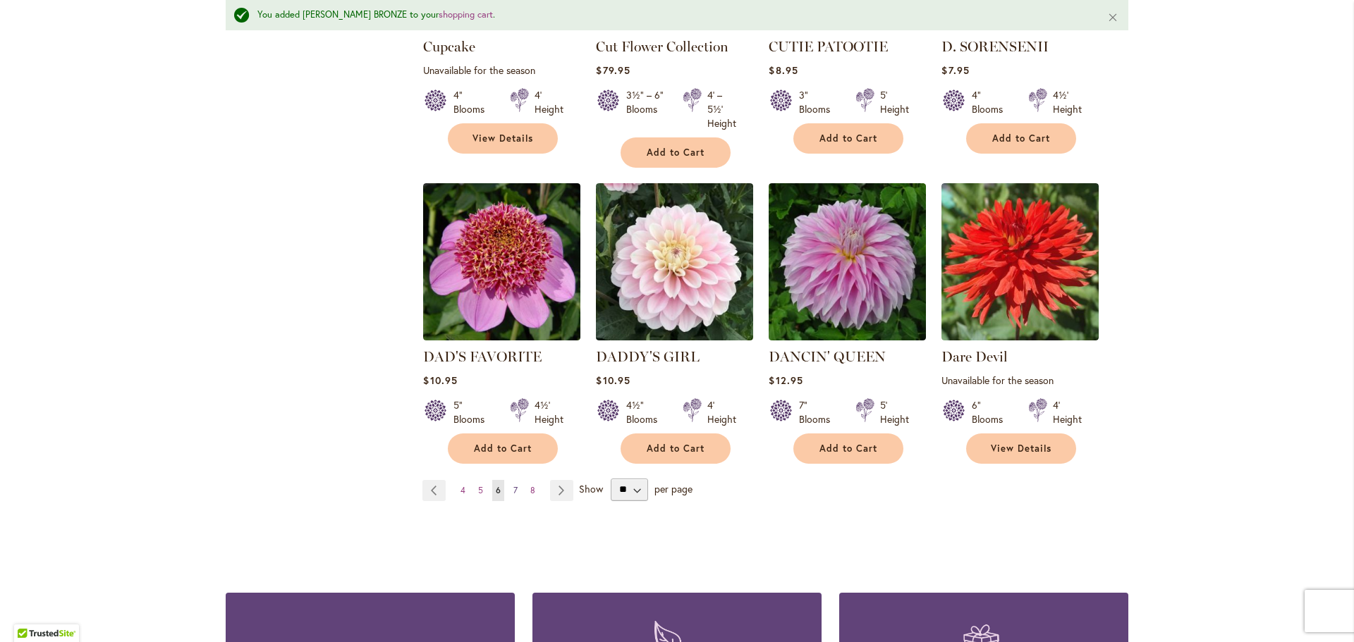
click at [513, 485] on span "7" at bounding box center [515, 490] width 4 height 11
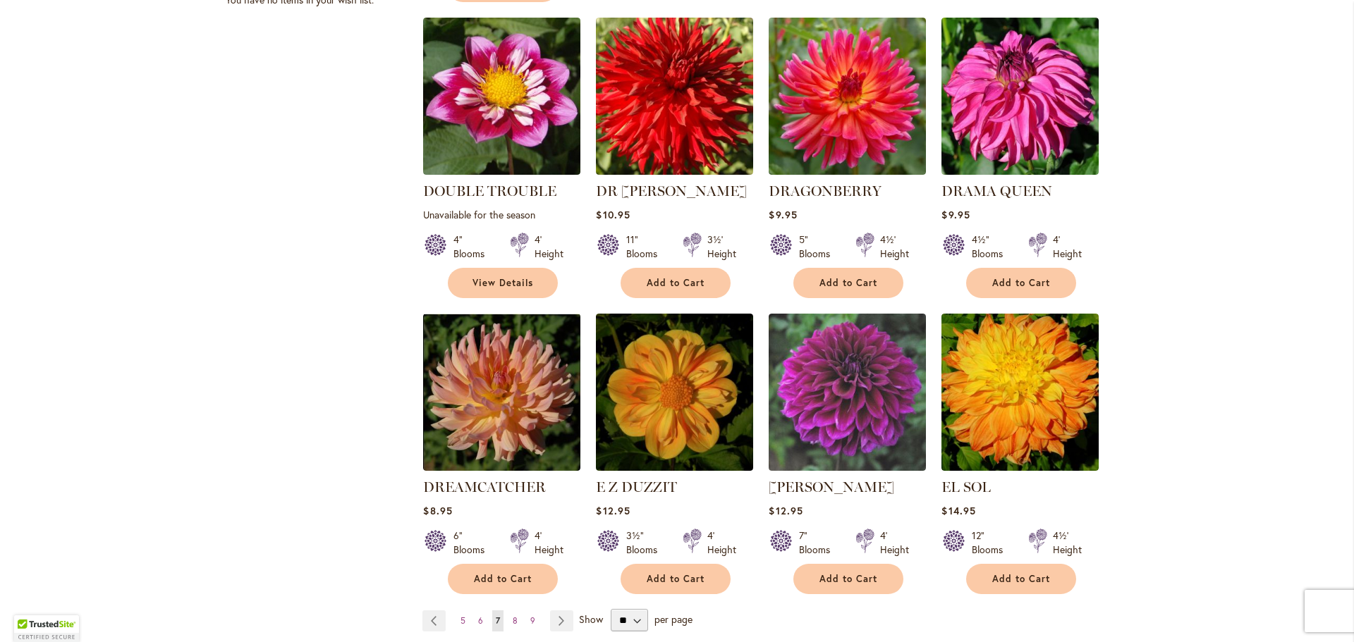
scroll to position [1058, 0]
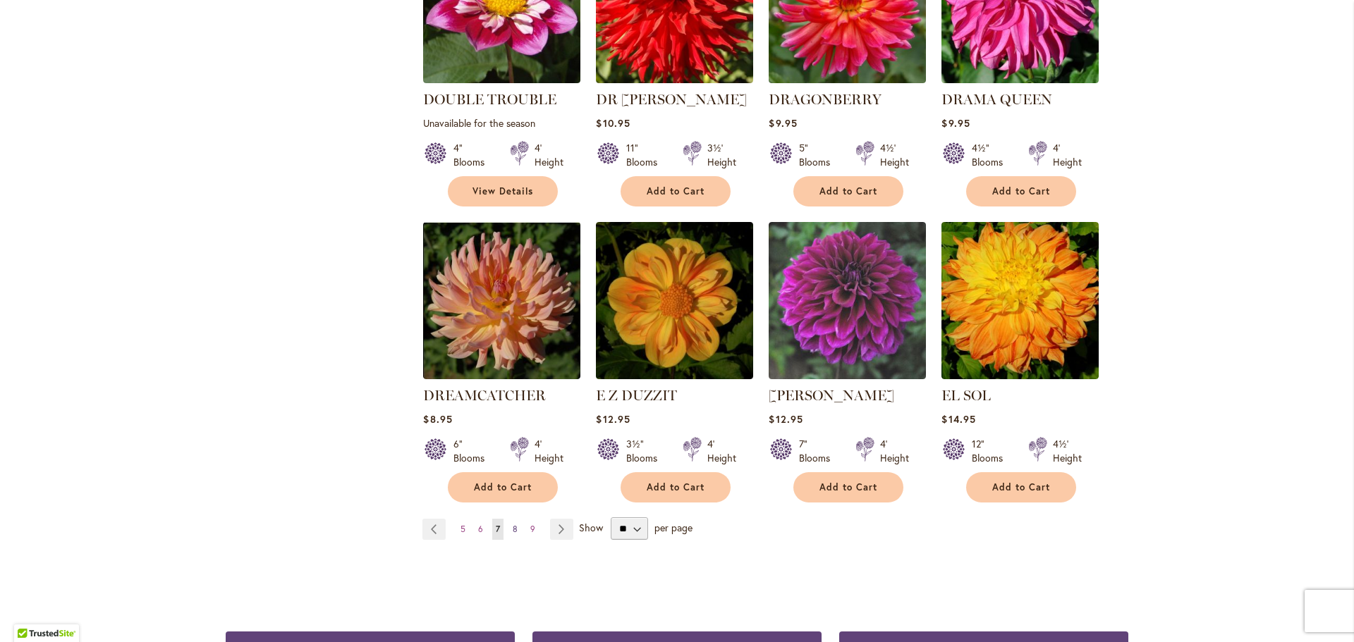
click at [513, 524] on span "8" at bounding box center [515, 529] width 5 height 11
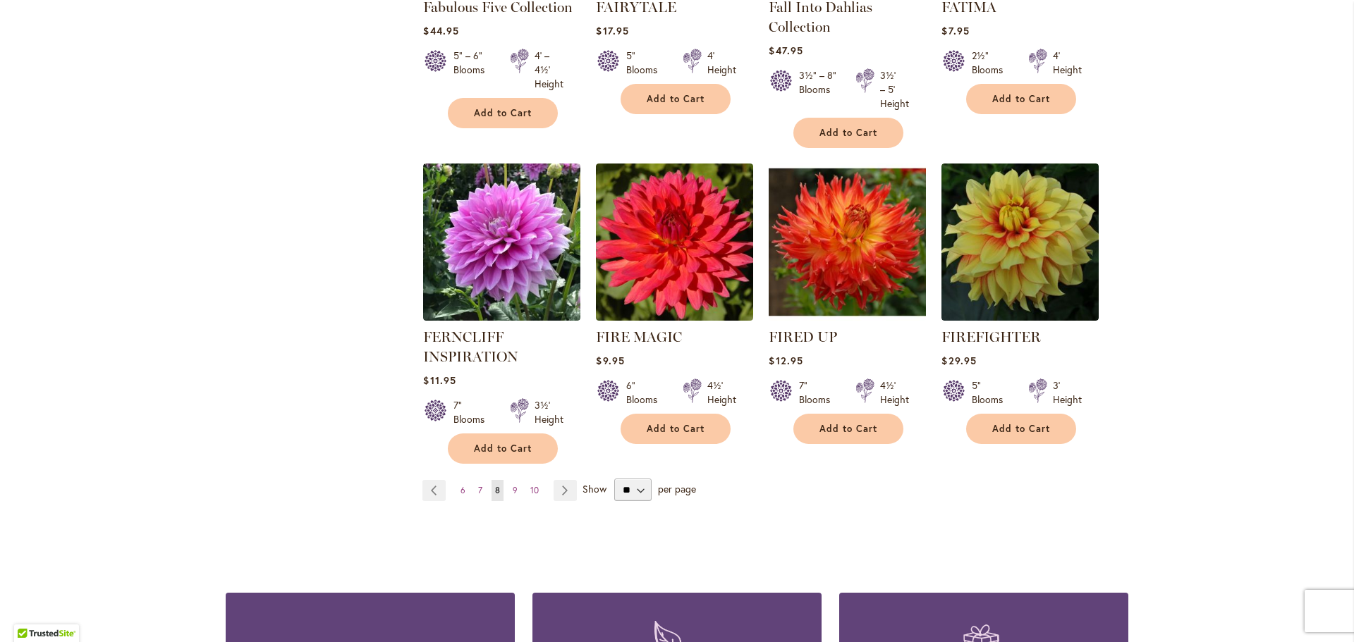
scroll to position [1128, 0]
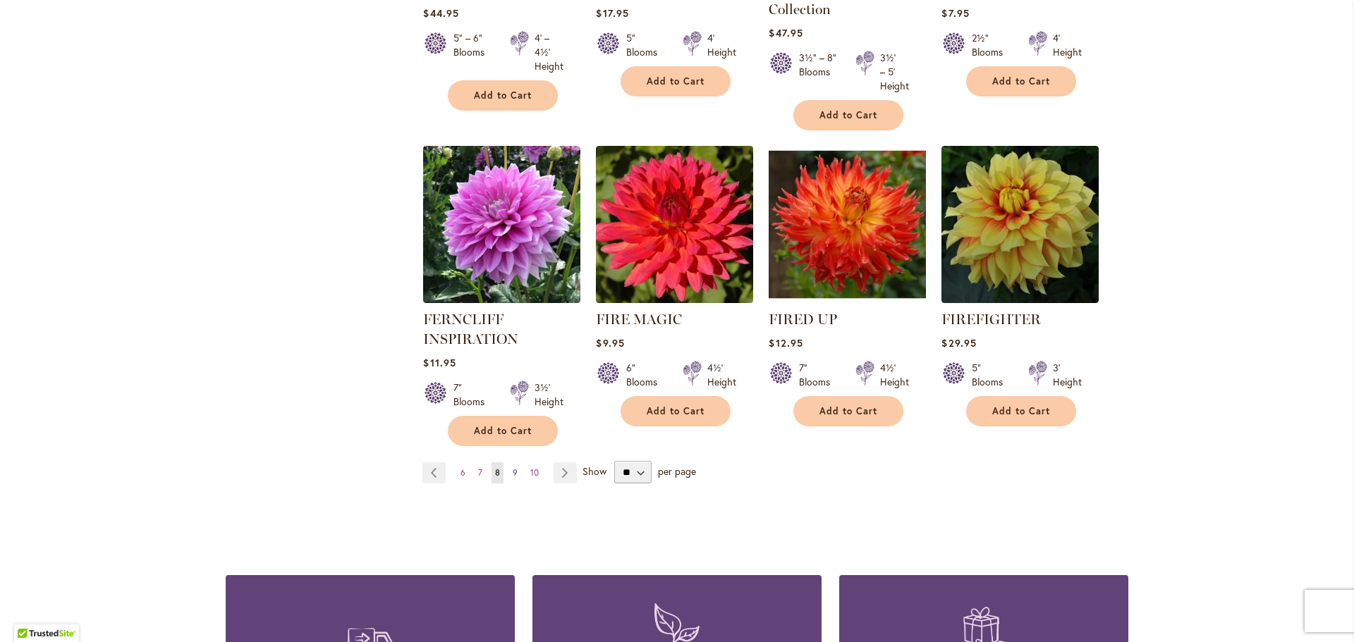
click at [512, 468] on link "Page 9" at bounding box center [515, 473] width 12 height 21
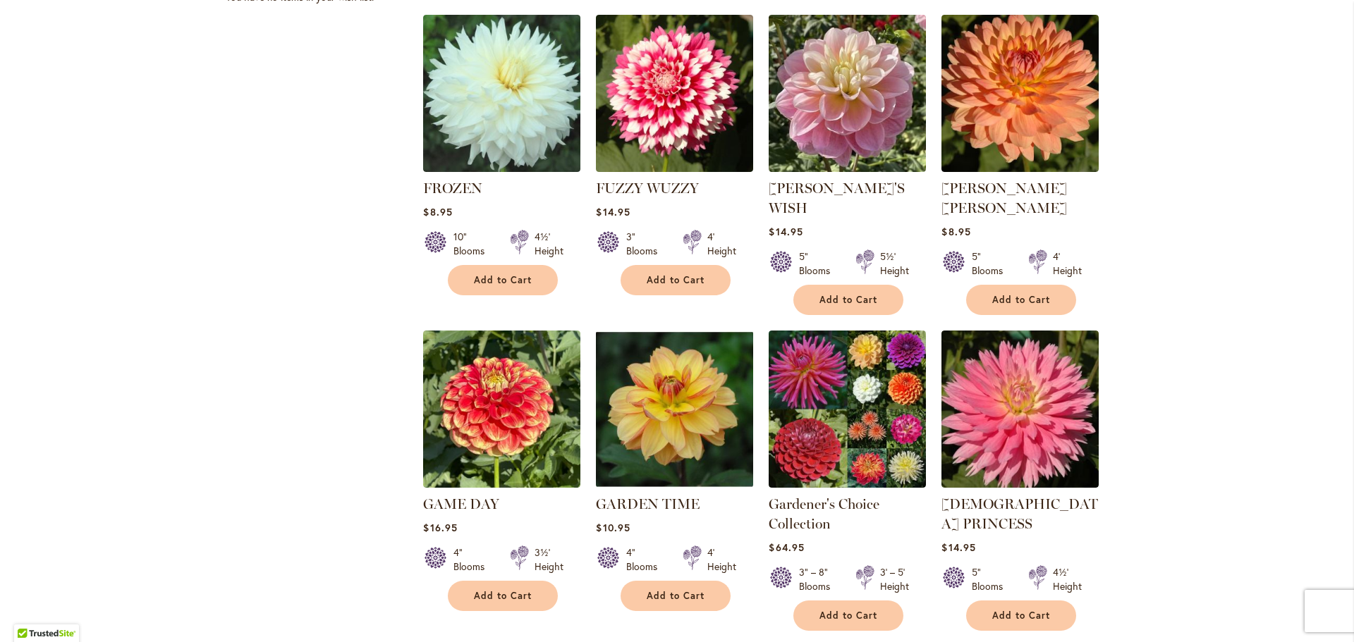
scroll to position [987, 0]
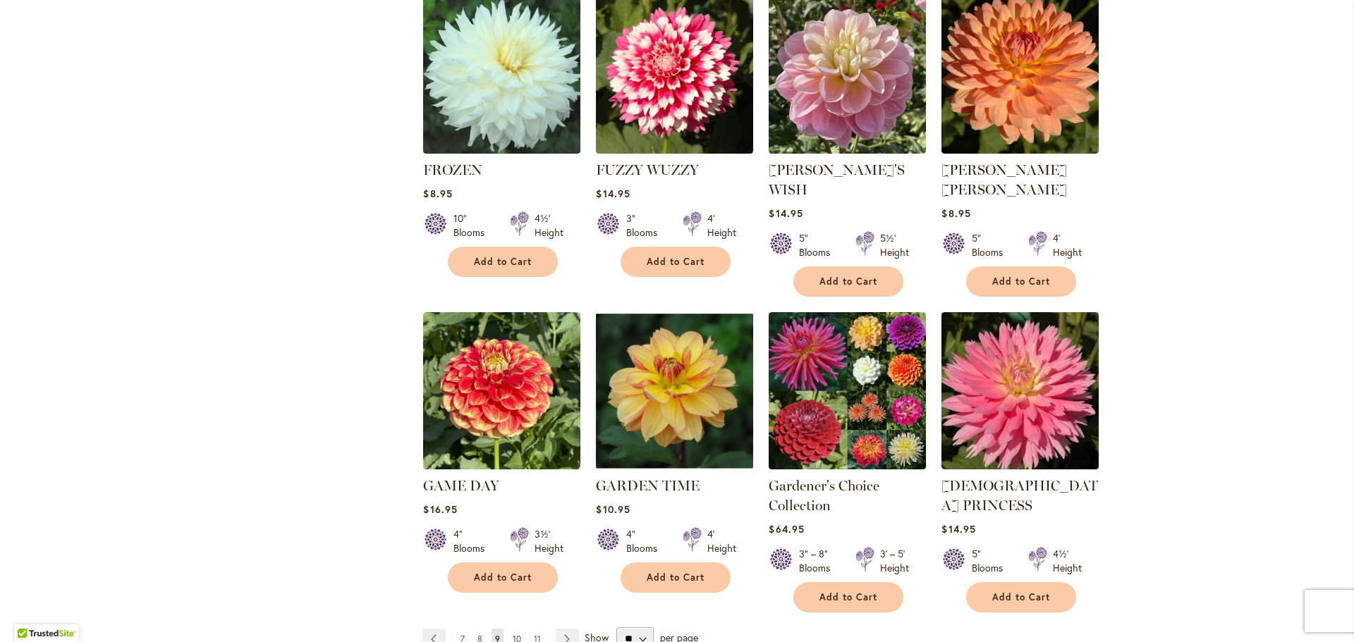
click at [513, 634] on span "10" at bounding box center [517, 639] width 8 height 11
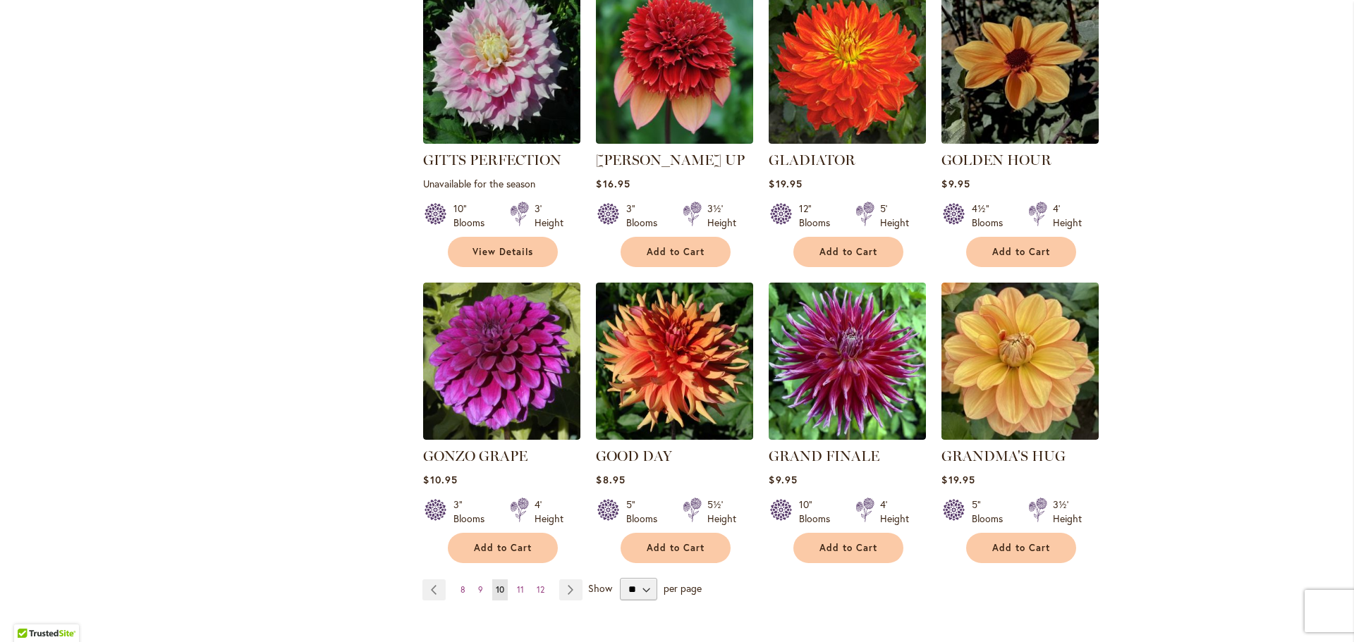
scroll to position [987, 0]
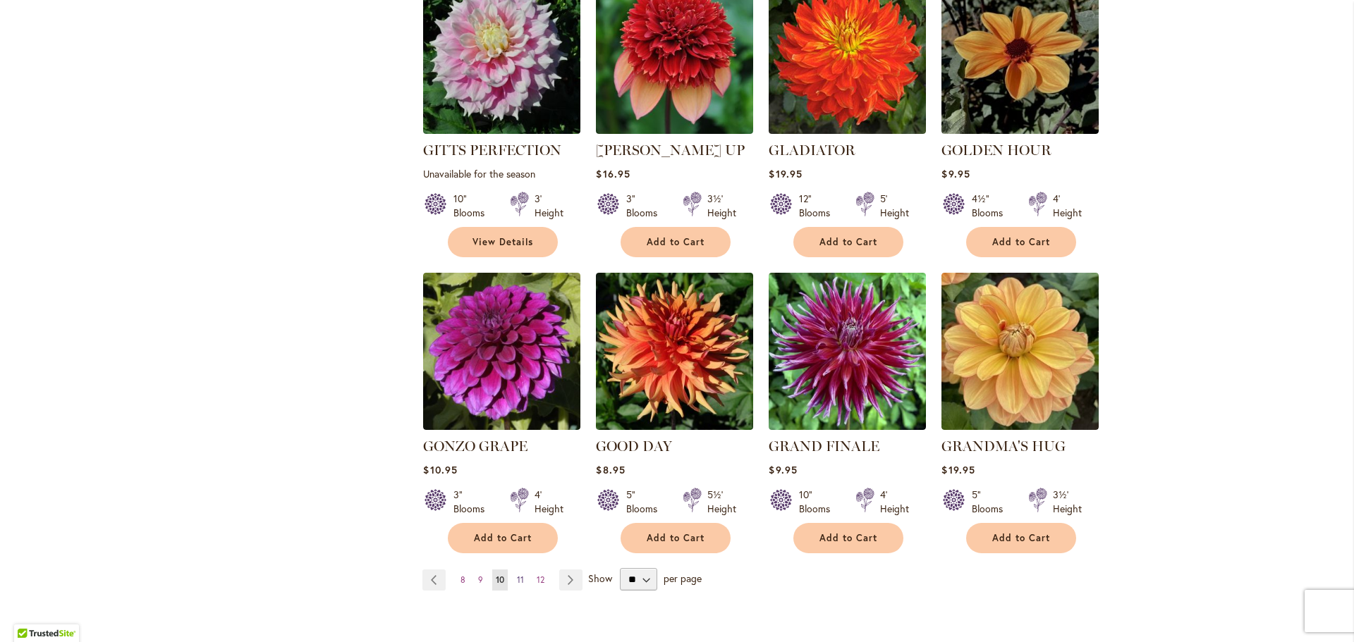
click at [517, 575] on span "11" at bounding box center [520, 580] width 7 height 11
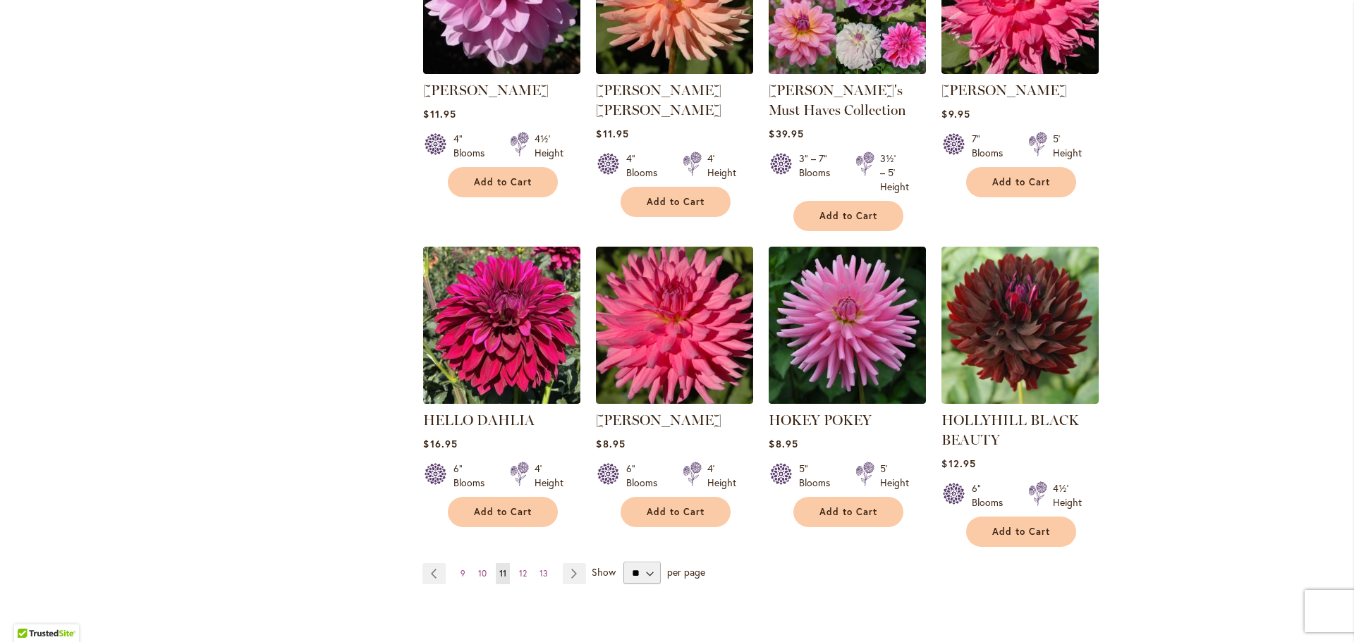
scroll to position [1199, 0]
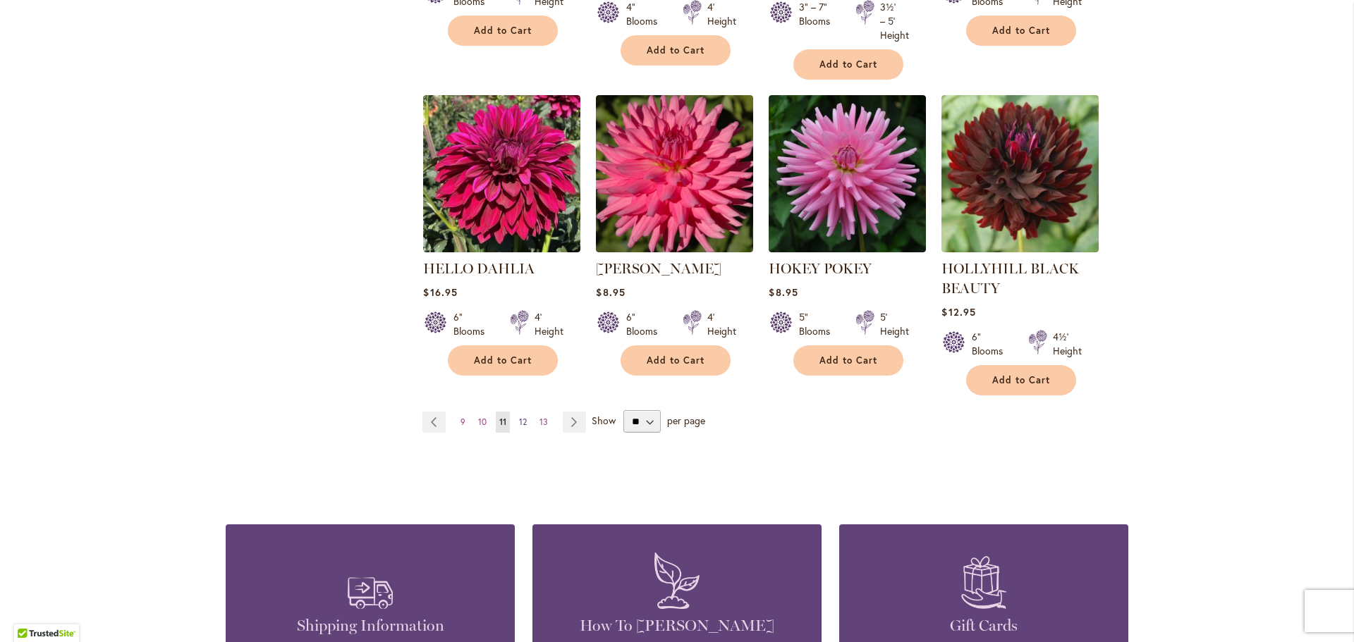
click at [519, 417] on span "12" at bounding box center [523, 422] width 8 height 11
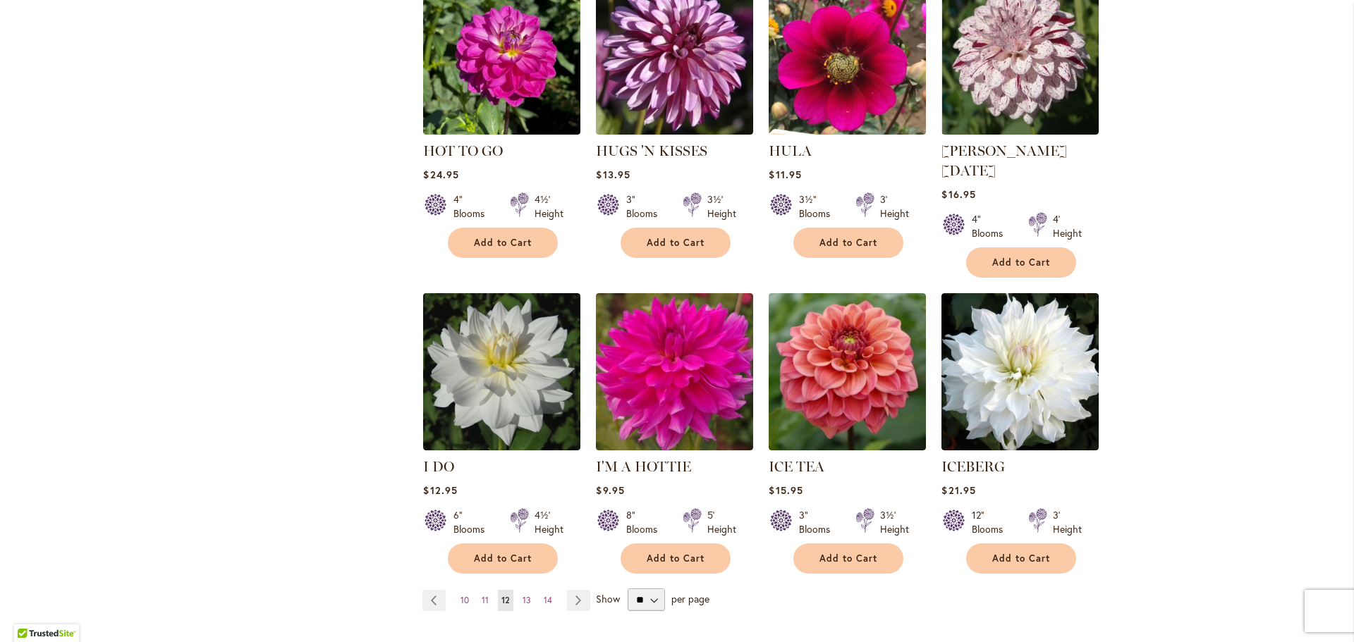
scroll to position [987, 0]
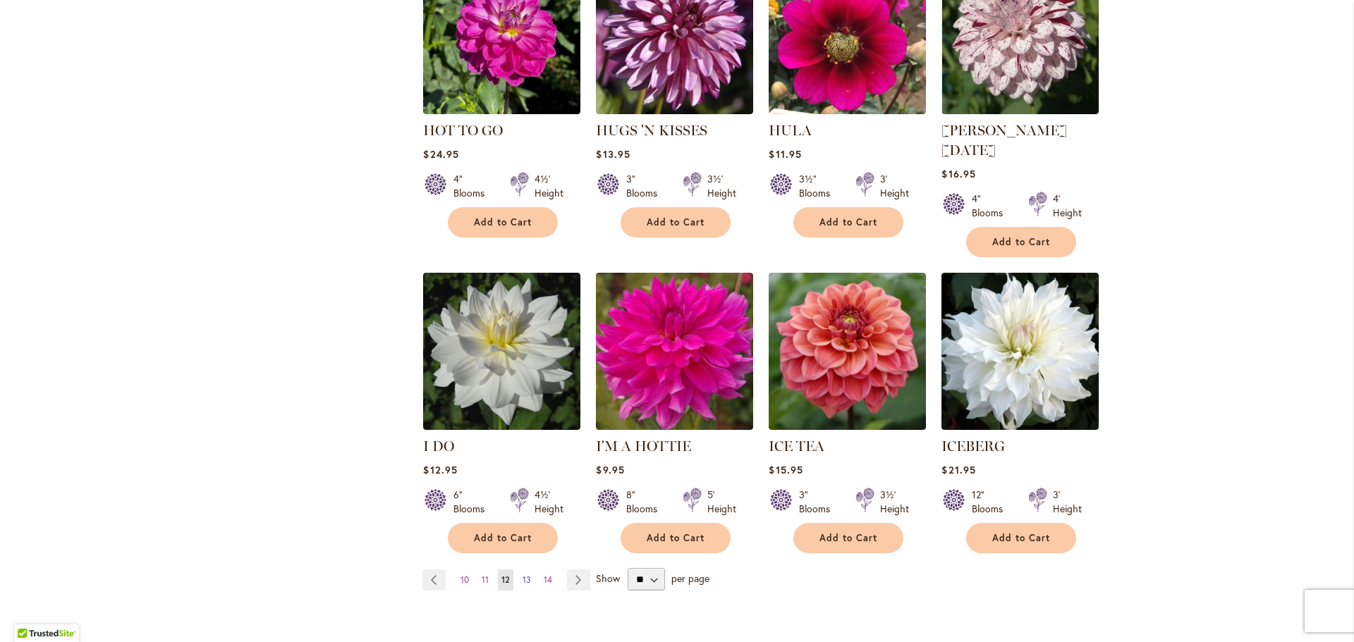
click at [523, 575] on span "13" at bounding box center [527, 580] width 8 height 11
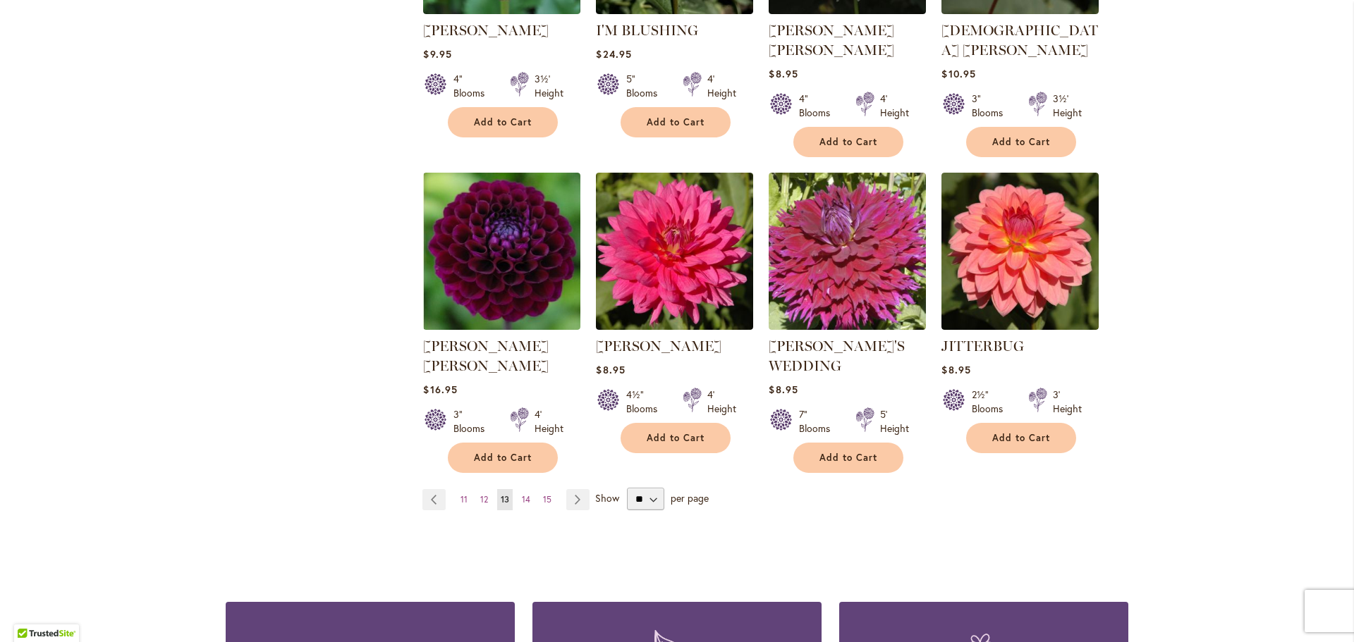
scroll to position [1128, 0]
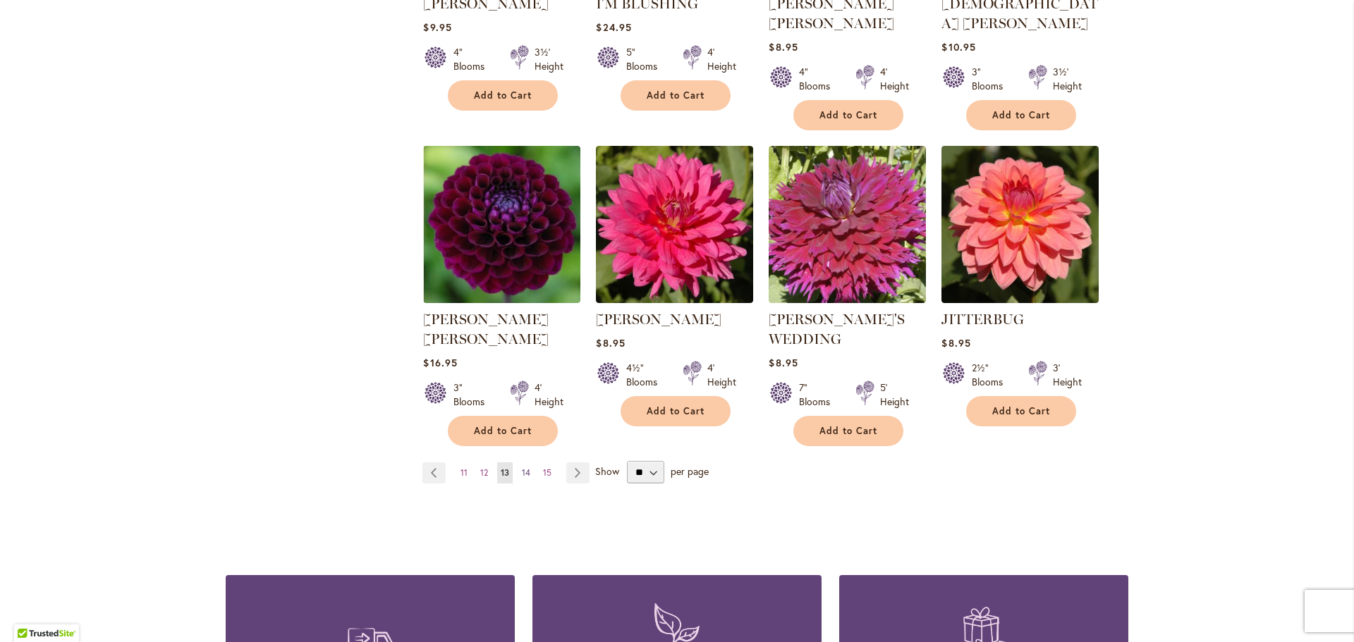
click at [522, 468] on span "14" at bounding box center [526, 473] width 8 height 11
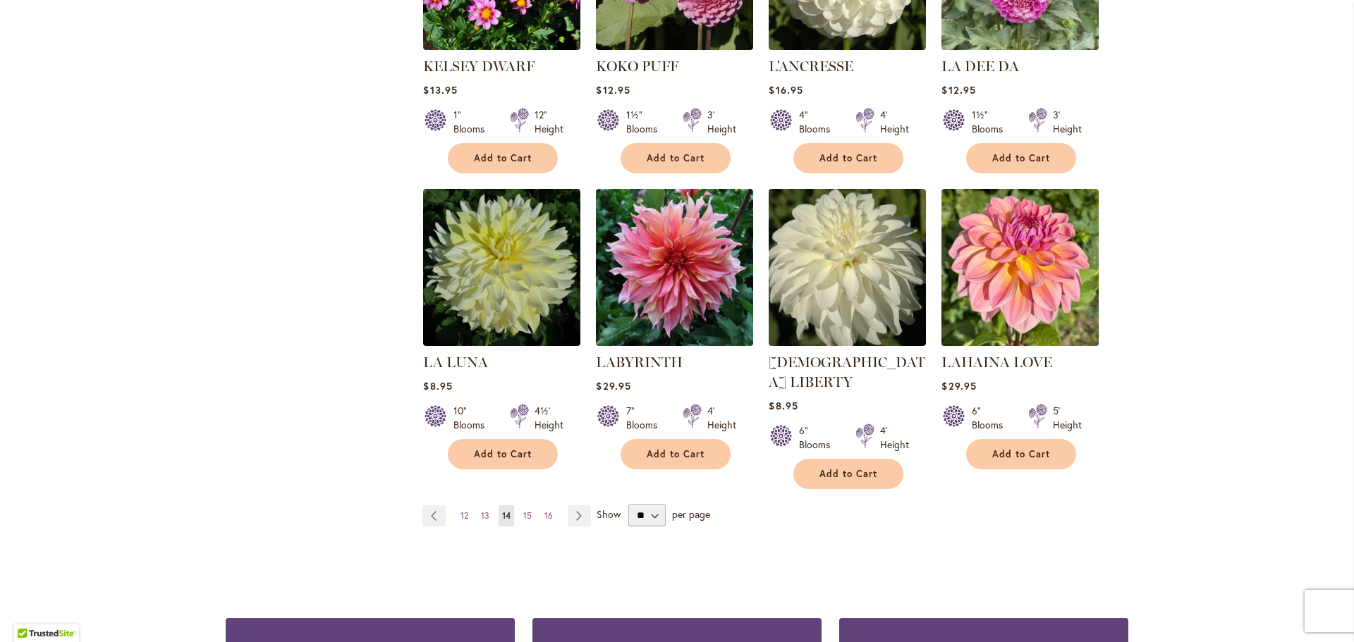
scroll to position [1058, 0]
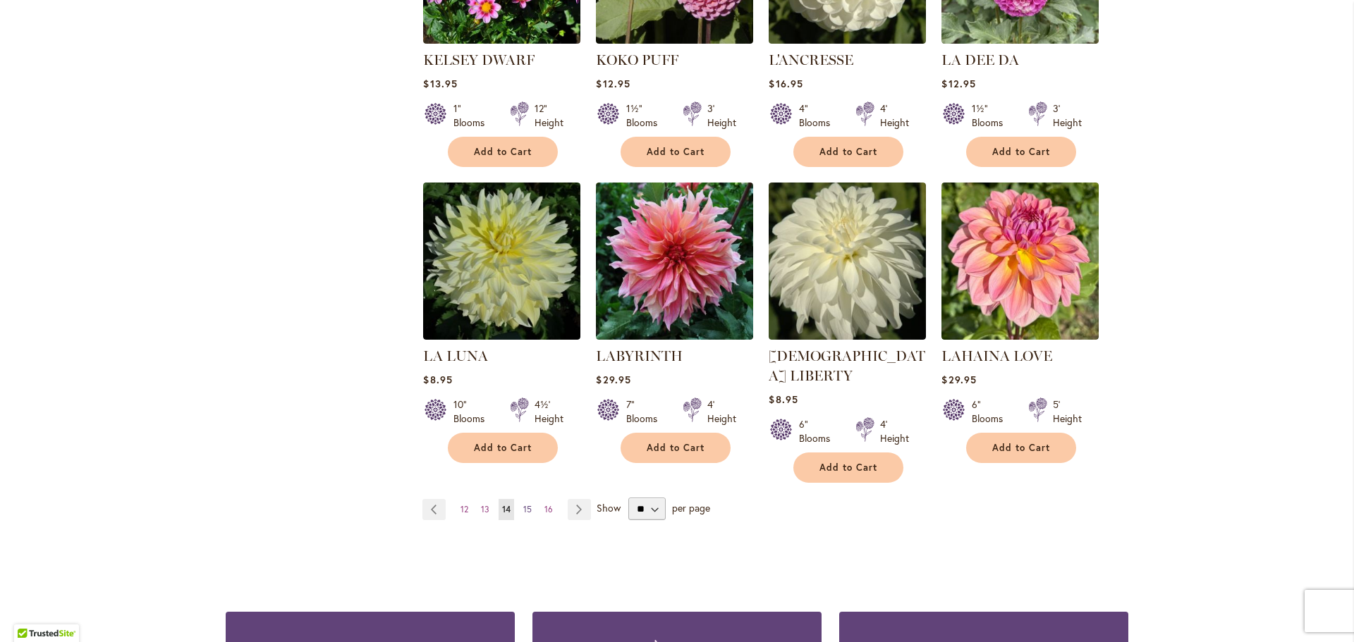
click at [525, 504] on span "15" at bounding box center [527, 509] width 8 height 11
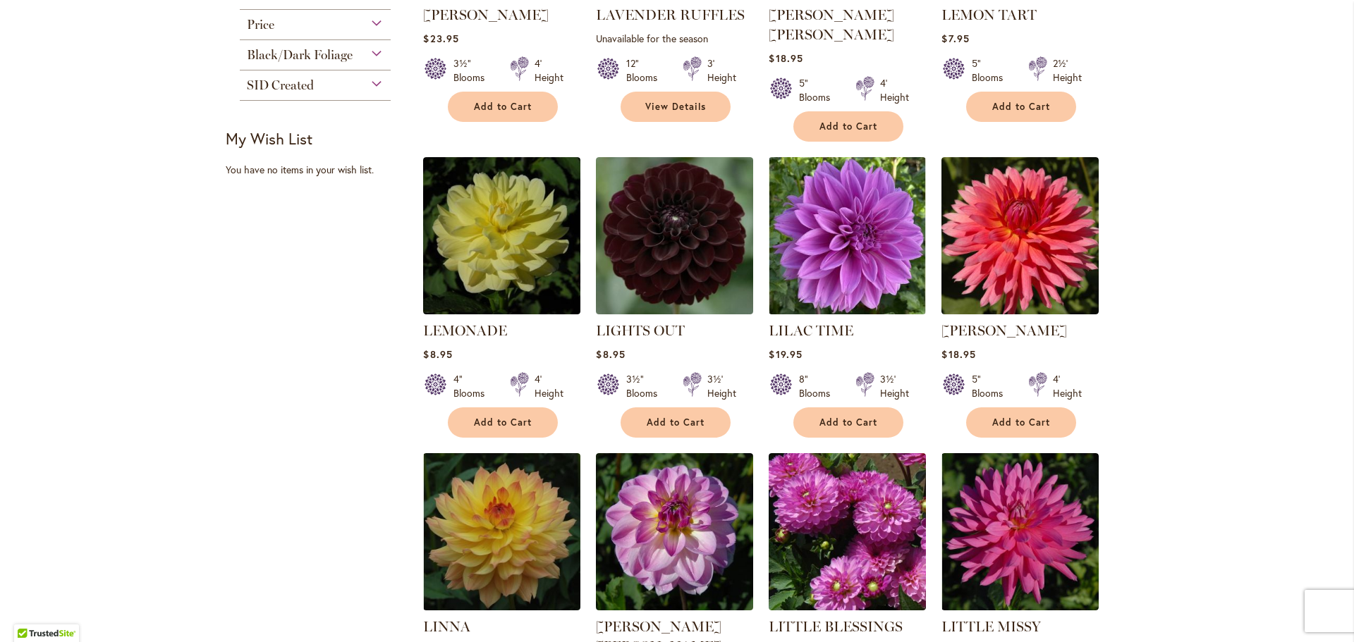
scroll to position [564, 0]
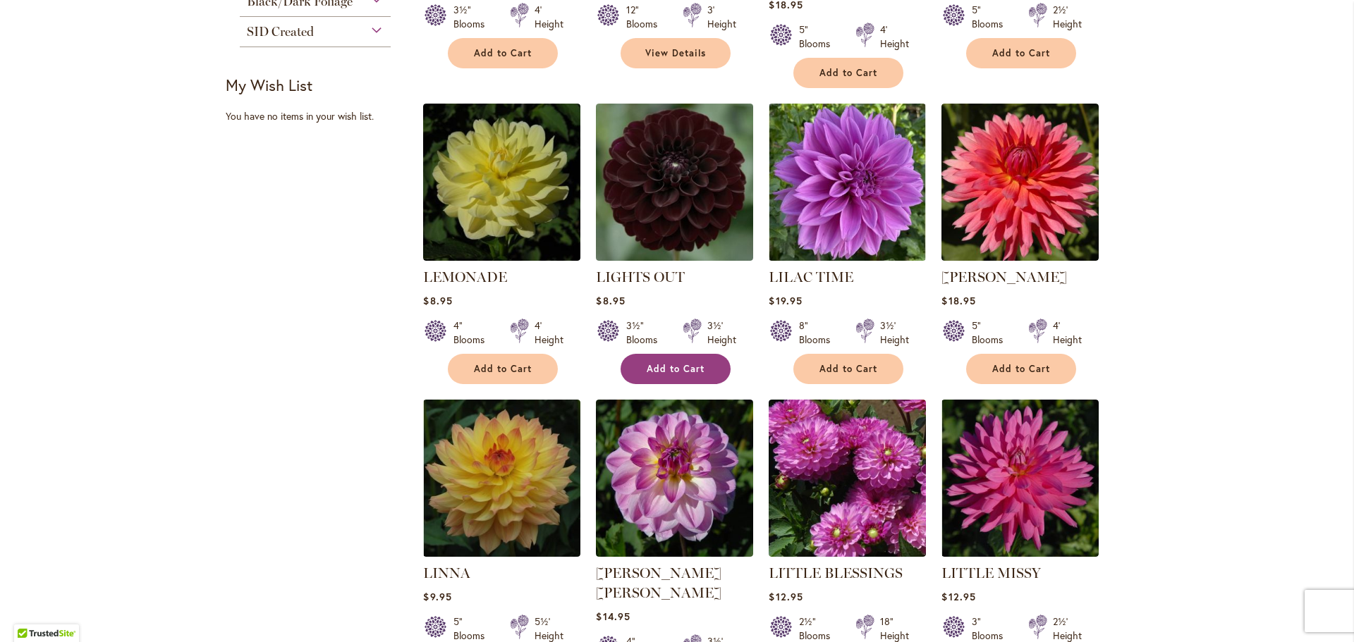
click at [662, 354] on button "Add to Cart" at bounding box center [676, 369] width 110 height 30
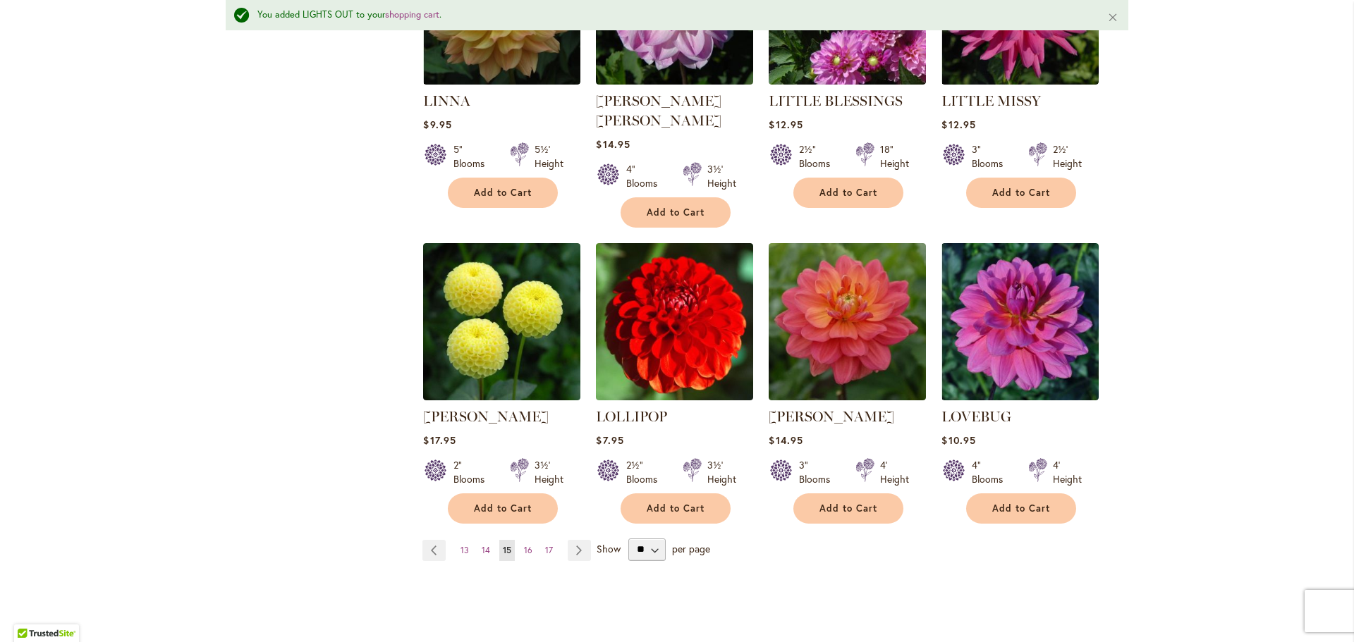
scroll to position [1095, 0]
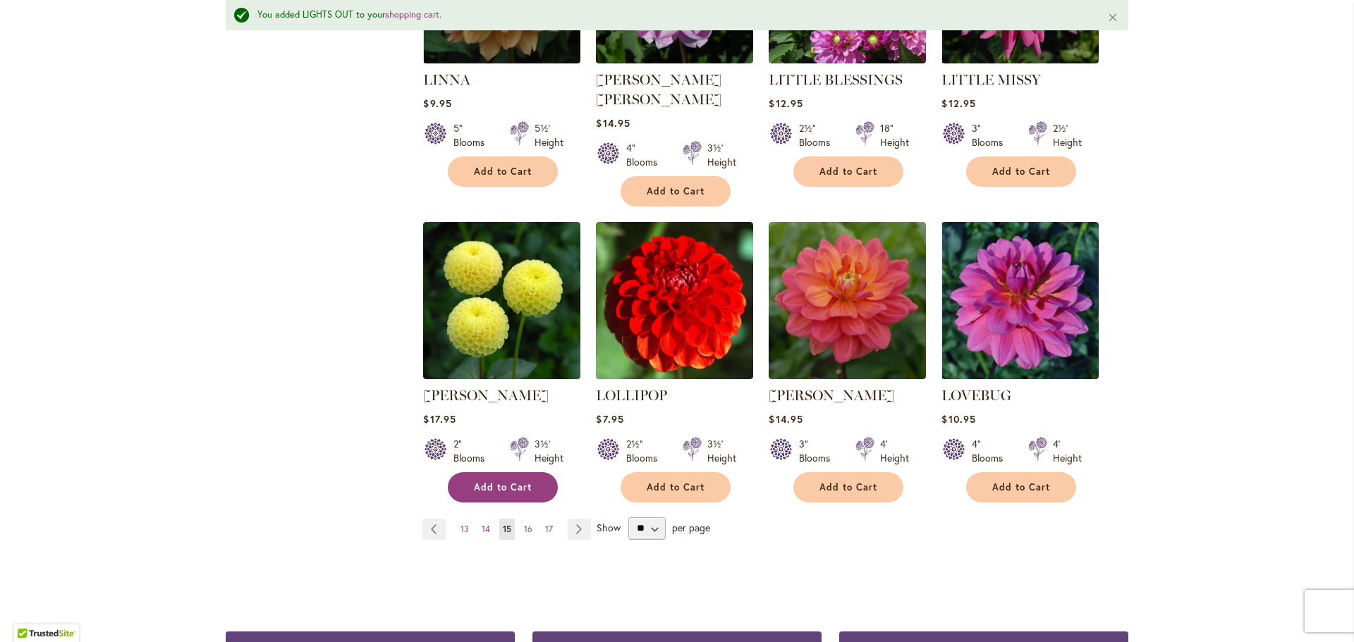
click at [497, 482] on span "Add to Cart" at bounding box center [503, 488] width 58 height 12
click at [524, 524] on span "16" at bounding box center [528, 529] width 8 height 11
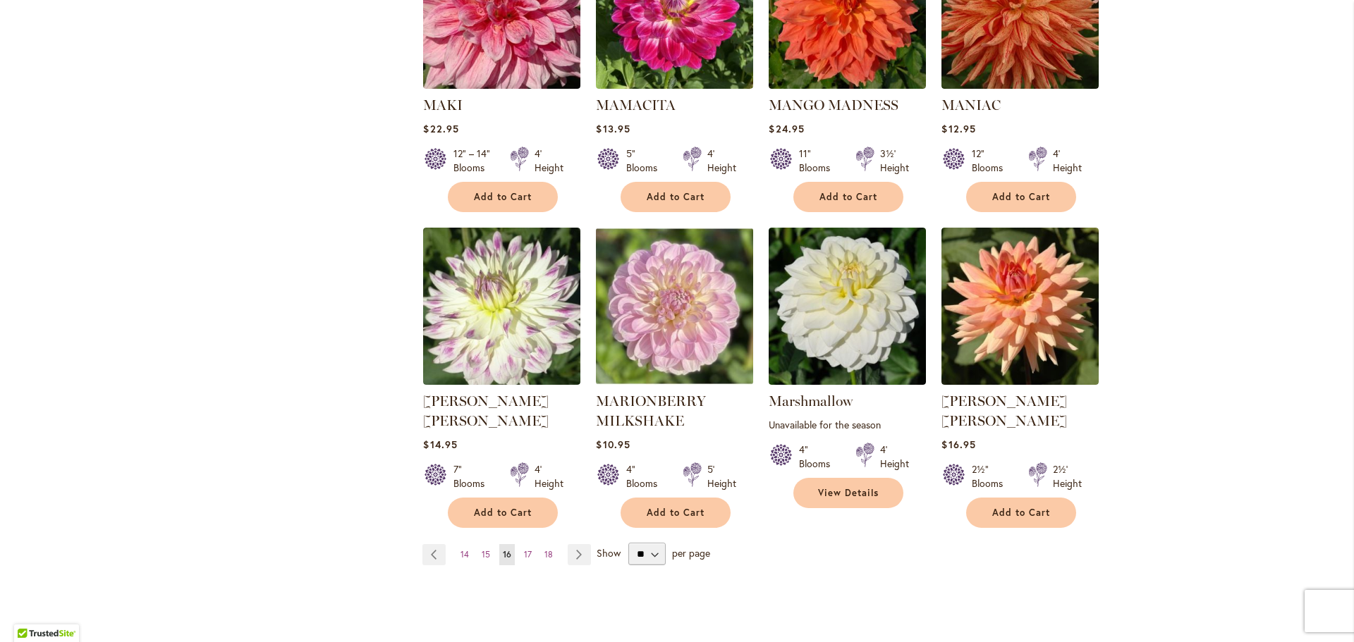
scroll to position [1058, 0]
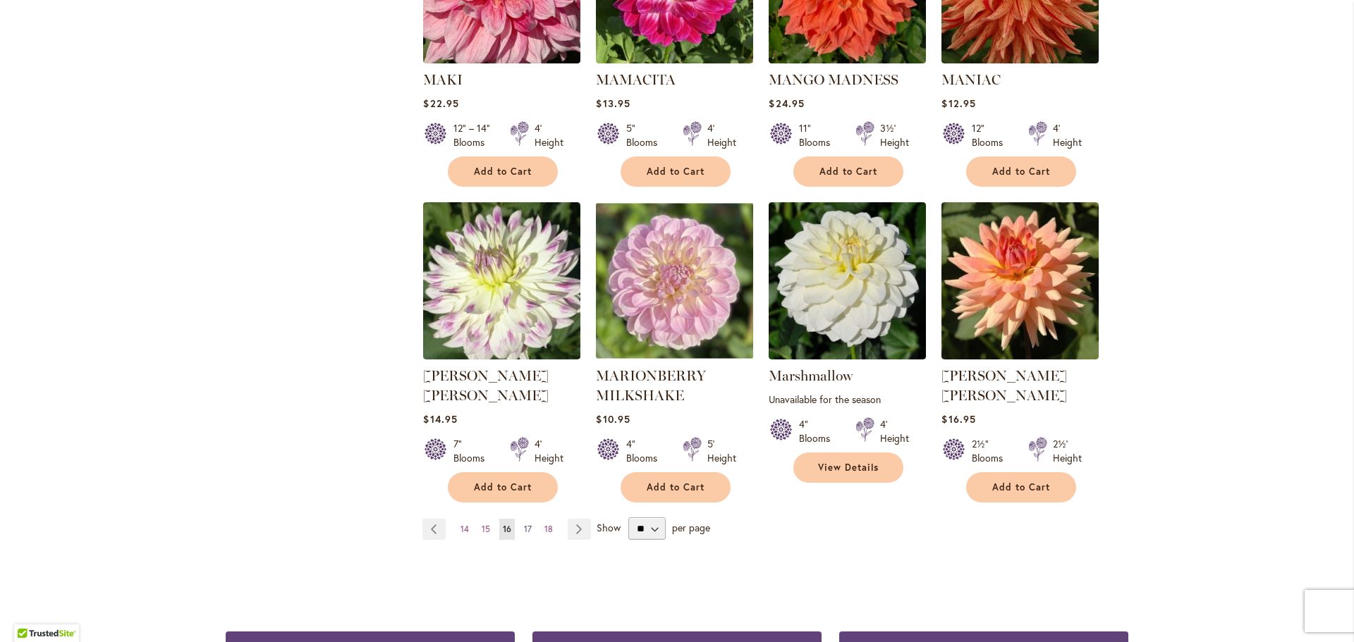
click at [524, 524] on span "17" at bounding box center [528, 529] width 8 height 11
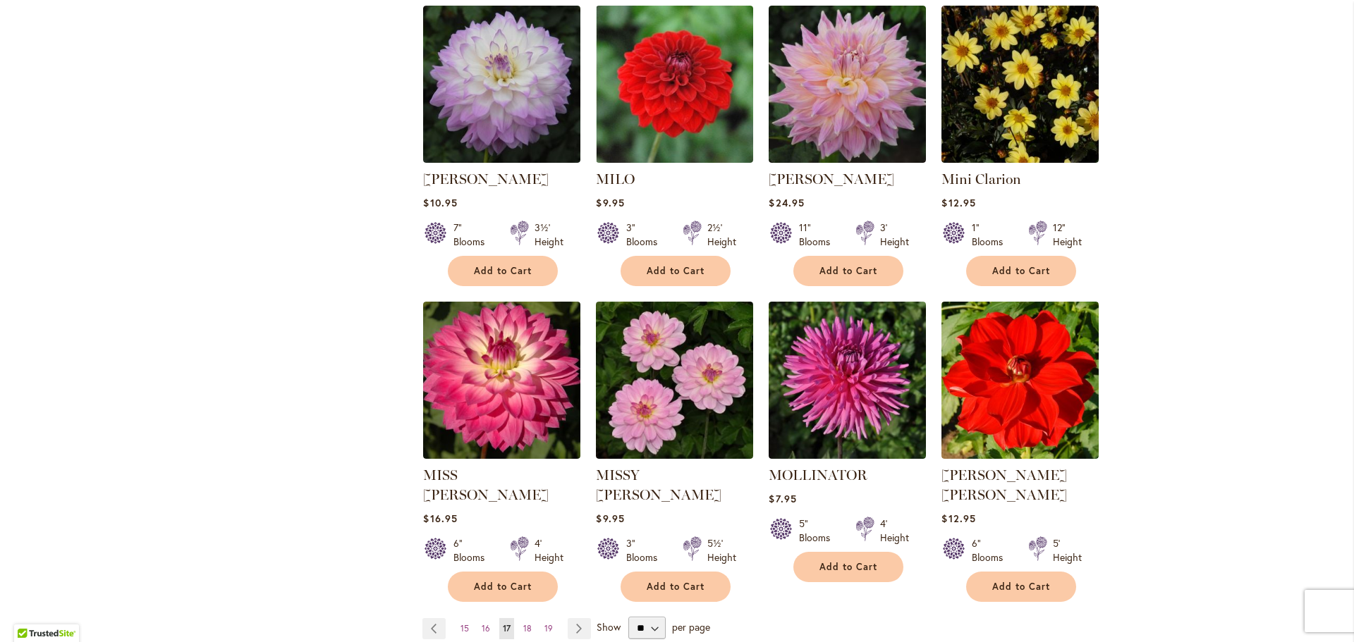
scroll to position [987, 0]
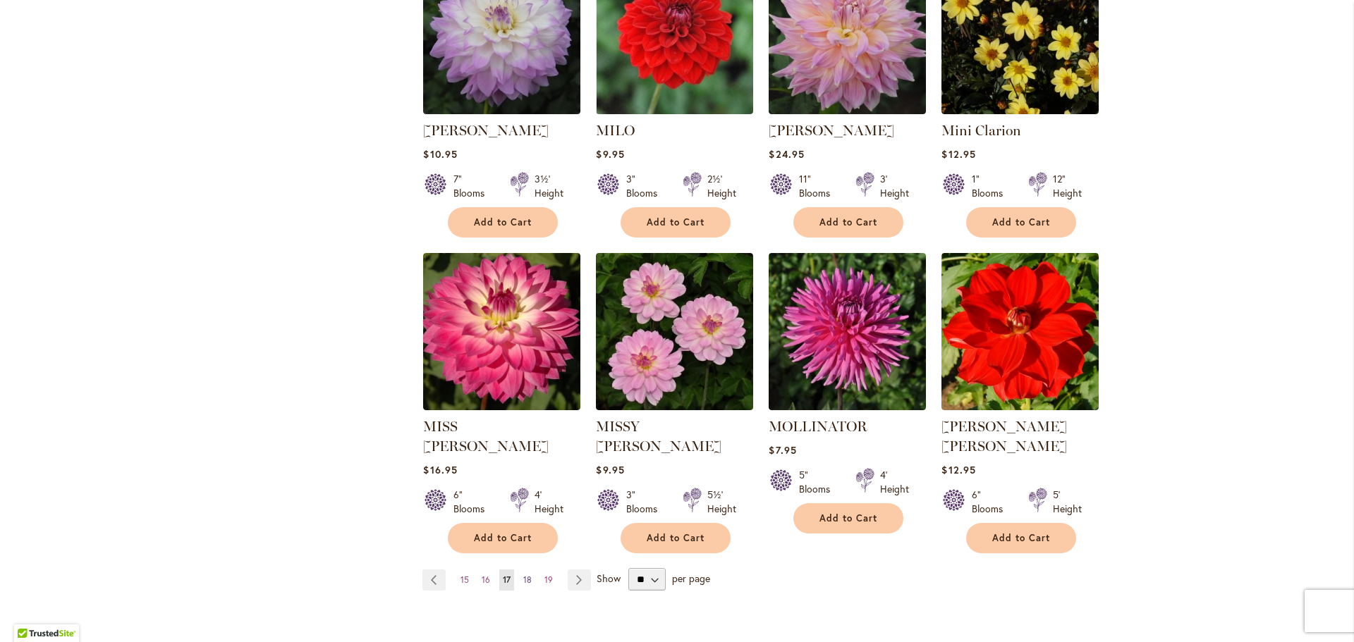
click at [523, 575] on span "18" at bounding box center [527, 580] width 8 height 11
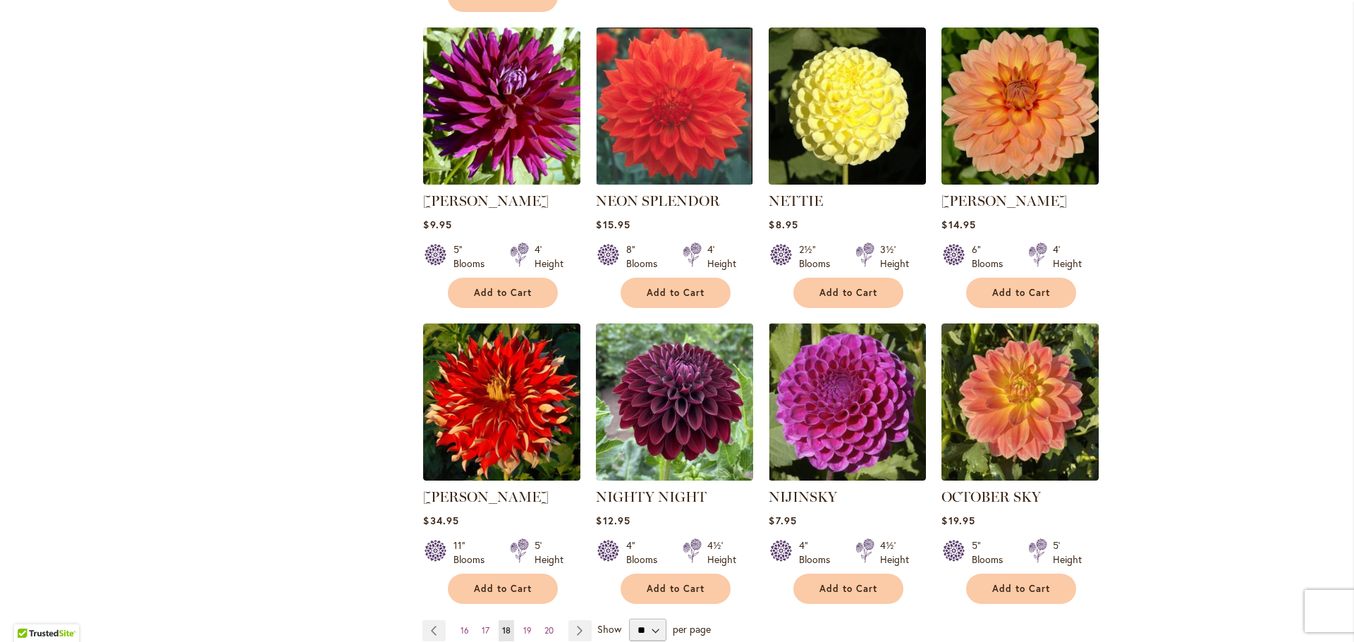
scroll to position [987, 0]
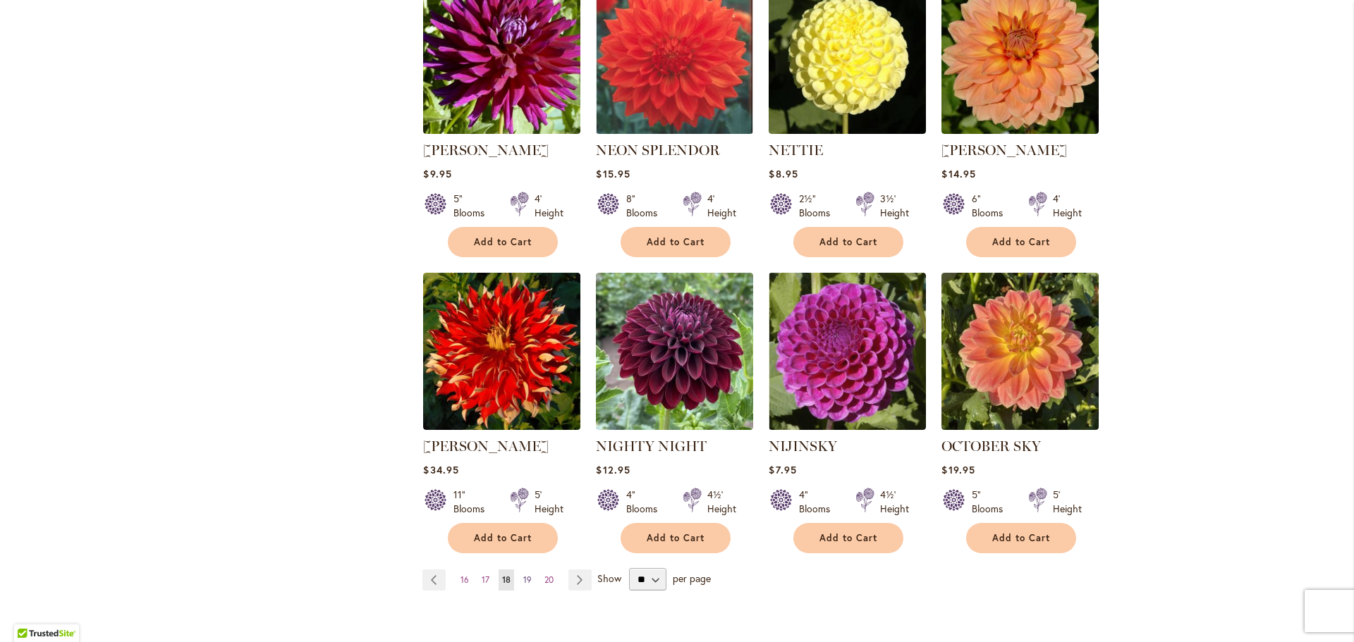
click at [524, 575] on span "19" at bounding box center [527, 580] width 8 height 11
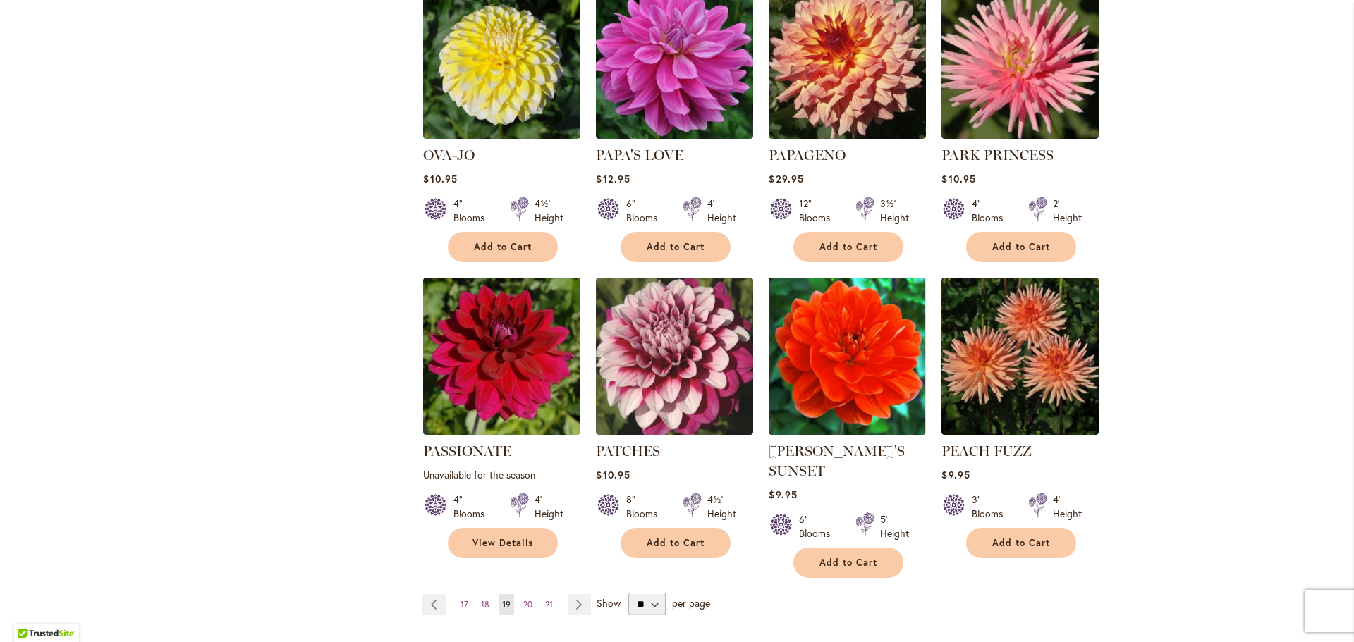
scroll to position [1058, 0]
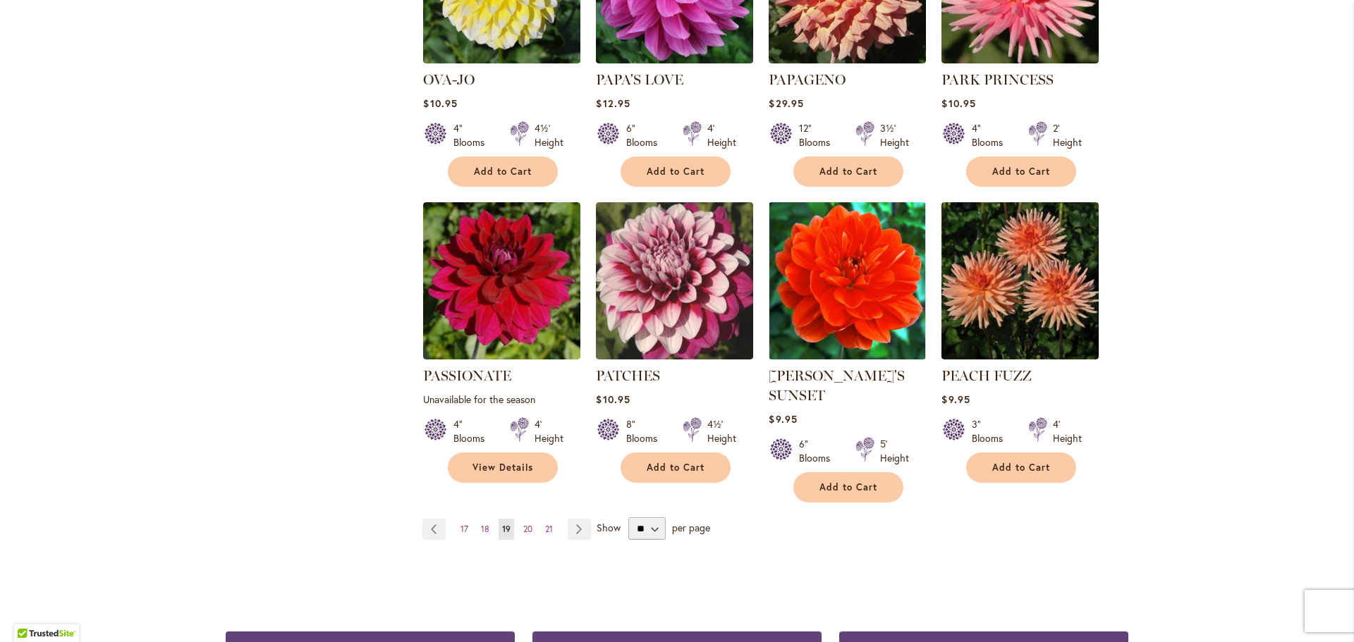
click at [508, 519] on strong "You're currently reading page 19" at bounding box center [507, 529] width 16 height 21
click at [525, 524] on span "20" at bounding box center [527, 529] width 9 height 11
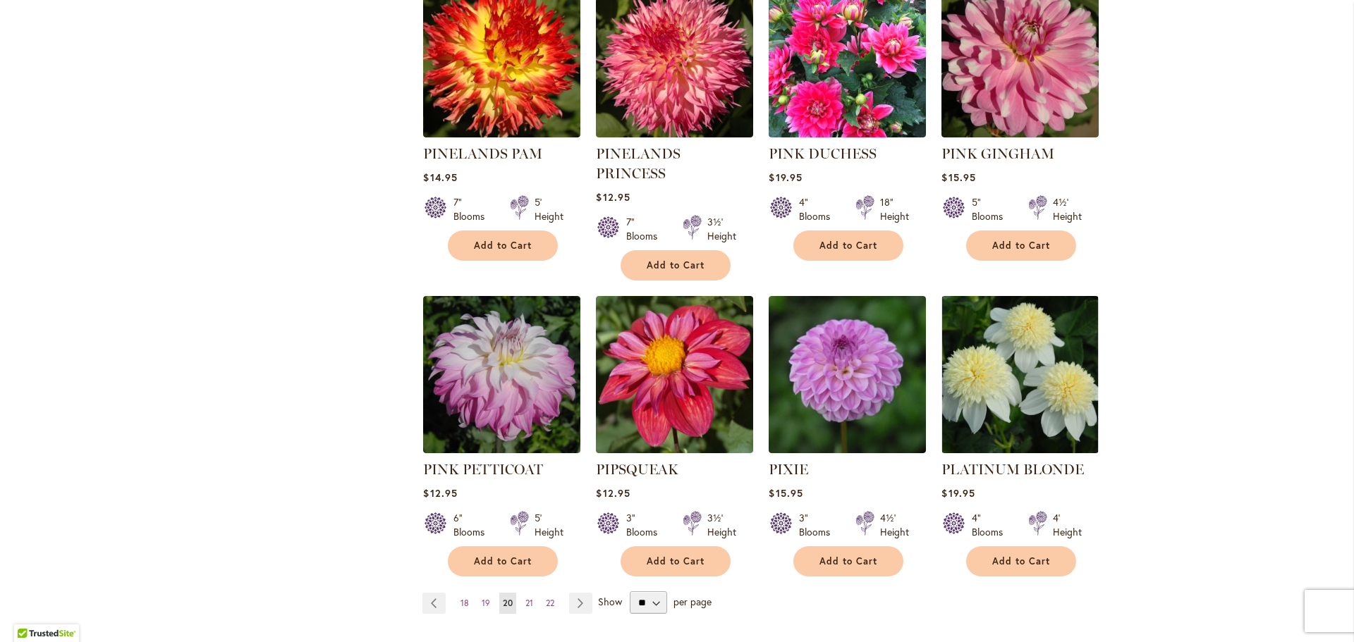
scroll to position [1058, 0]
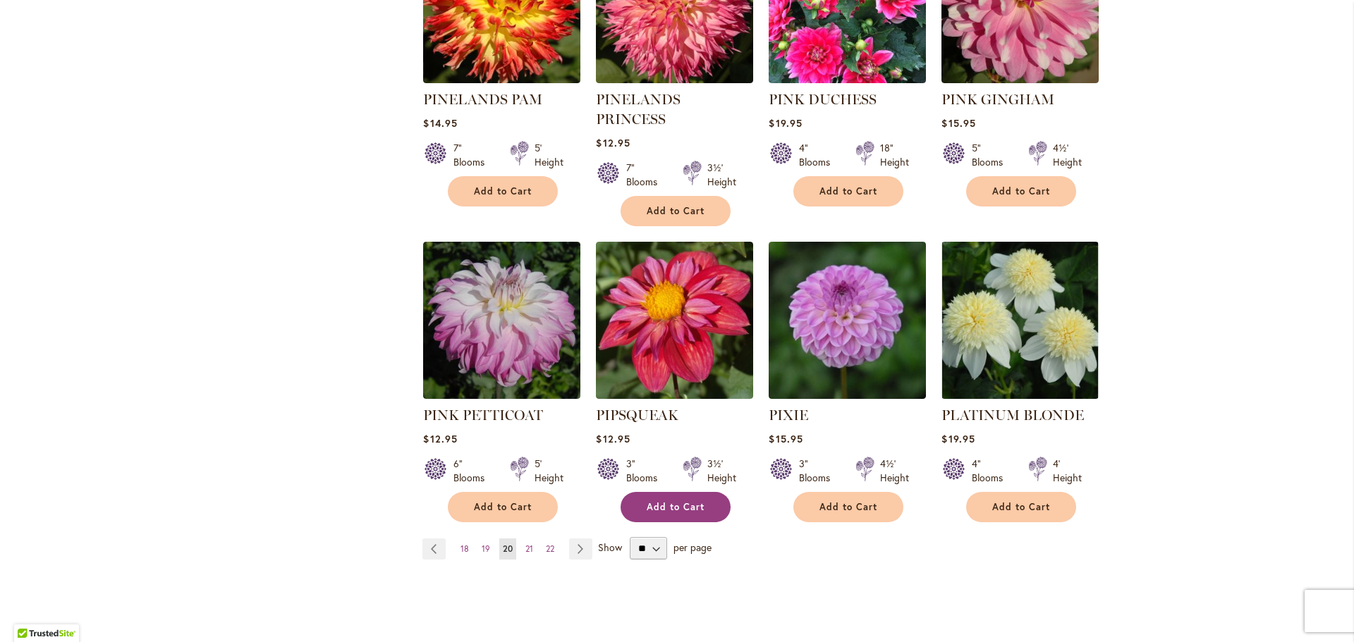
click at [662, 501] on span "Add to Cart" at bounding box center [676, 507] width 58 height 12
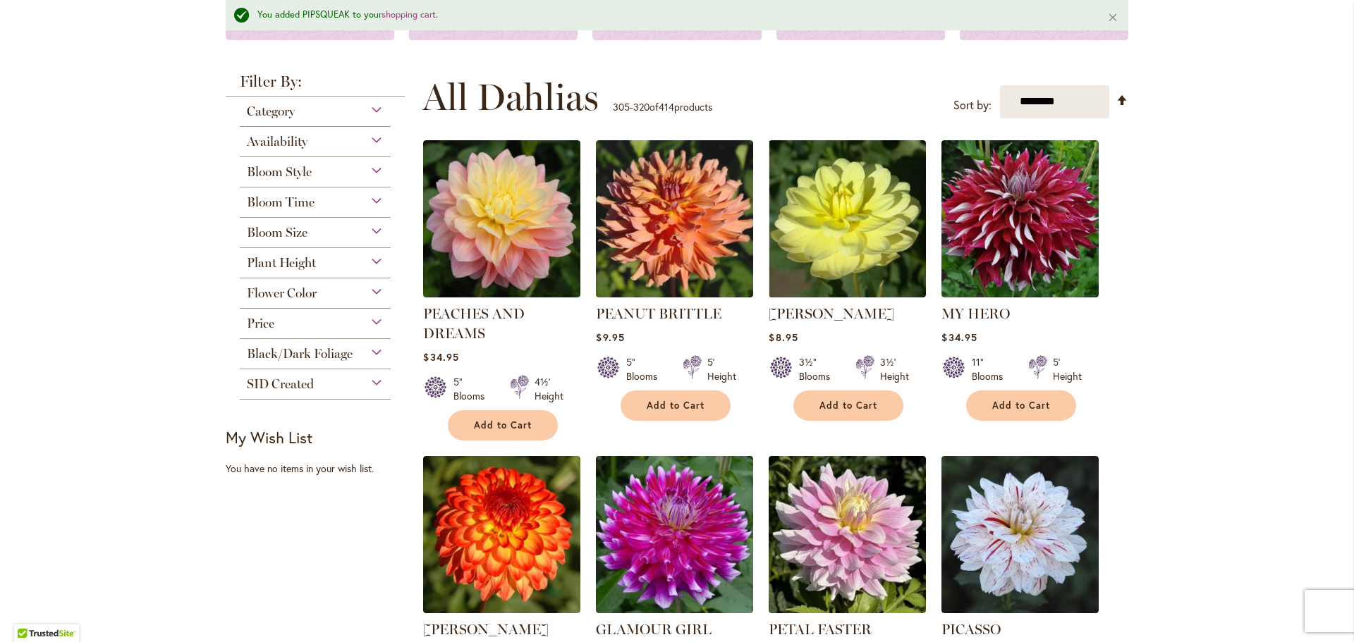
scroll to position [0, 0]
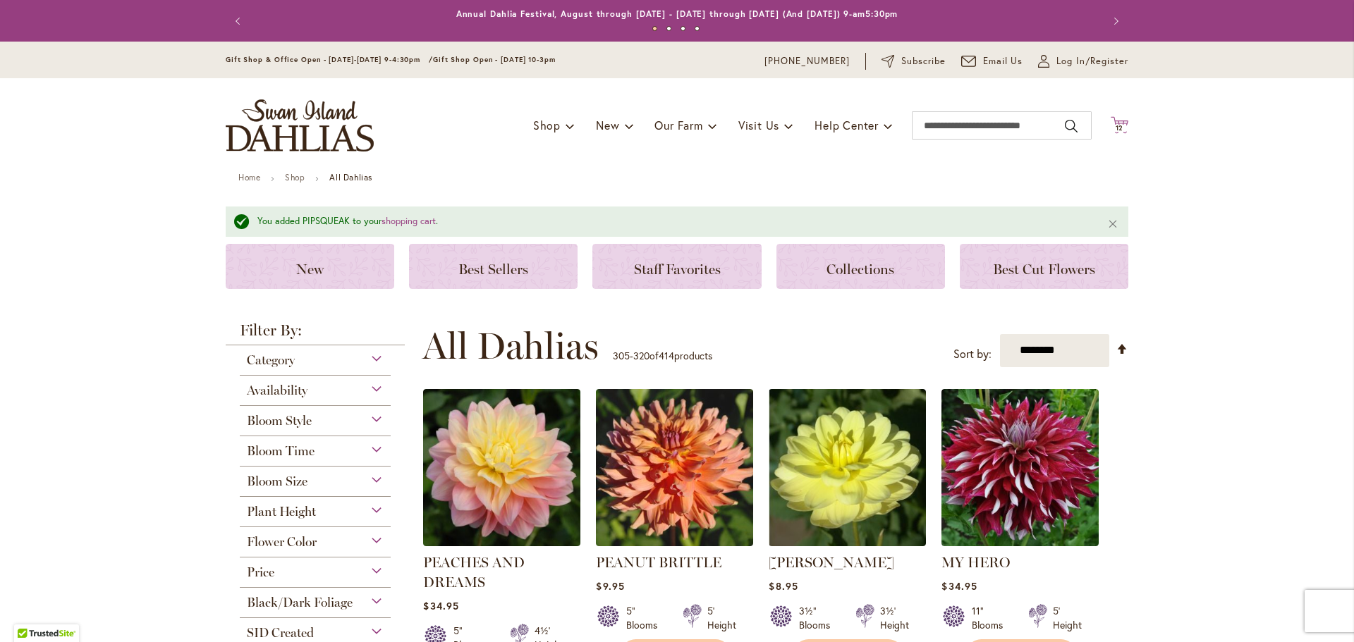
click at [1116, 121] on icon "Cart .cls-1 { fill: #231f20; }" at bounding box center [1120, 125] width 18 height 18
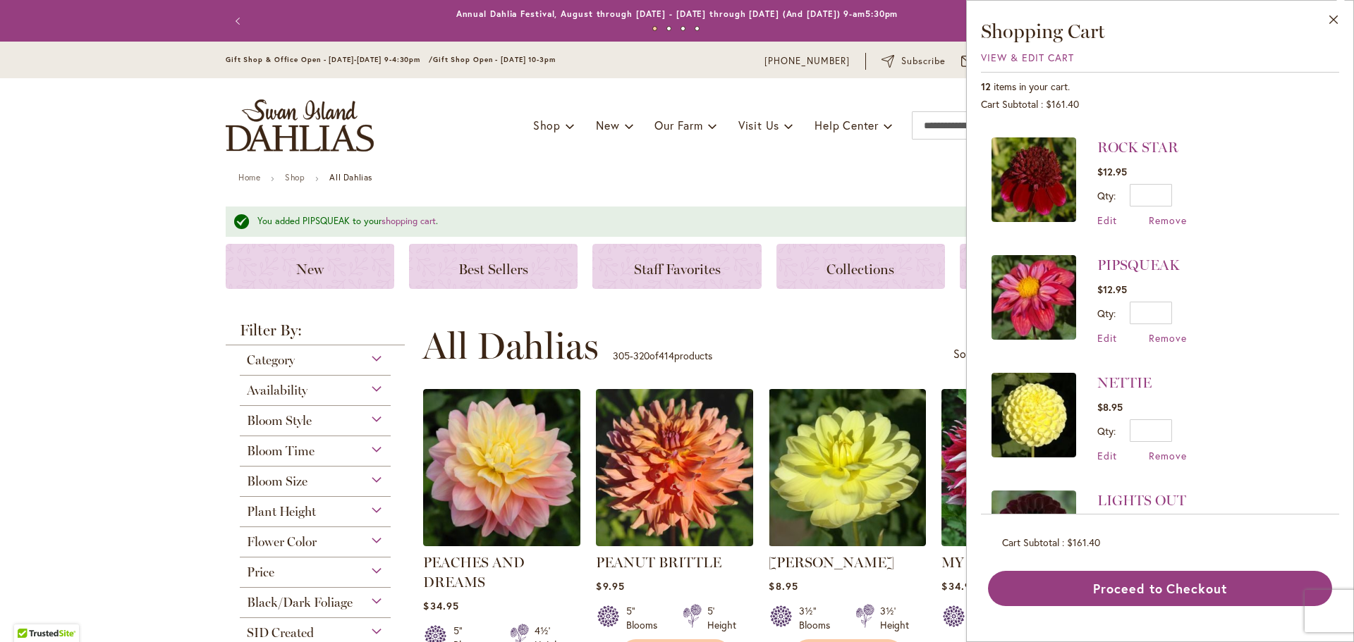
scroll to position [571, 0]
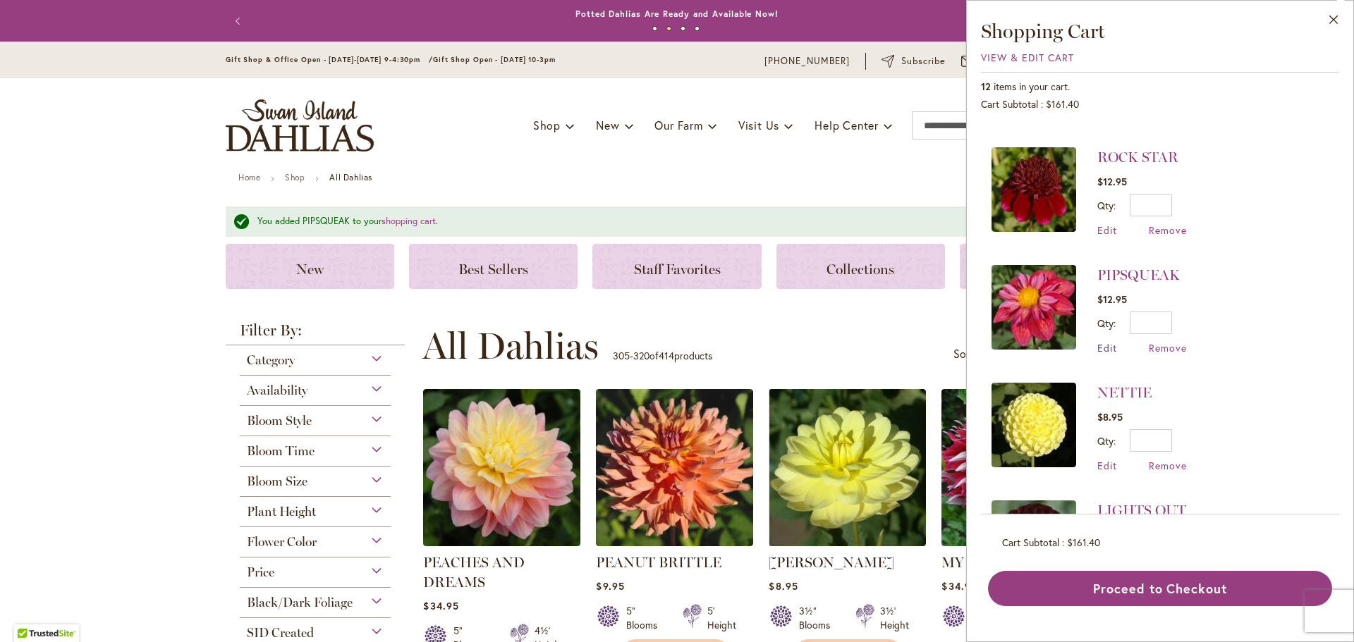
click at [1108, 341] on span "Edit" at bounding box center [1107, 347] width 20 height 13
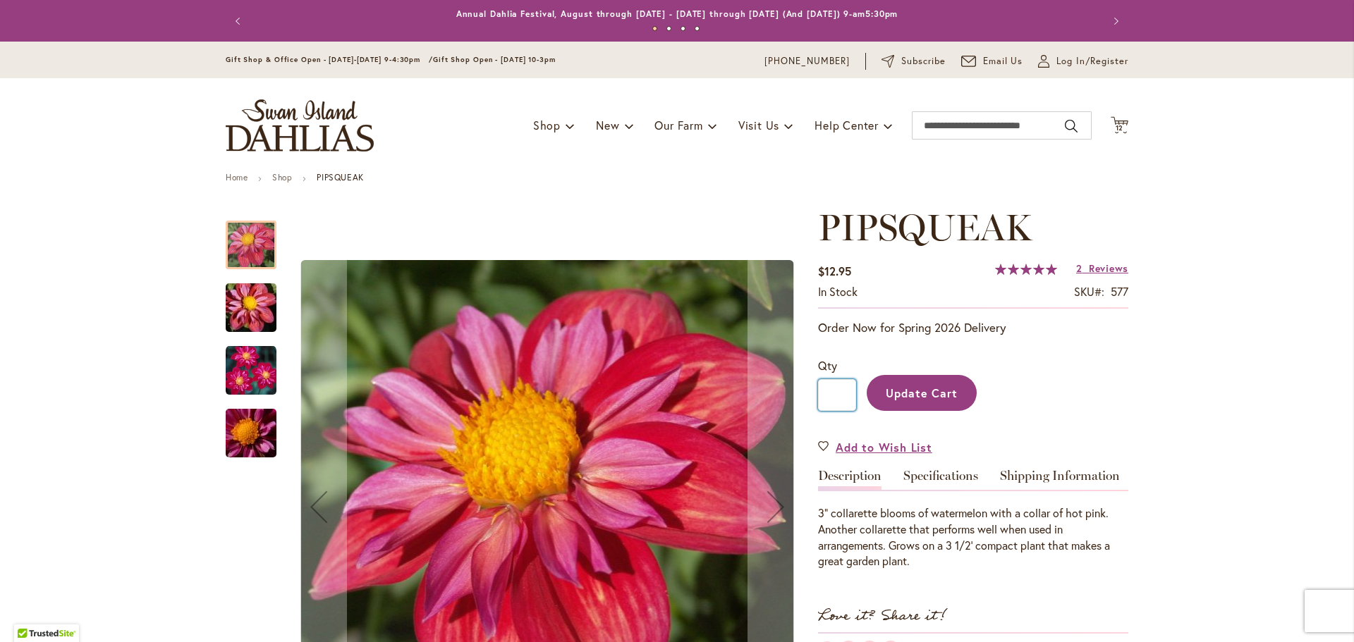
drag, startPoint x: 833, startPoint y: 395, endPoint x: 817, endPoint y: 394, distance: 15.6
click at [818, 394] on input "*" at bounding box center [837, 395] width 38 height 32
type input "*"
click at [904, 389] on span "Update Cart" at bounding box center [922, 393] width 73 height 15
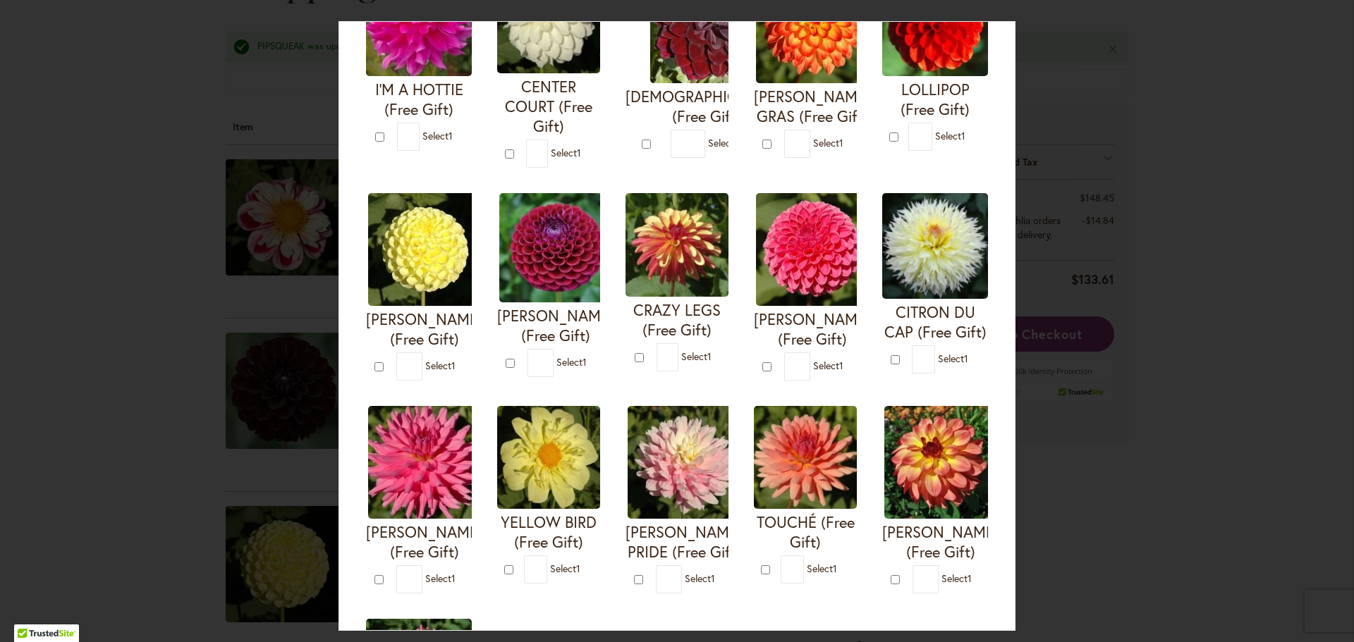
scroll to position [212, 0]
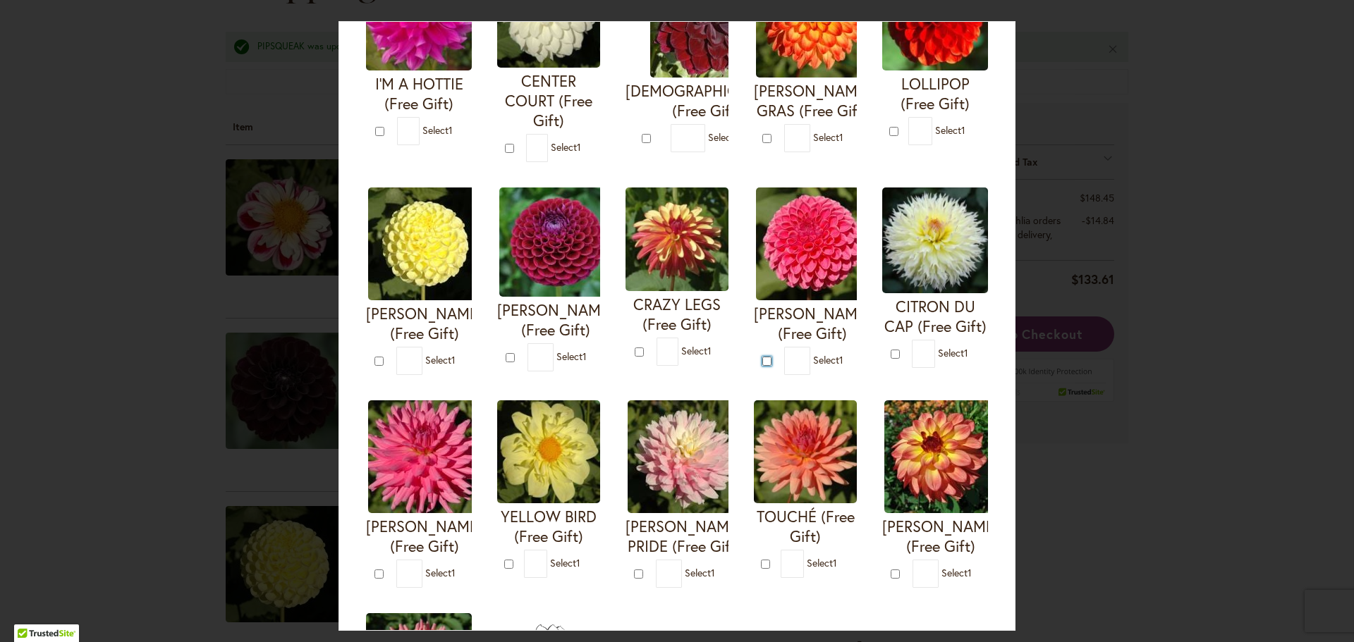
type input "*"
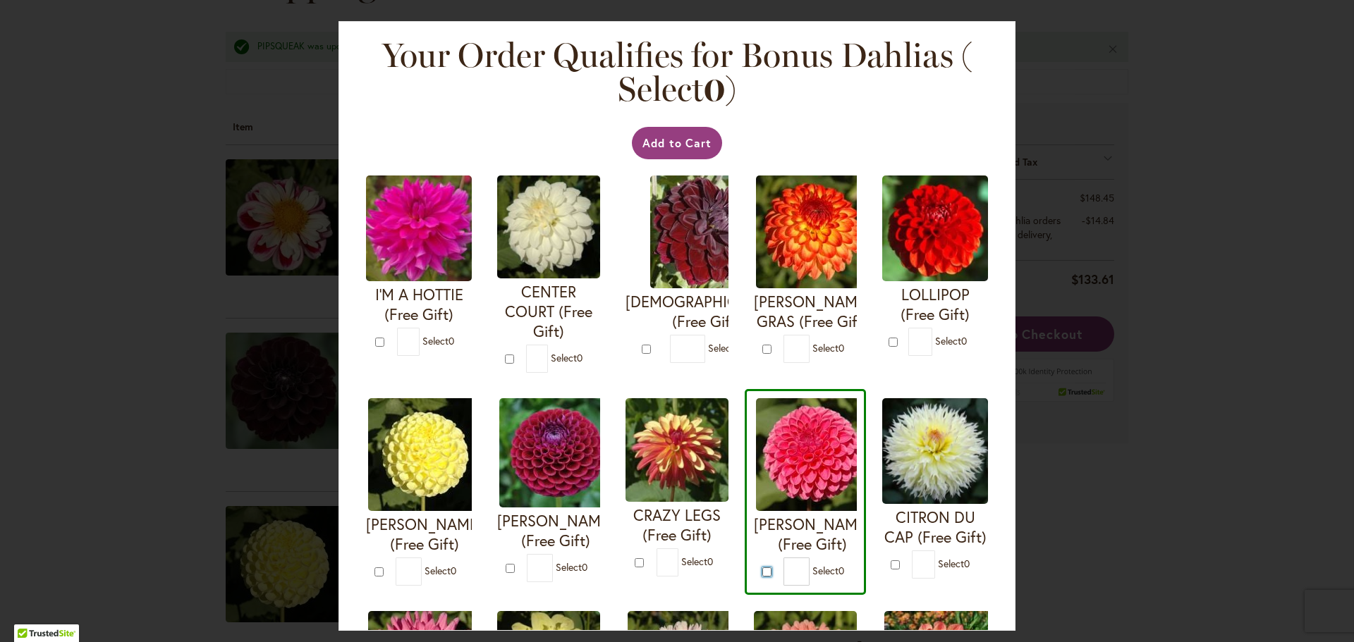
scroll to position [0, 0]
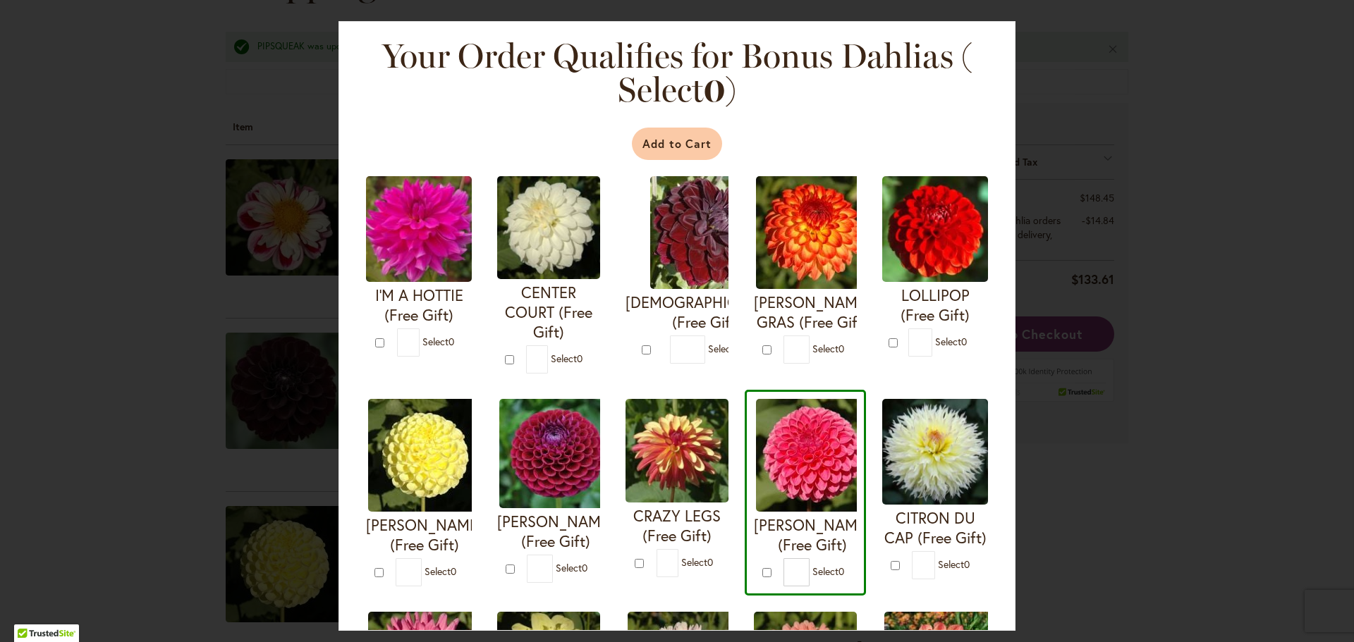
click at [678, 141] on button "Add to Cart" at bounding box center [677, 144] width 91 height 32
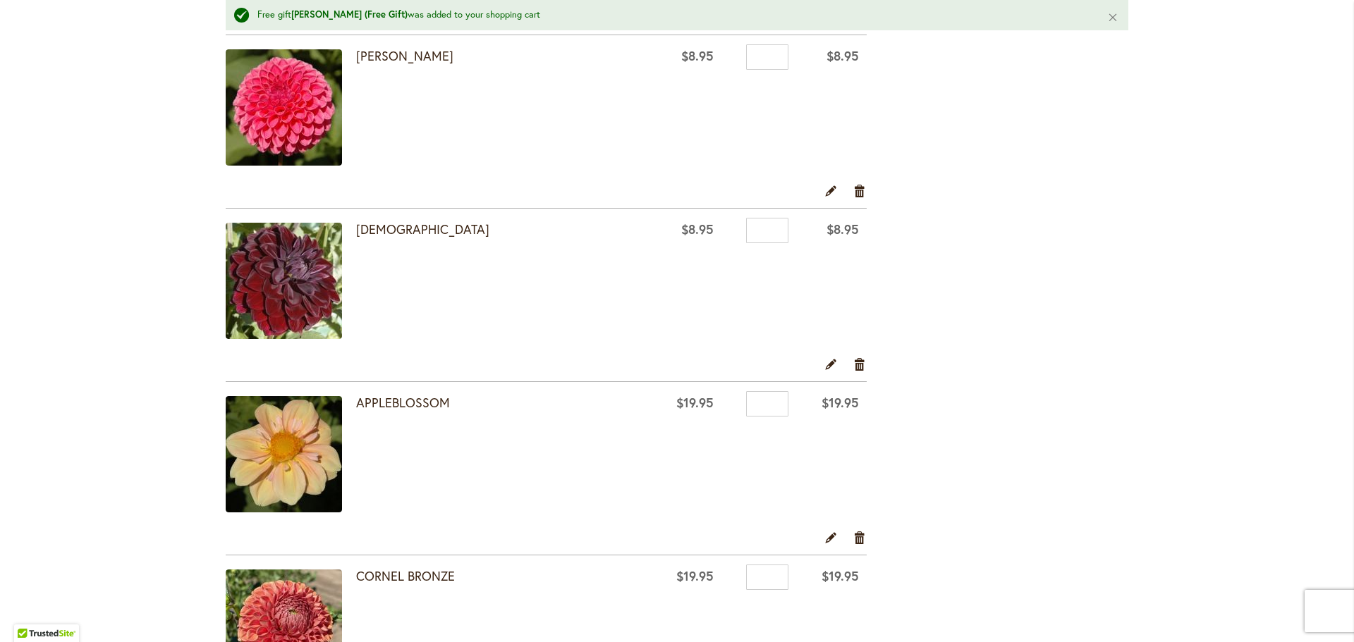
scroll to position [1128, 0]
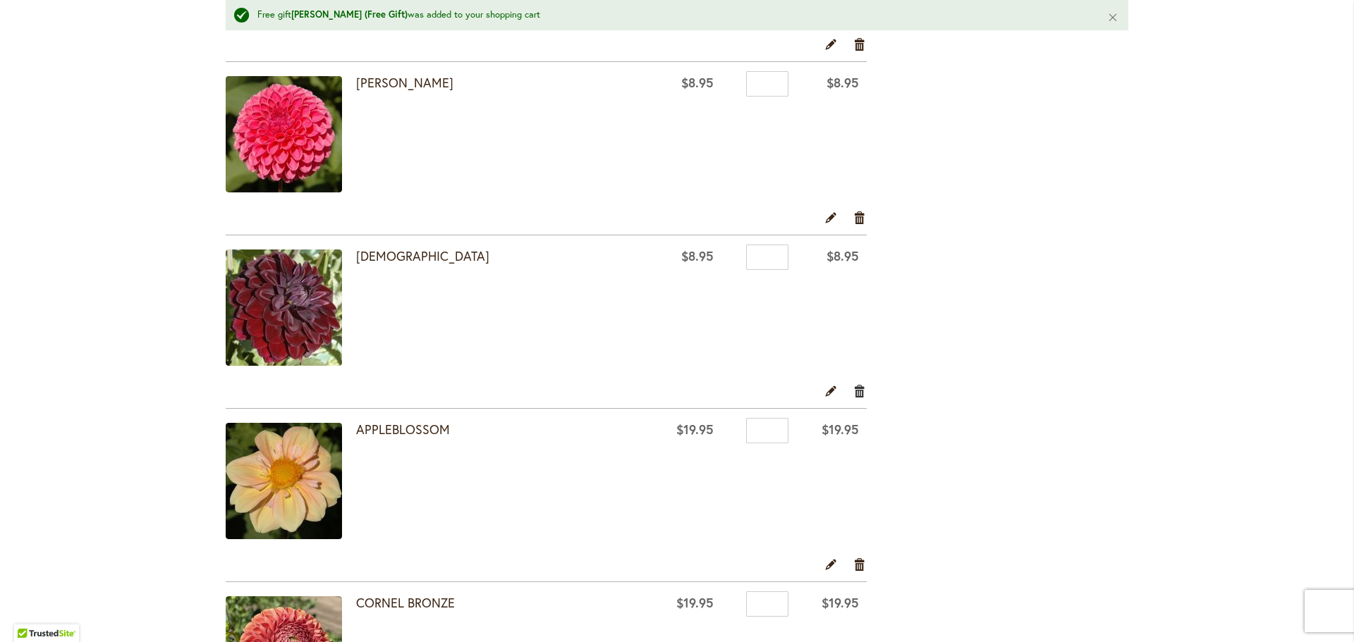
click at [856, 387] on link "Remove item" at bounding box center [859, 392] width 13 height 16
